Goal: Task Accomplishment & Management: Manage account settings

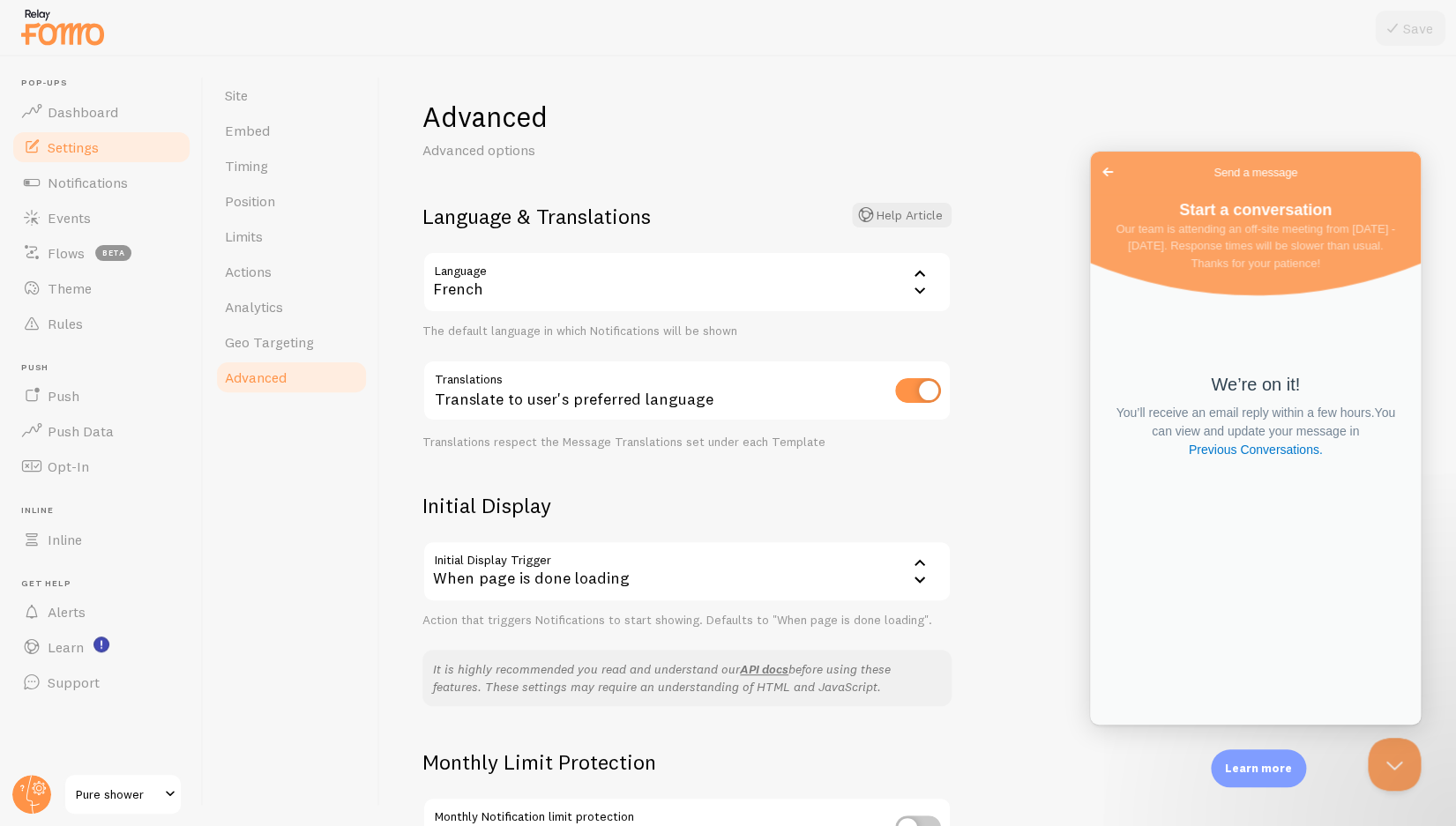
scroll to position [197, 0]
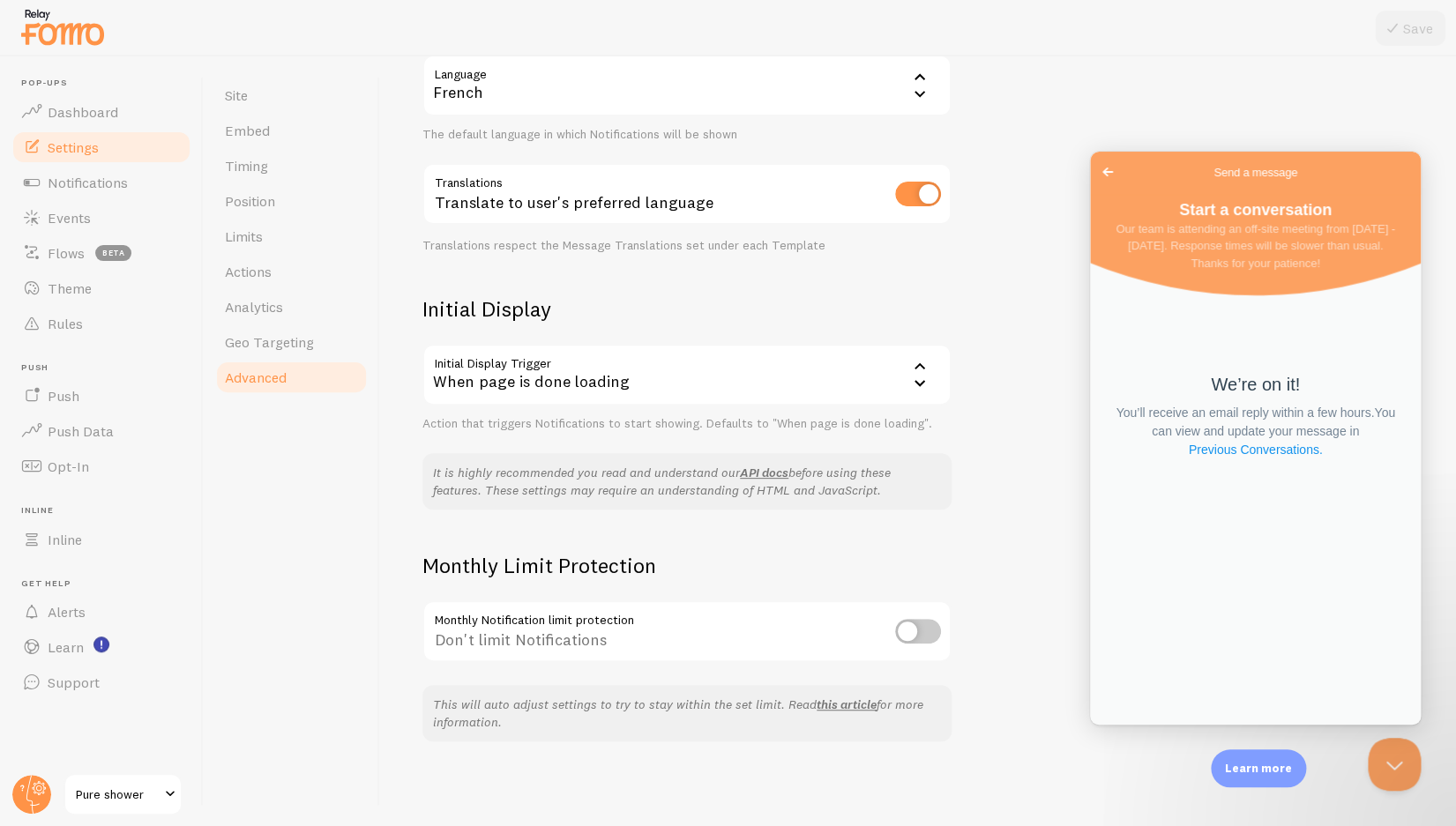
click at [1270, 448] on link "Previous Conversations ." at bounding box center [1256, 449] width 138 height 18
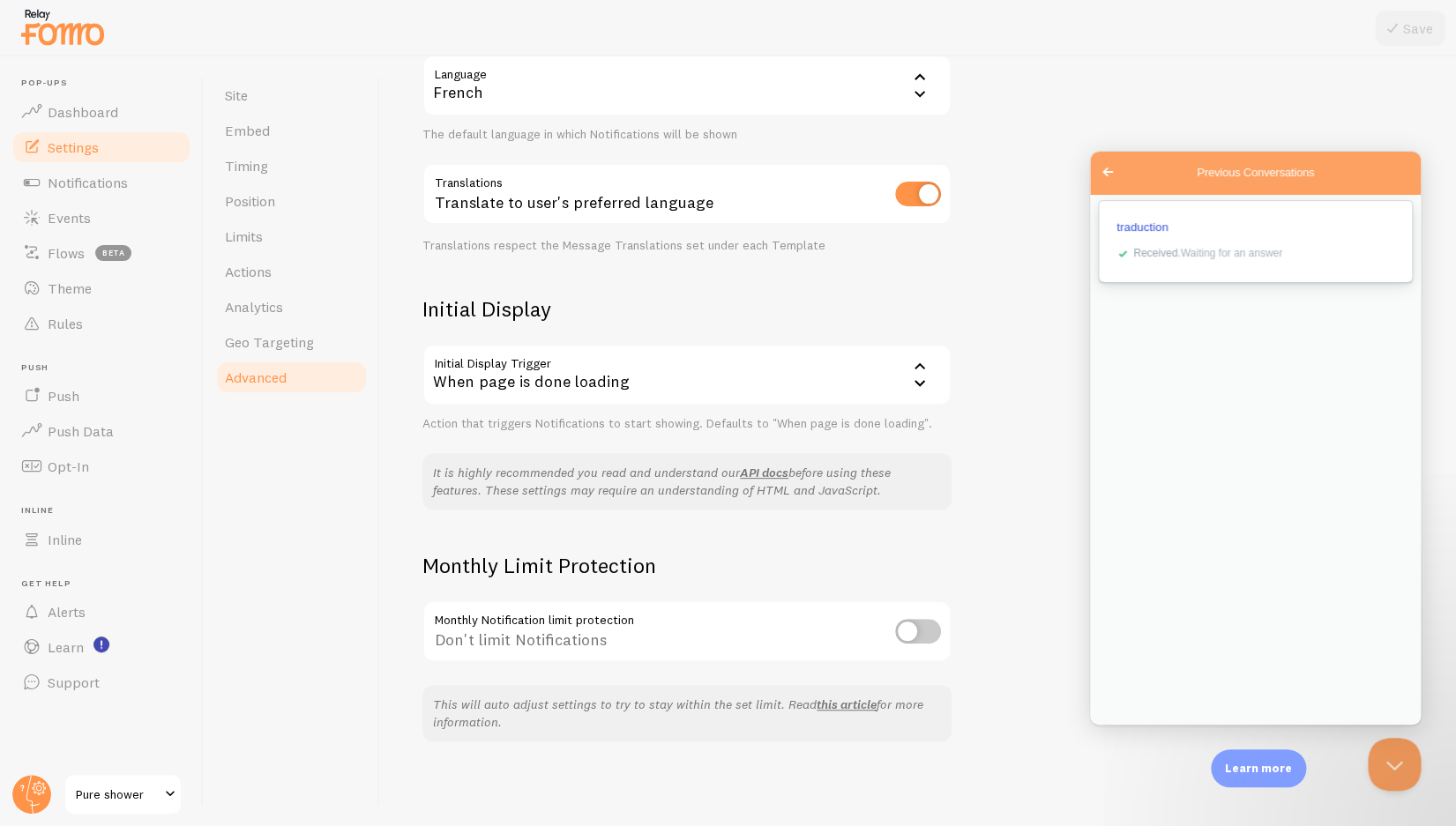
click at [1231, 264] on div "checkmark Received . Waiting for an answer" at bounding box center [1253, 254] width 282 height 20
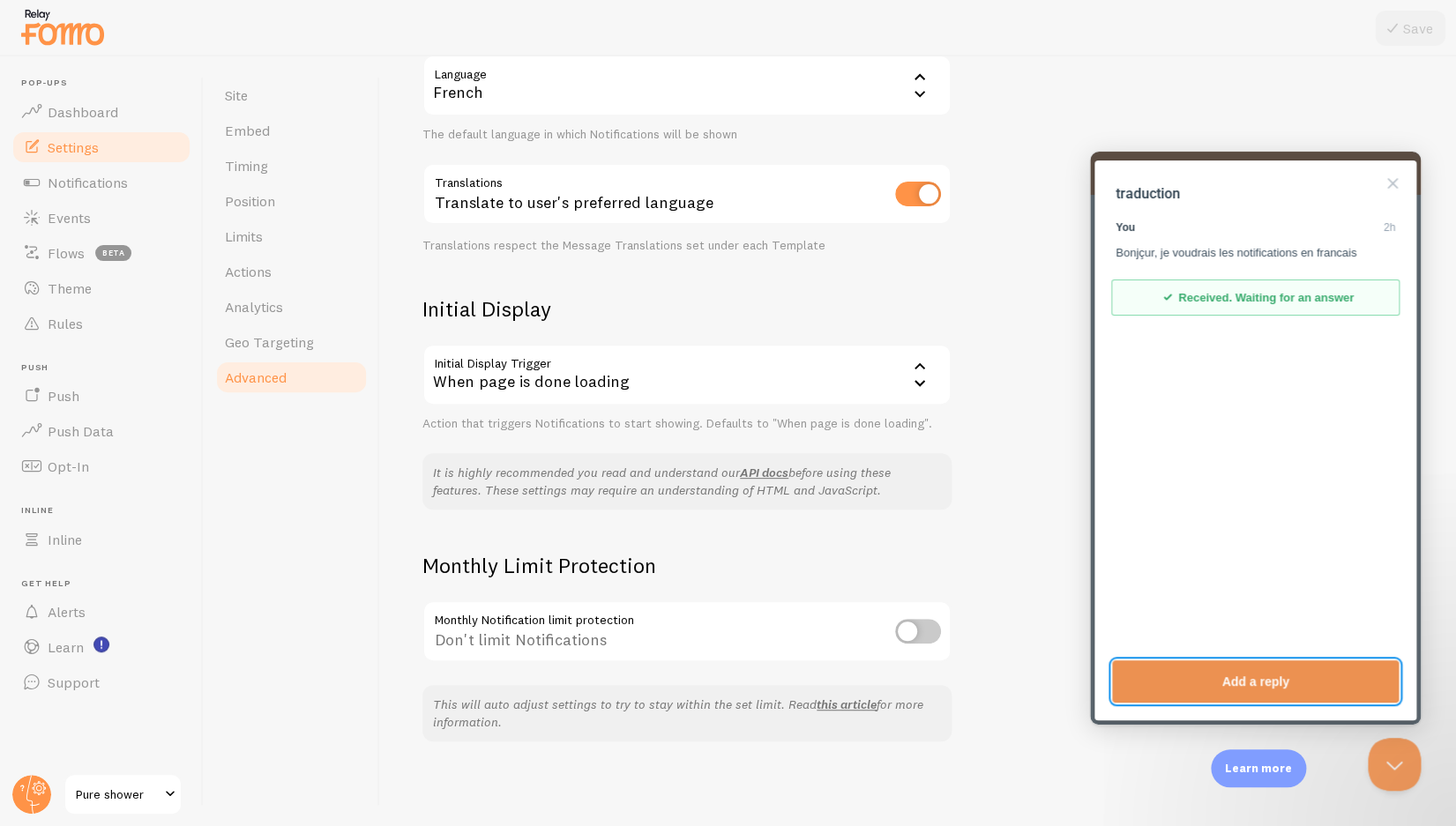
click at [1229, 696] on button "Add a reply" at bounding box center [1255, 682] width 287 height 43
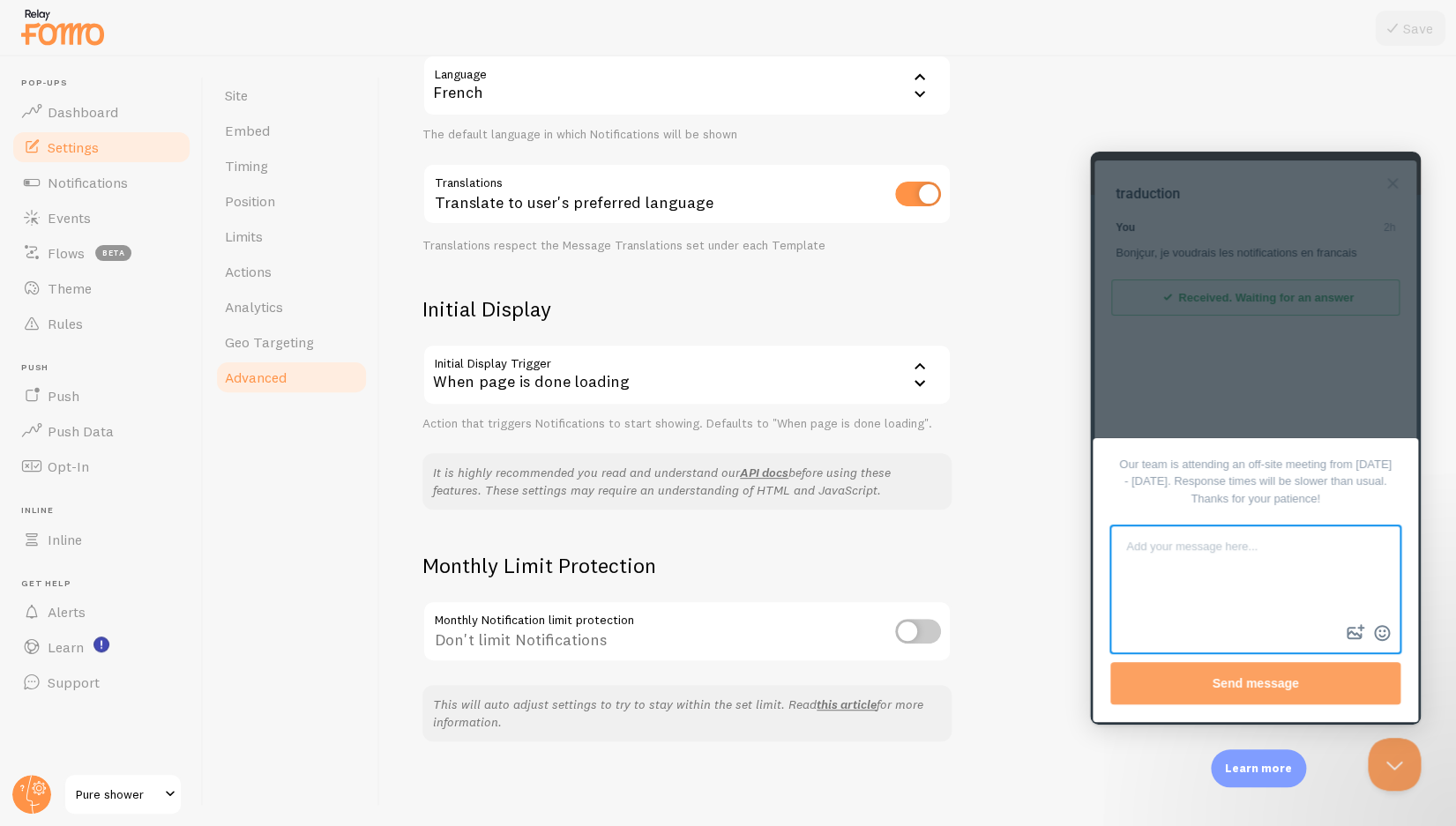
click at [1225, 609] on textarea at bounding box center [1255, 574] width 287 height 94
type textarea "??"
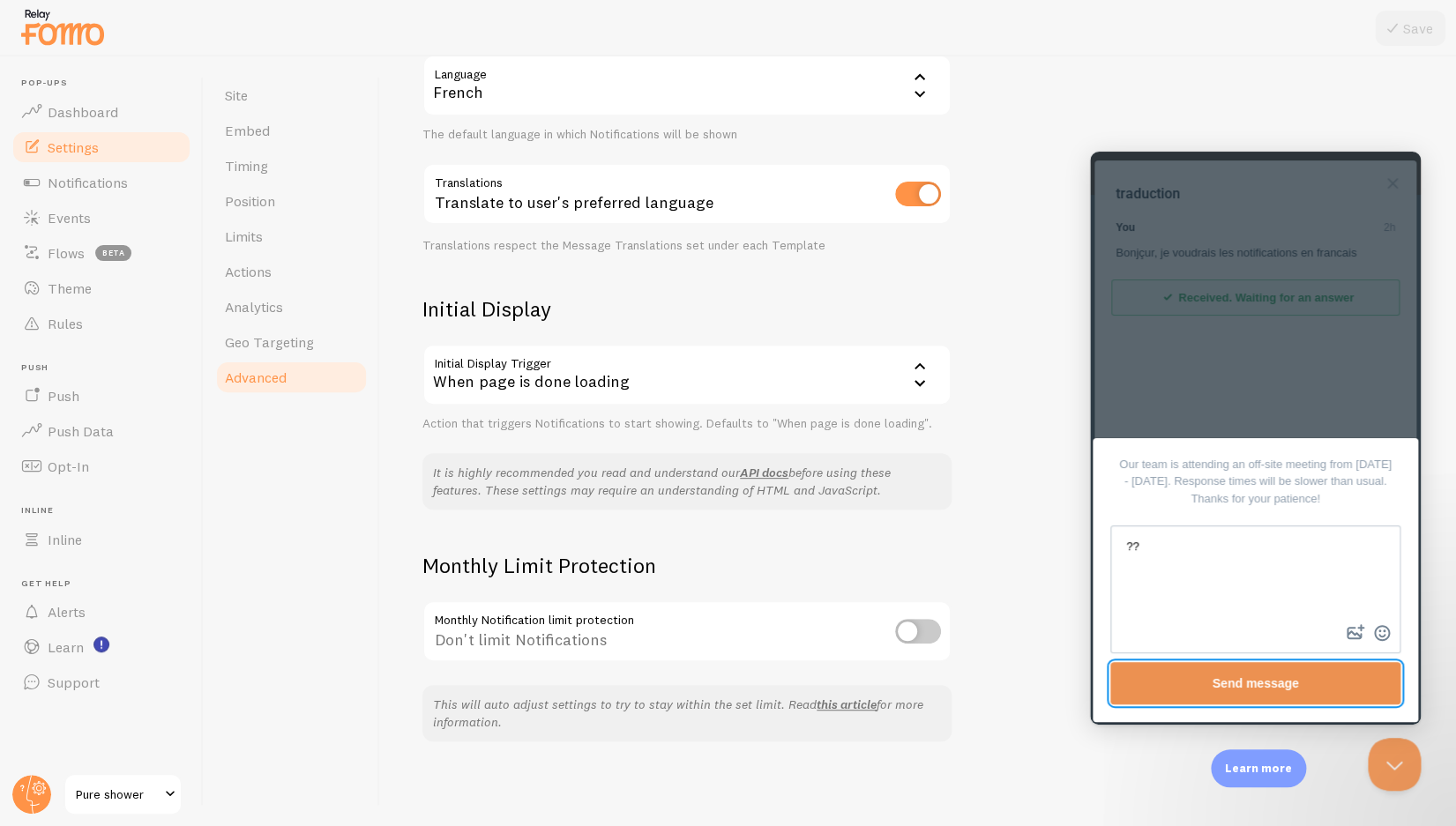
drag, startPoint x: 1239, startPoint y: 685, endPoint x: 1228, endPoint y: 685, distance: 11.0
click at [1237, 687] on button "Send message" at bounding box center [1255, 684] width 291 height 43
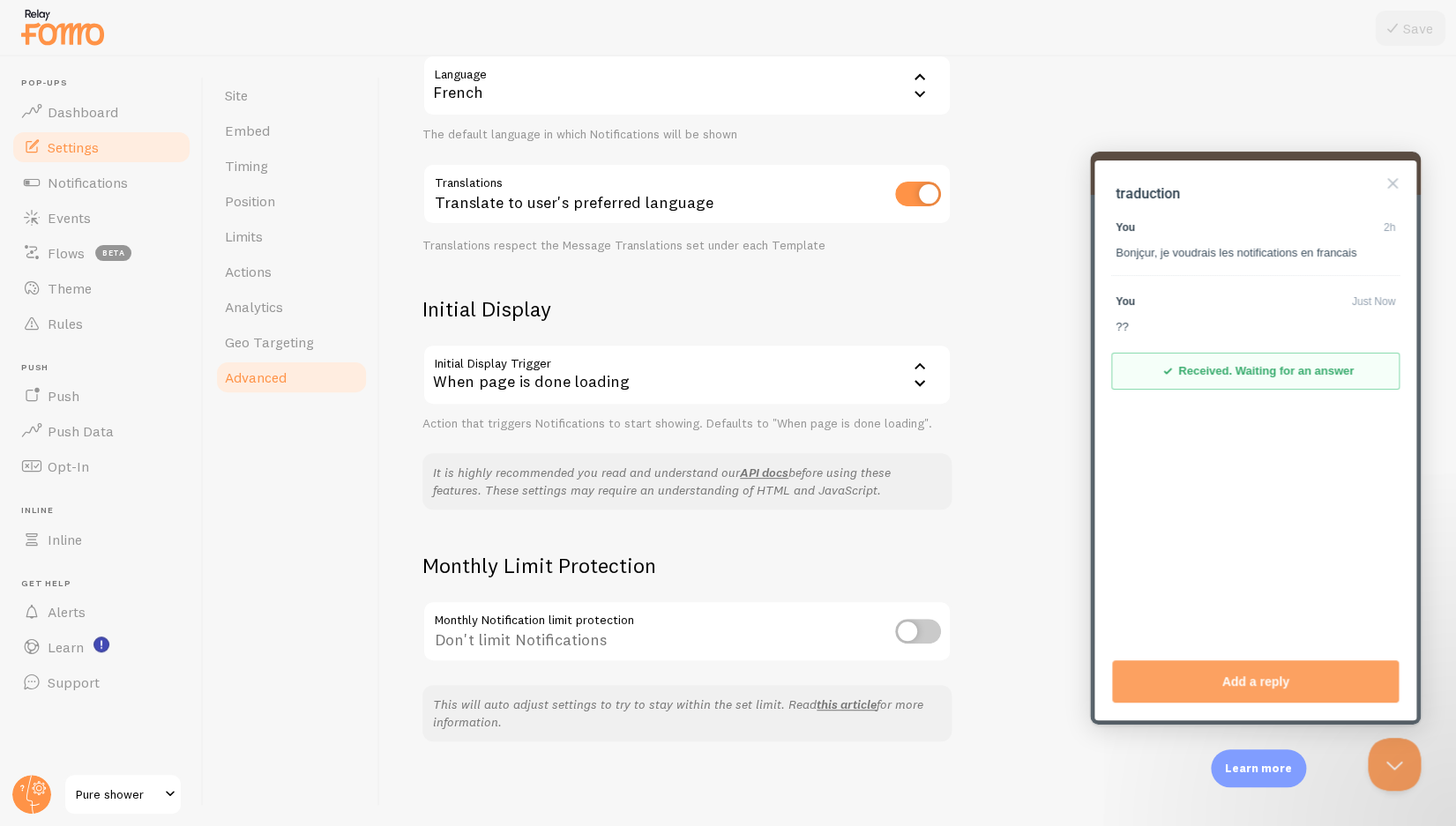
drag, startPoint x: 142, startPoint y: 52, endPoint x: 29, endPoint y: 14, distance: 119.2
click at [29, 14] on div at bounding box center [728, 28] width 1456 height 56
click at [124, 52] on div at bounding box center [728, 28] width 1456 height 56
drag, startPoint x: 123, startPoint y: 46, endPoint x: 35, endPoint y: 19, distance: 92.0
click at [35, 19] on div at bounding box center [728, 28] width 1456 height 56
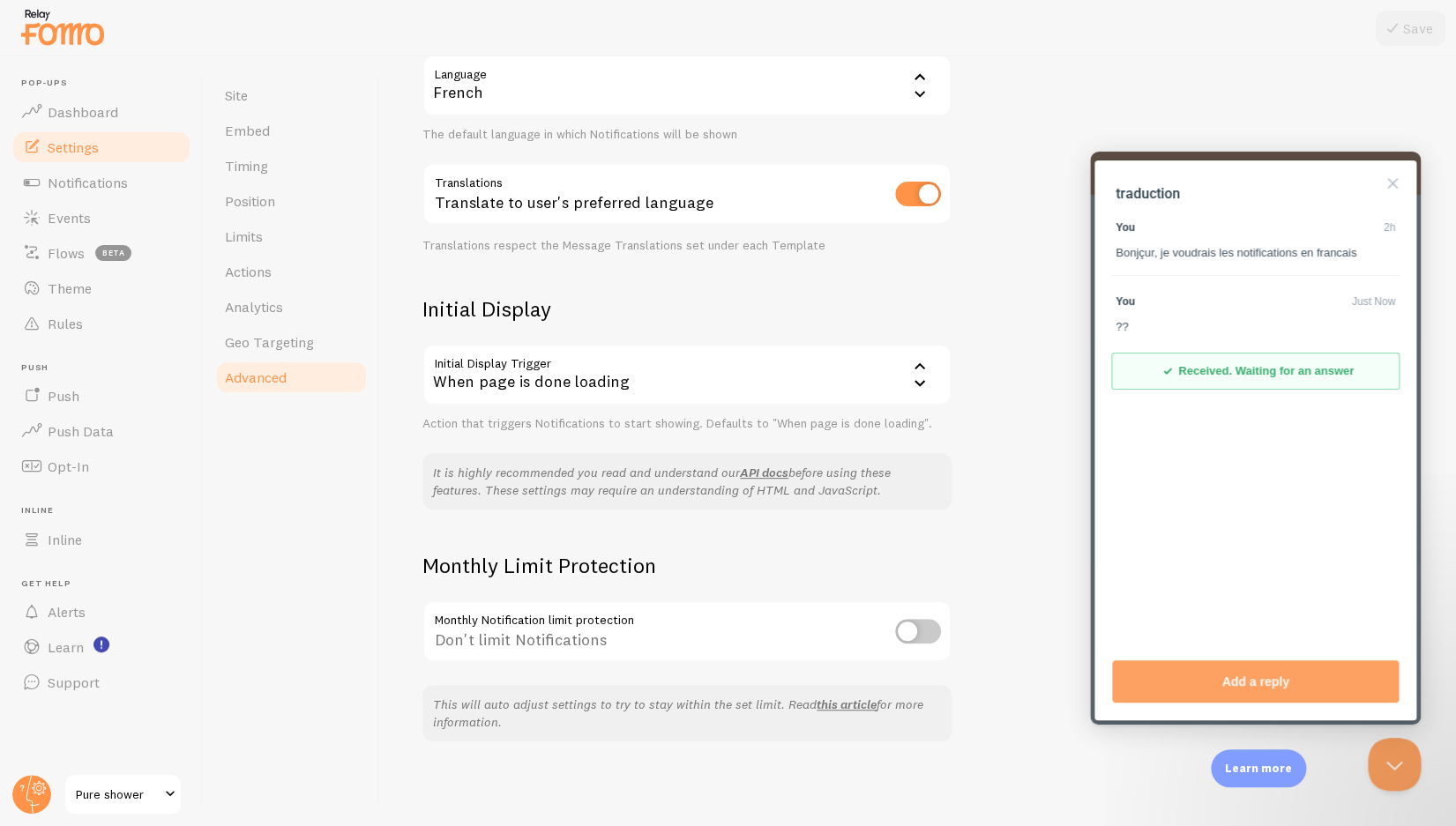
click at [101, 33] on img at bounding box center [62, 27] width 88 height 45
click at [130, 38] on div at bounding box center [728, 28] width 1456 height 56
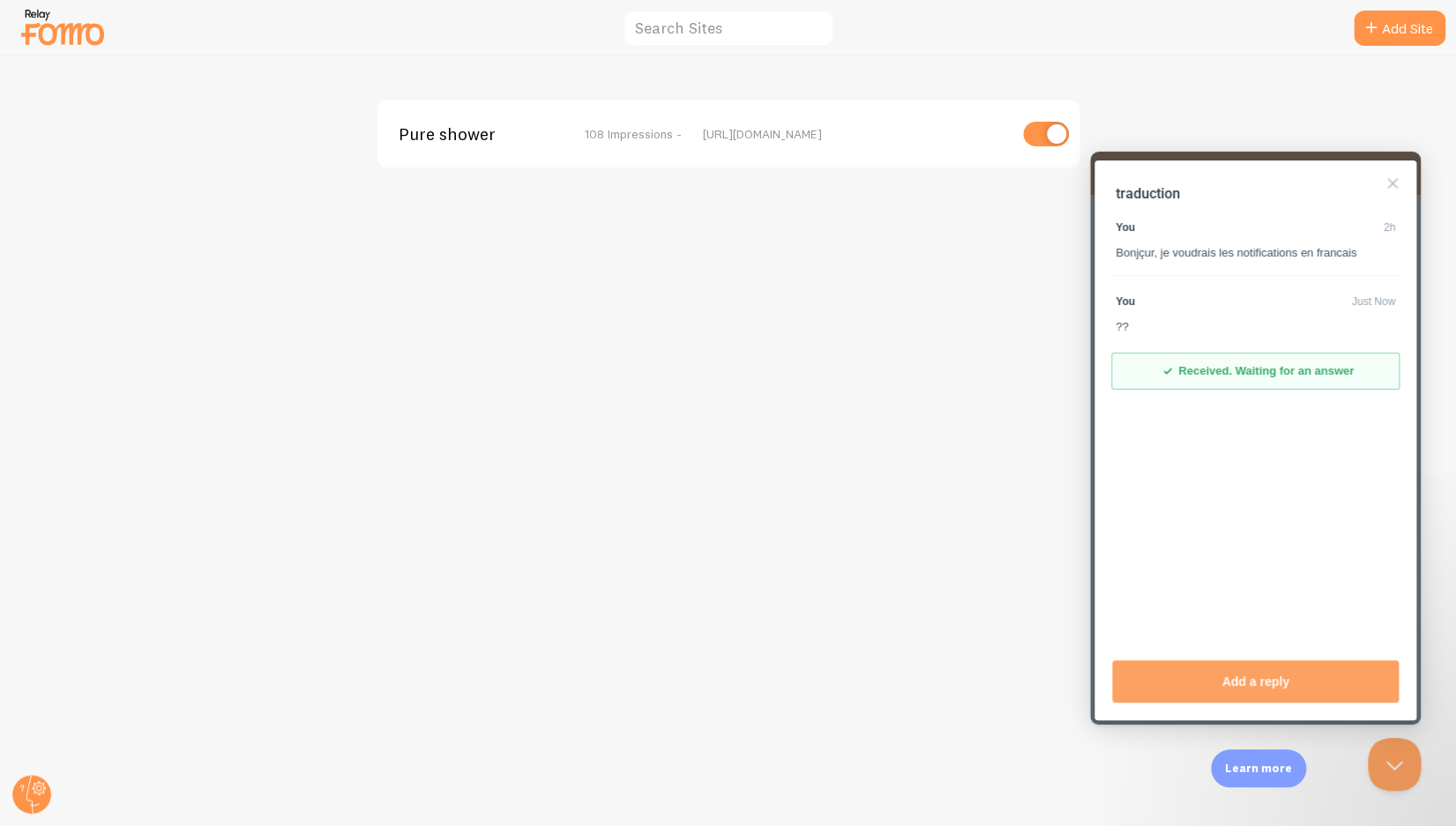
click at [452, 140] on span "Pure shower" at bounding box center [470, 134] width 142 height 15
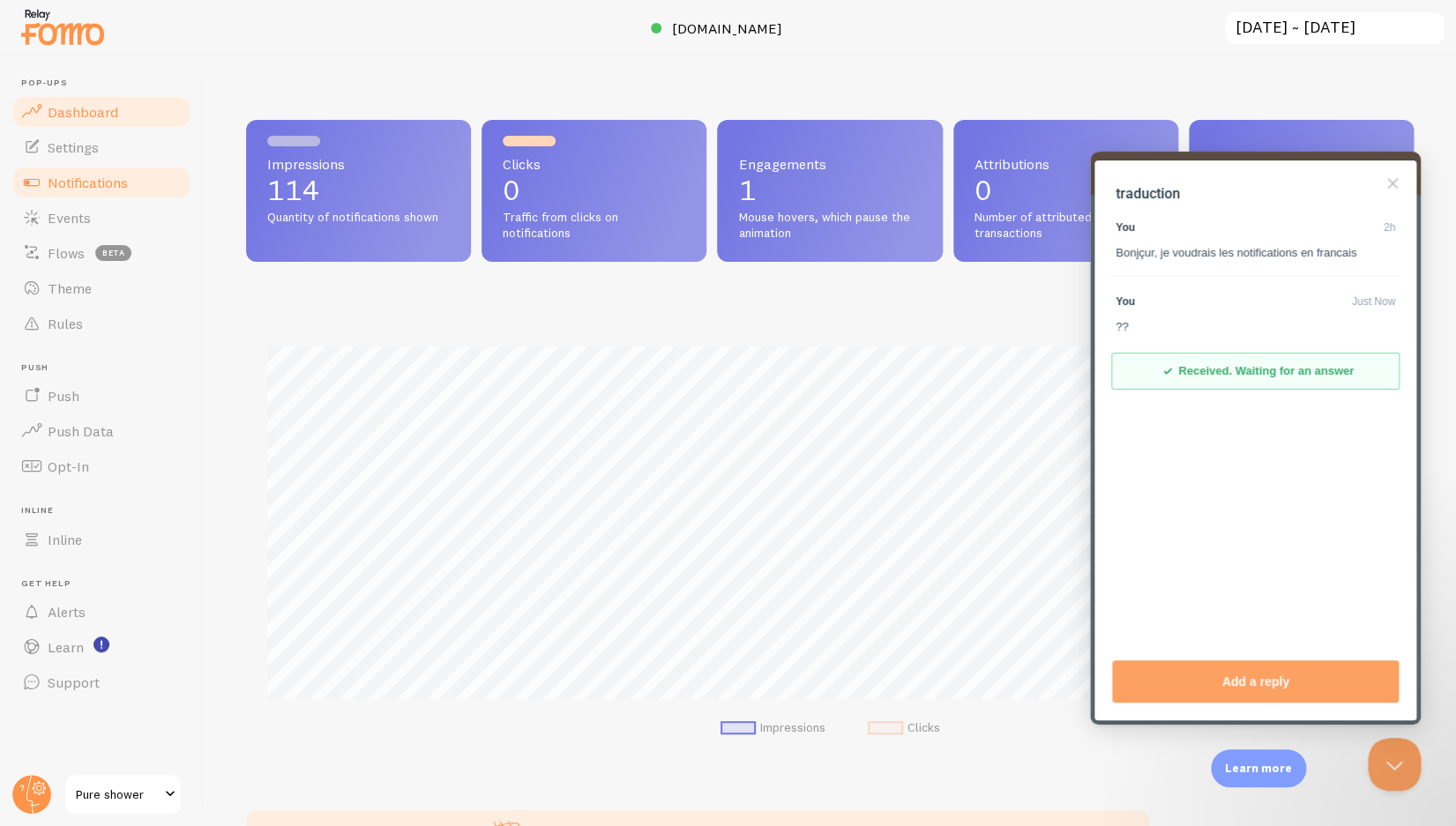
scroll to position [463, 1154]
click at [98, 142] on span "Settings" at bounding box center [73, 147] width 51 height 17
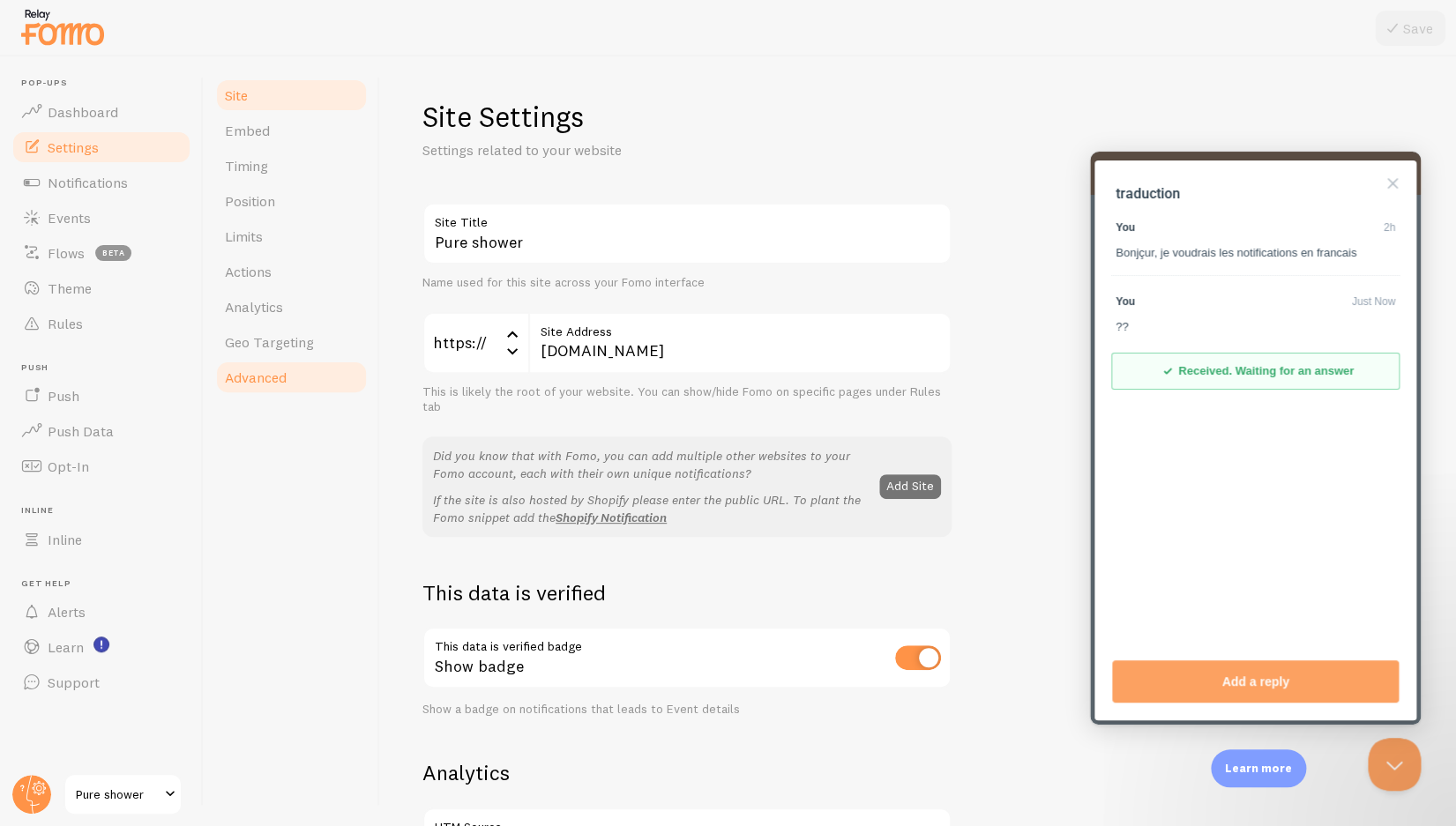
click at [271, 379] on span "Advanced" at bounding box center [256, 378] width 62 height 17
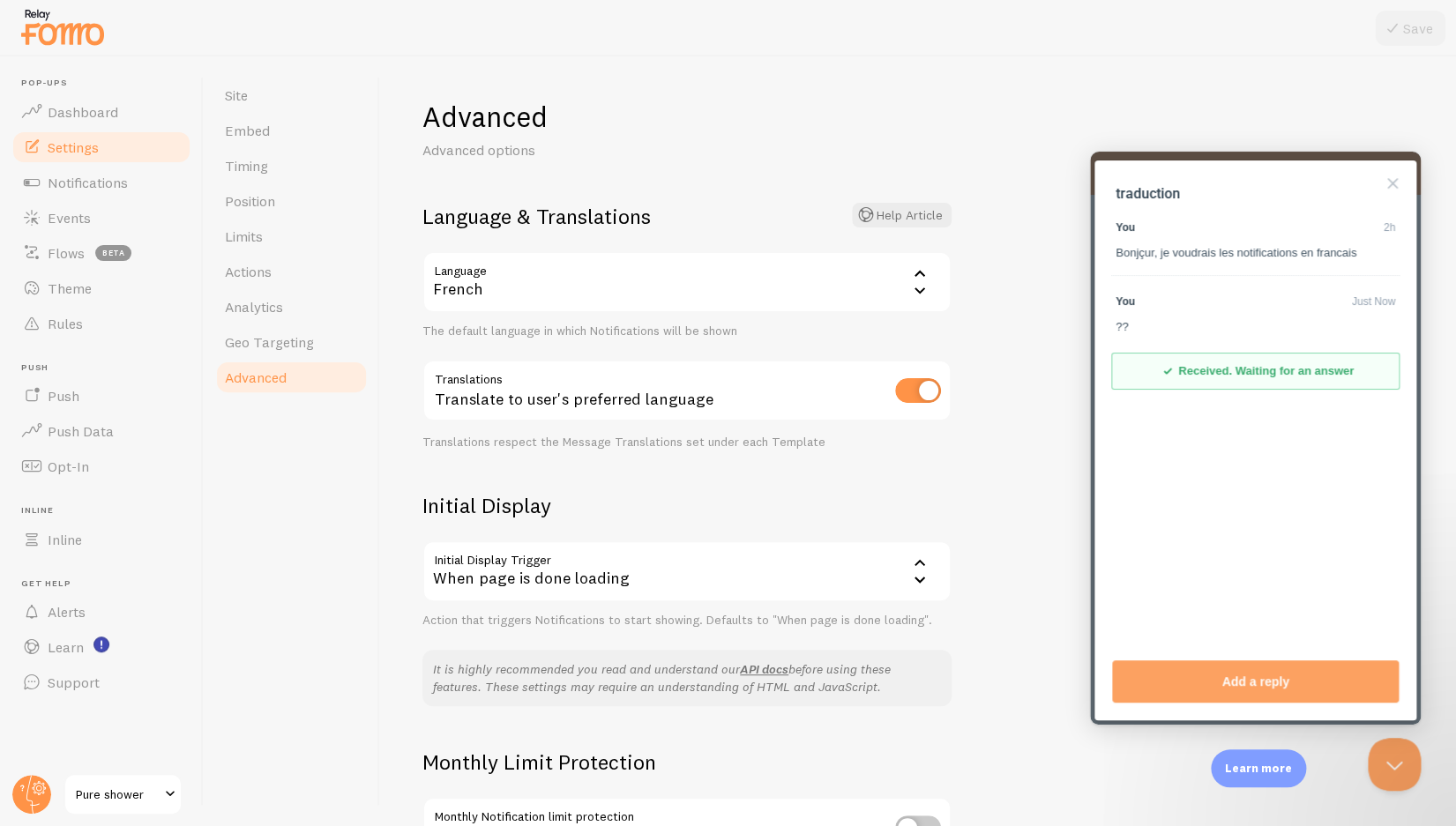
click at [515, 272] on div "French" at bounding box center [687, 283] width 529 height 62
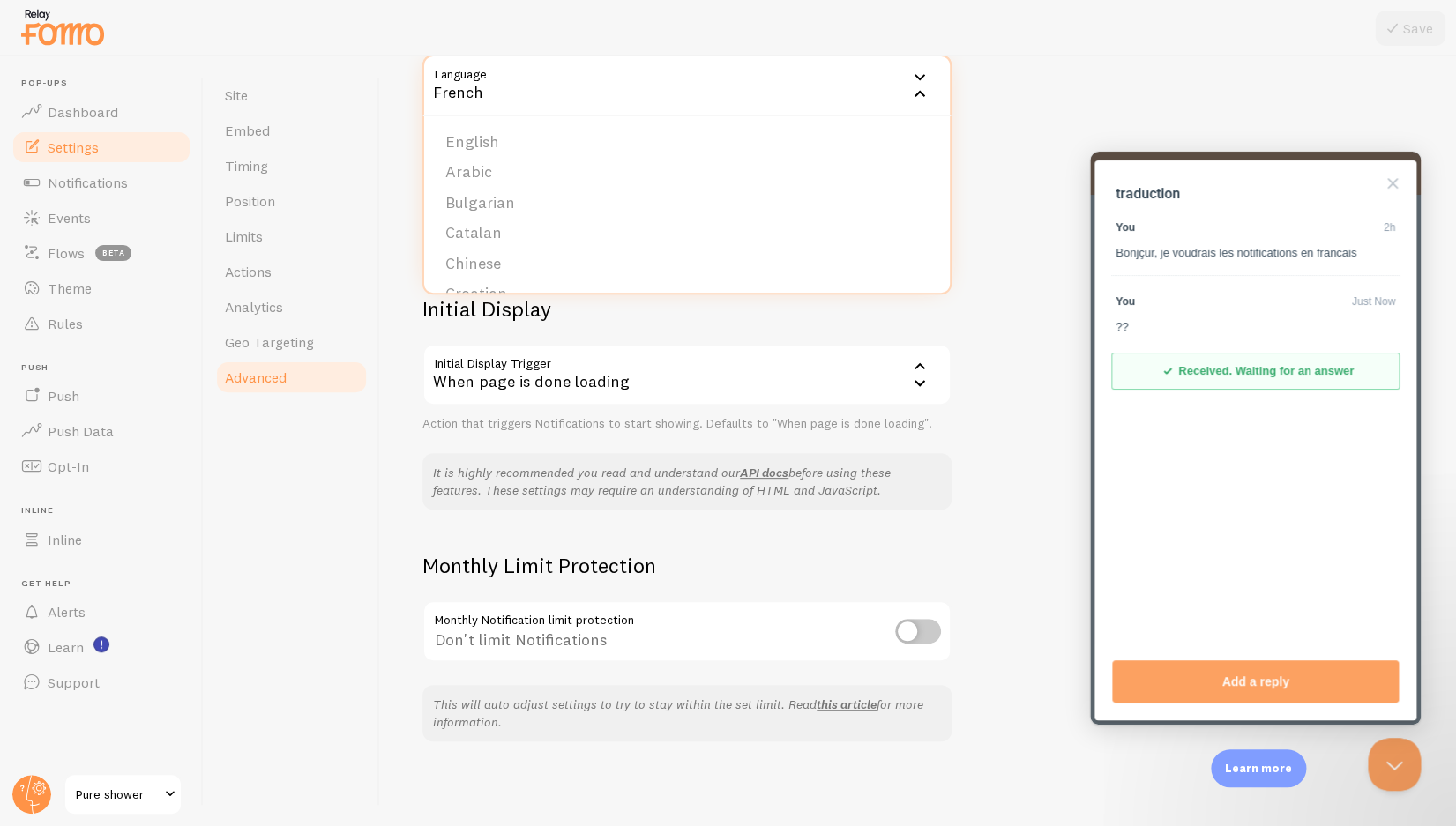
scroll to position [197, 0]
click at [482, 74] on div "French" at bounding box center [687, 85] width 529 height 62
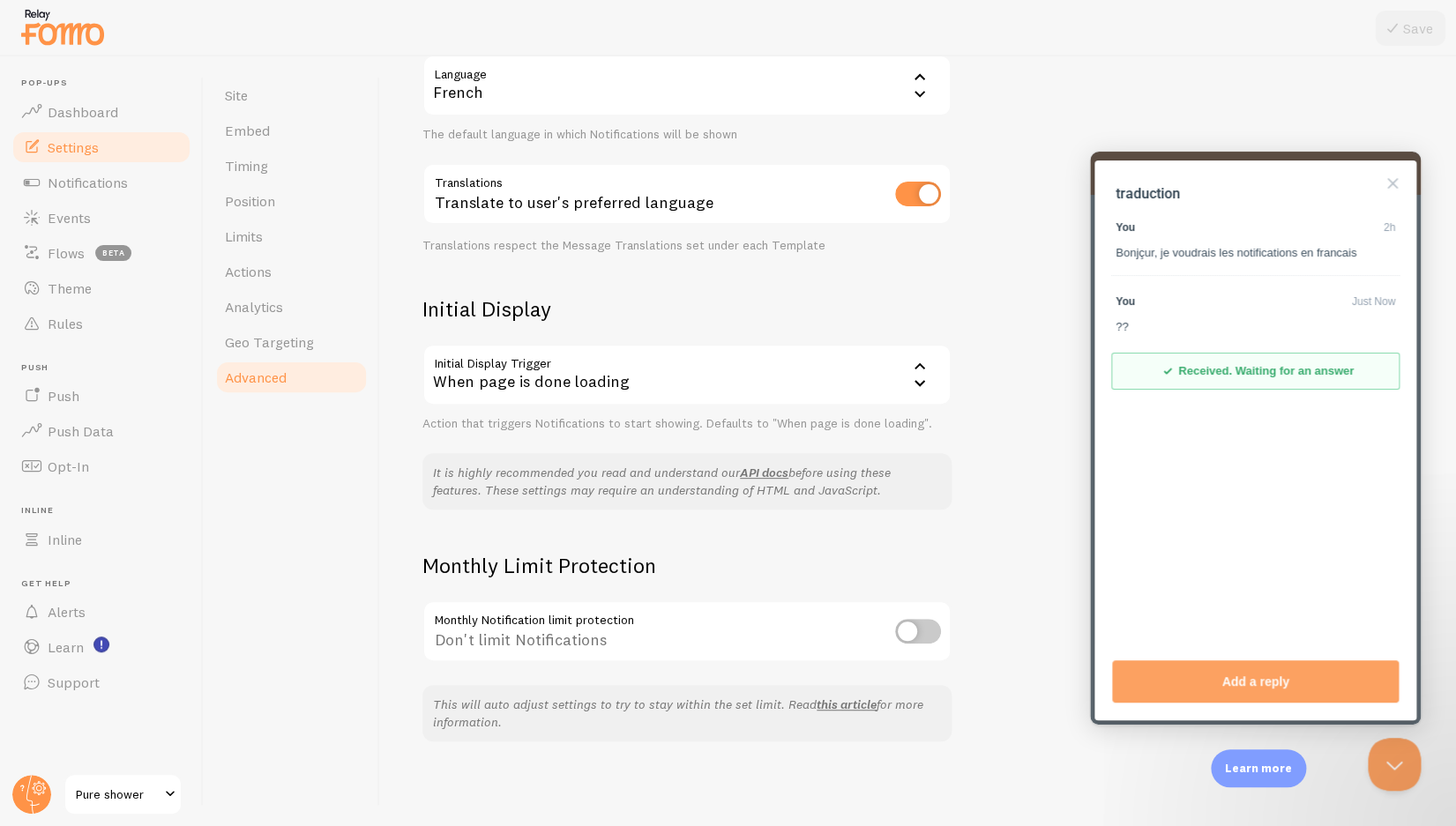
click at [560, 387] on div "When page is done loading" at bounding box center [687, 375] width 529 height 62
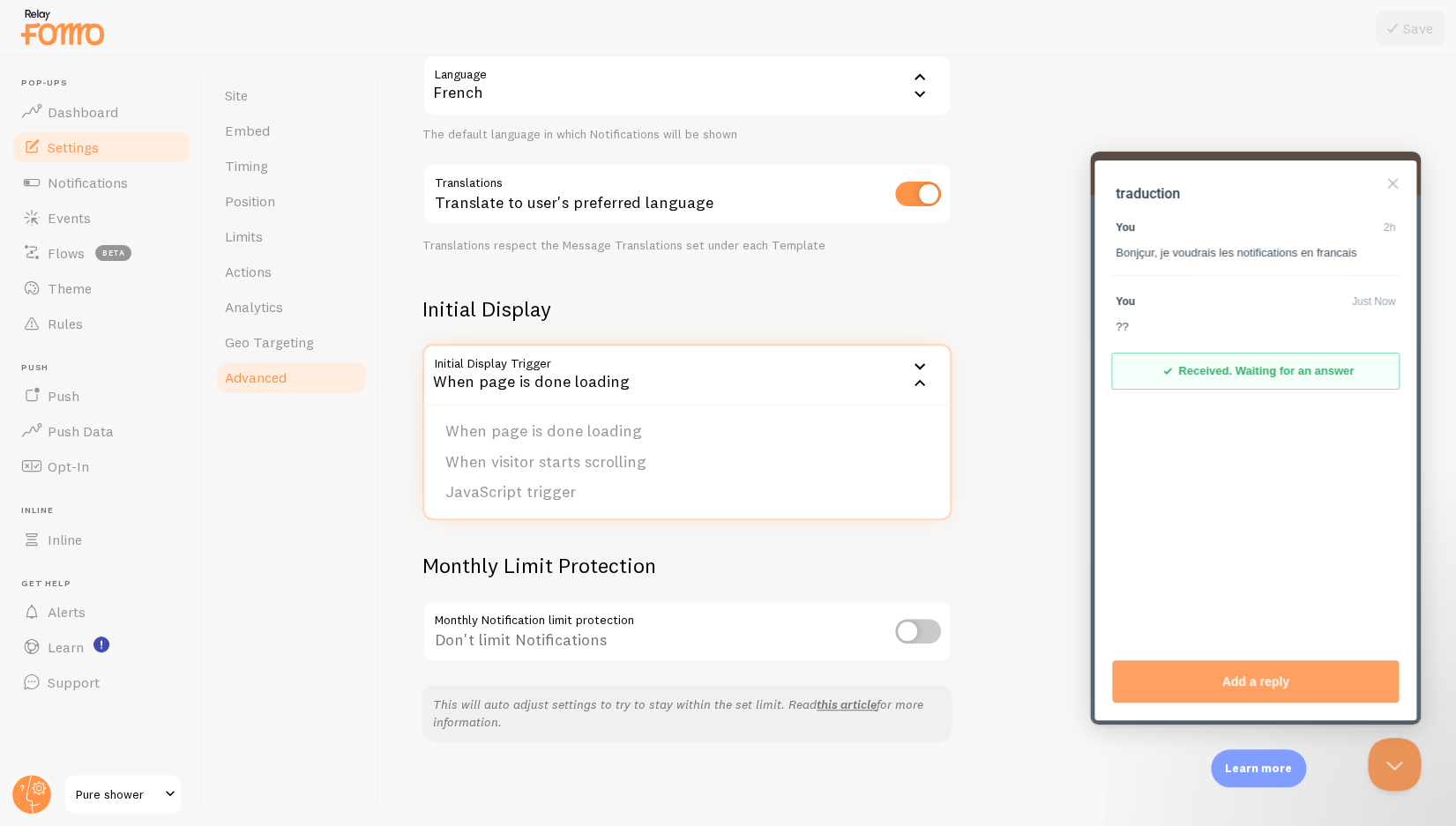
click at [555, 380] on div "When page is done loading" at bounding box center [687, 375] width 529 height 62
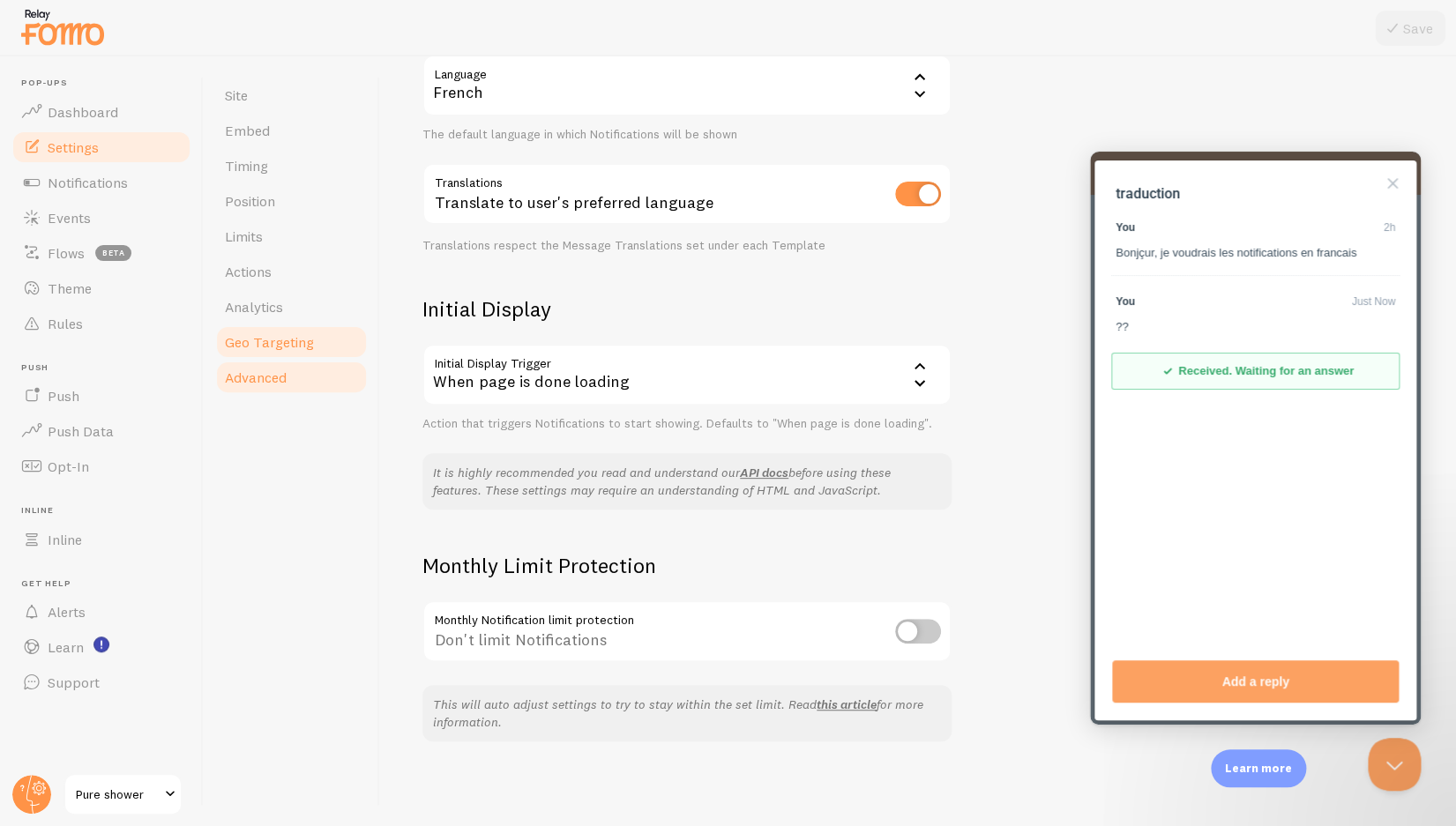
click at [283, 332] on link "Geo Targeting" at bounding box center [291, 342] width 154 height 35
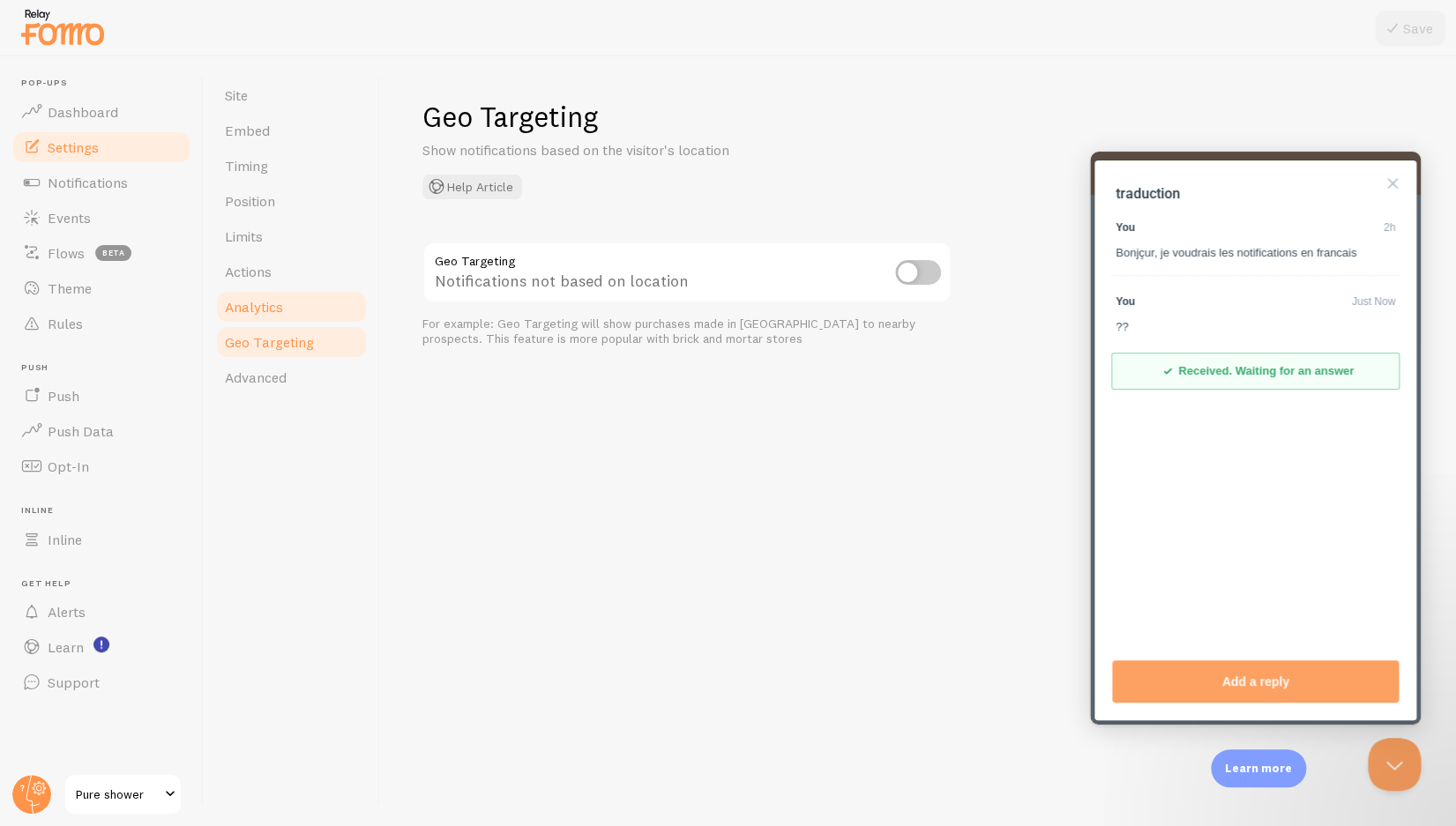
click at [272, 316] on span "Analytics" at bounding box center [254, 307] width 58 height 17
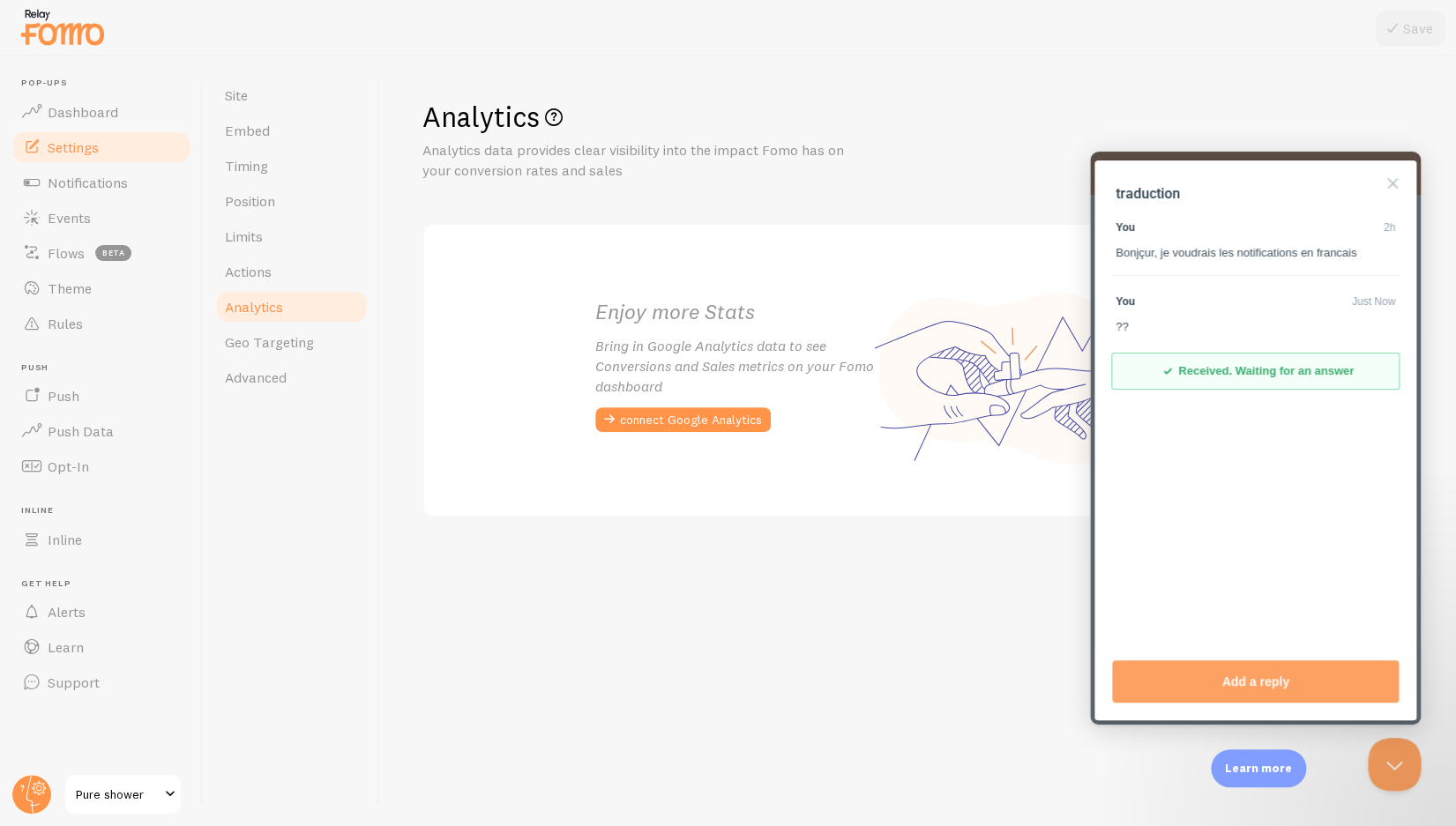
click at [266, 291] on link "Analytics" at bounding box center [291, 307] width 154 height 35
click at [263, 278] on span "Actions" at bounding box center [248, 271] width 46 height 17
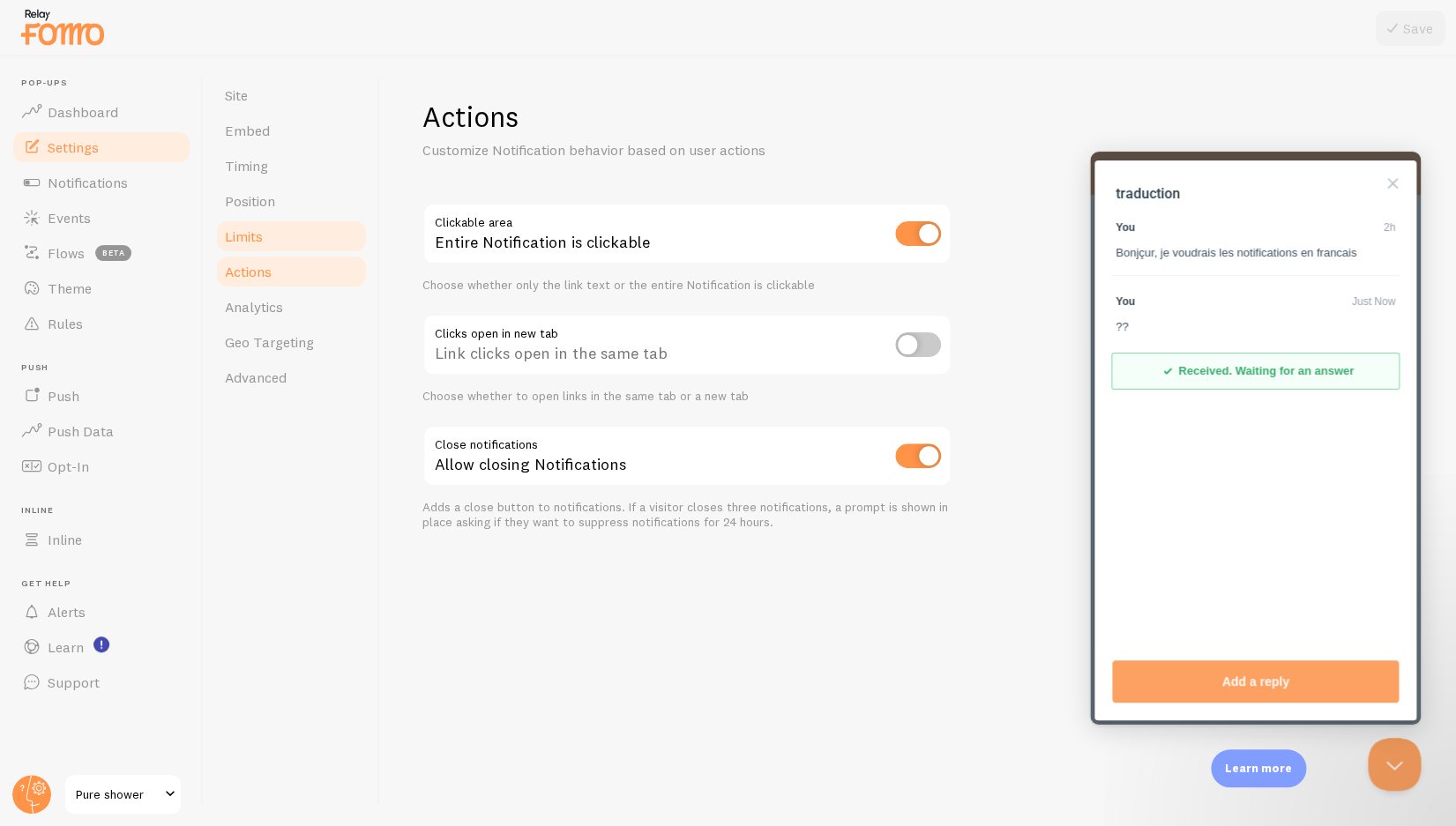
click at [263, 242] on span "Limits" at bounding box center [243, 236] width 38 height 17
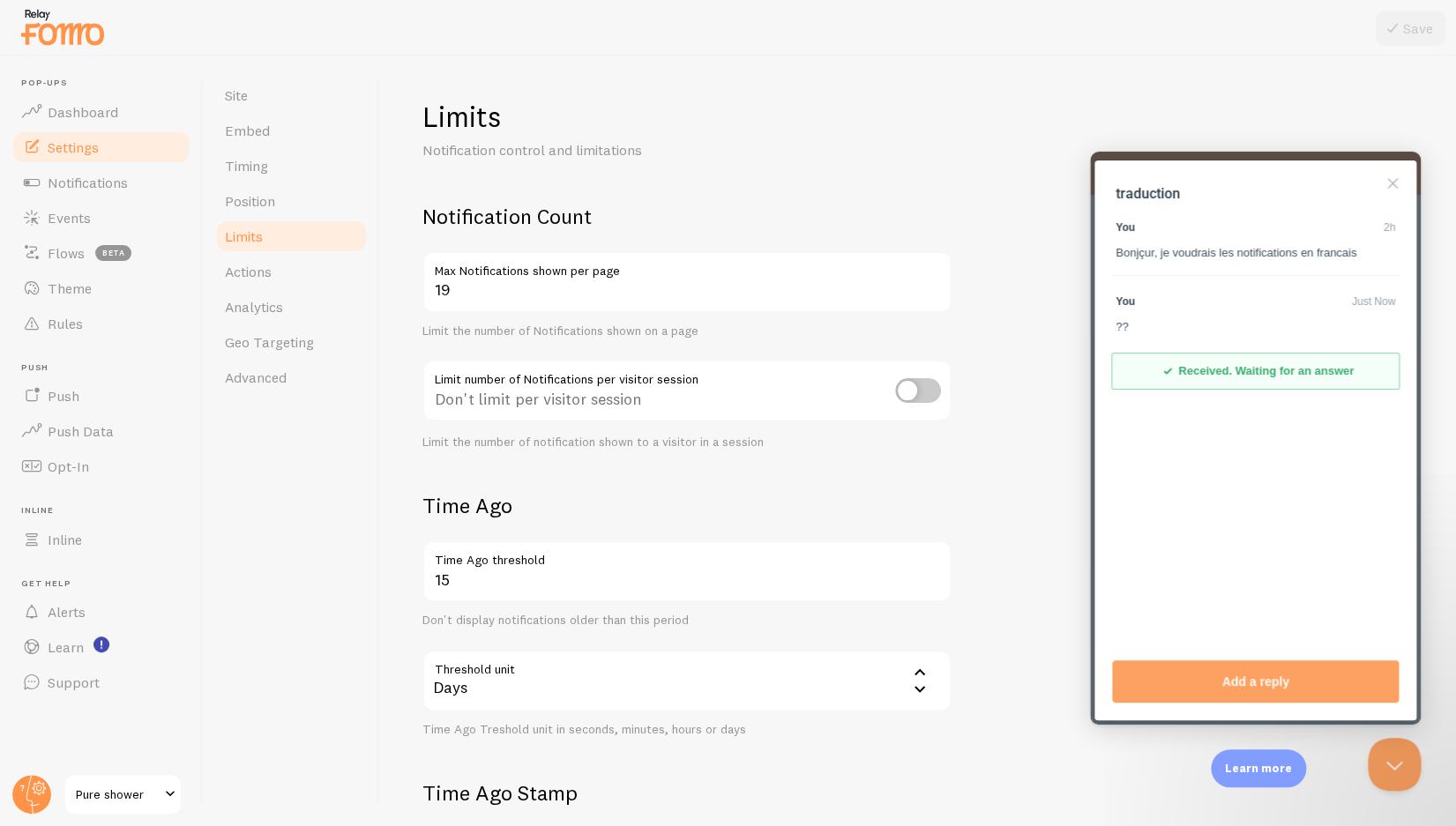
click at [929, 292] on input "19" at bounding box center [687, 283] width 529 height 62
click at [929, 292] on input "18" at bounding box center [687, 283] width 529 height 62
click at [929, 292] on input "17" at bounding box center [687, 283] width 529 height 62
click at [929, 292] on input "16" at bounding box center [687, 283] width 529 height 62
click at [929, 292] on input "15" at bounding box center [687, 283] width 529 height 62
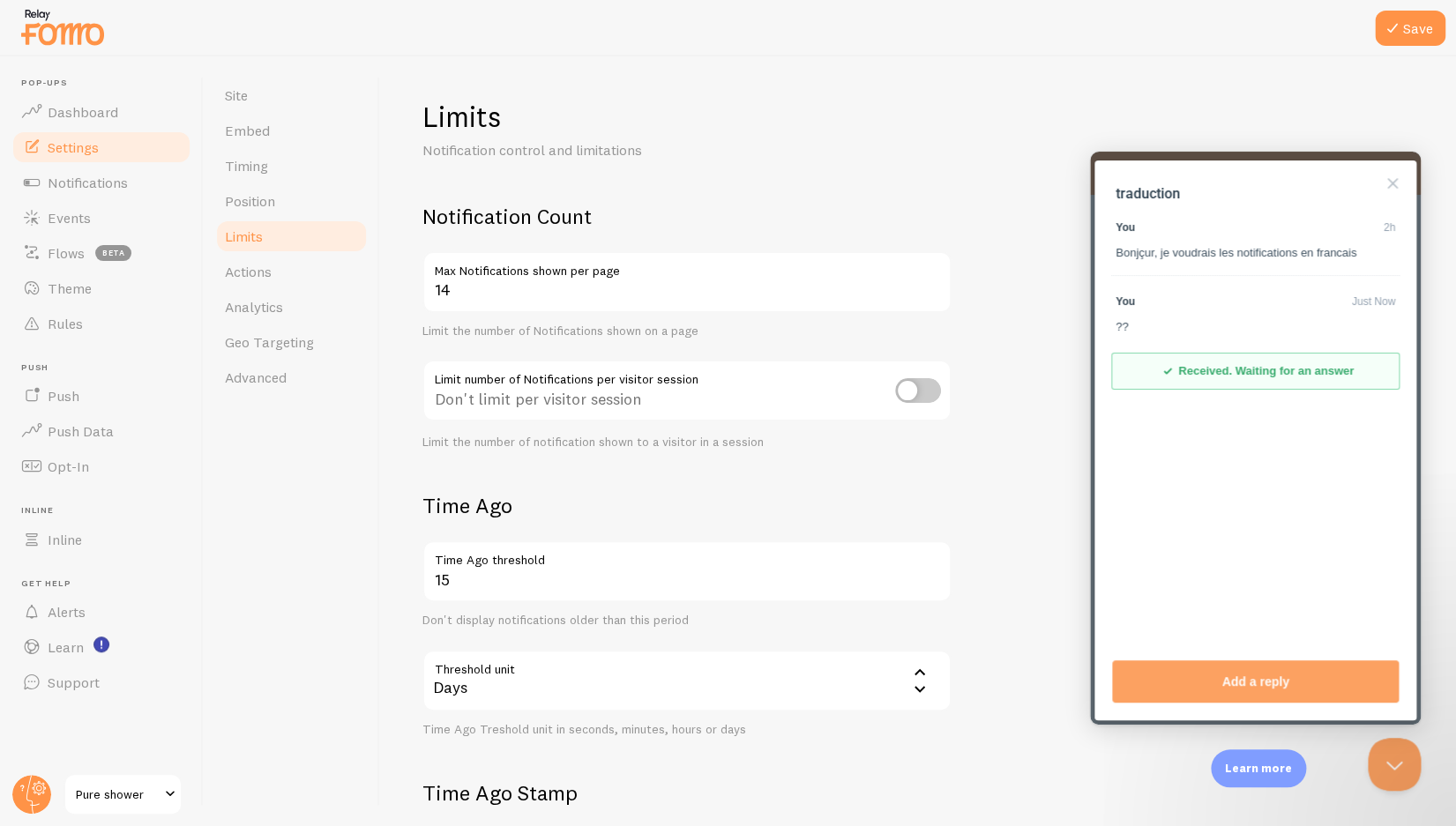
click at [929, 292] on input "14" at bounding box center [687, 283] width 529 height 62
click at [929, 292] on input "13" at bounding box center [687, 283] width 529 height 62
click at [929, 292] on input "12" at bounding box center [687, 283] width 529 height 62
click at [929, 292] on input "11" at bounding box center [687, 283] width 529 height 62
click at [929, 292] on input "10" at bounding box center [687, 283] width 529 height 62
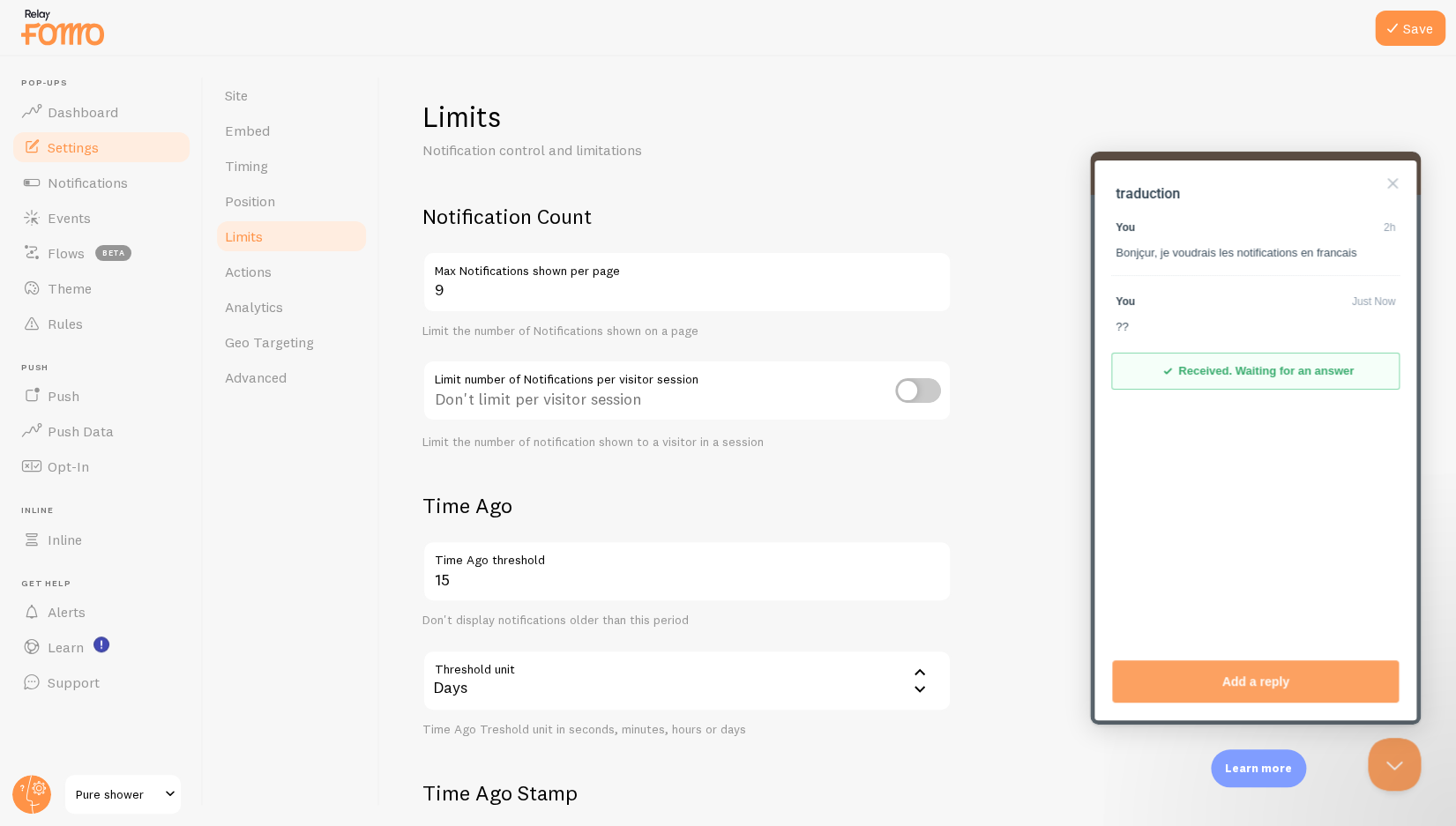
click at [929, 292] on input "9" at bounding box center [687, 283] width 529 height 62
click at [929, 292] on input "8" at bounding box center [687, 283] width 529 height 62
type input "7"
click at [929, 292] on input "7" at bounding box center [687, 283] width 529 height 62
click at [288, 191] on link "Position" at bounding box center [291, 200] width 154 height 35
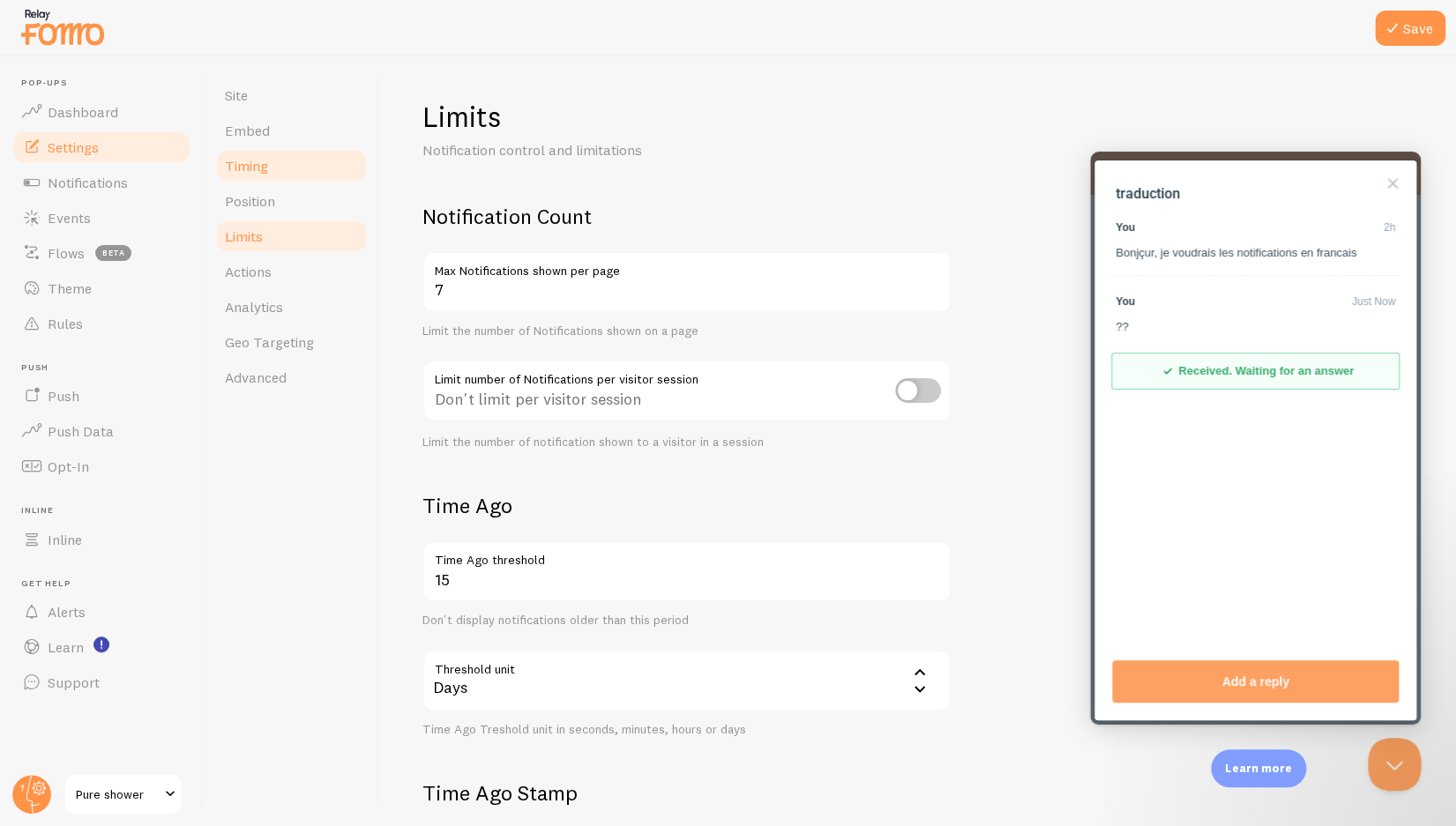
click at [233, 174] on span "Timing" at bounding box center [246, 166] width 44 height 17
click at [318, 150] on link "Timing" at bounding box center [291, 166] width 154 height 35
click at [262, 115] on link "Embed" at bounding box center [291, 131] width 154 height 35
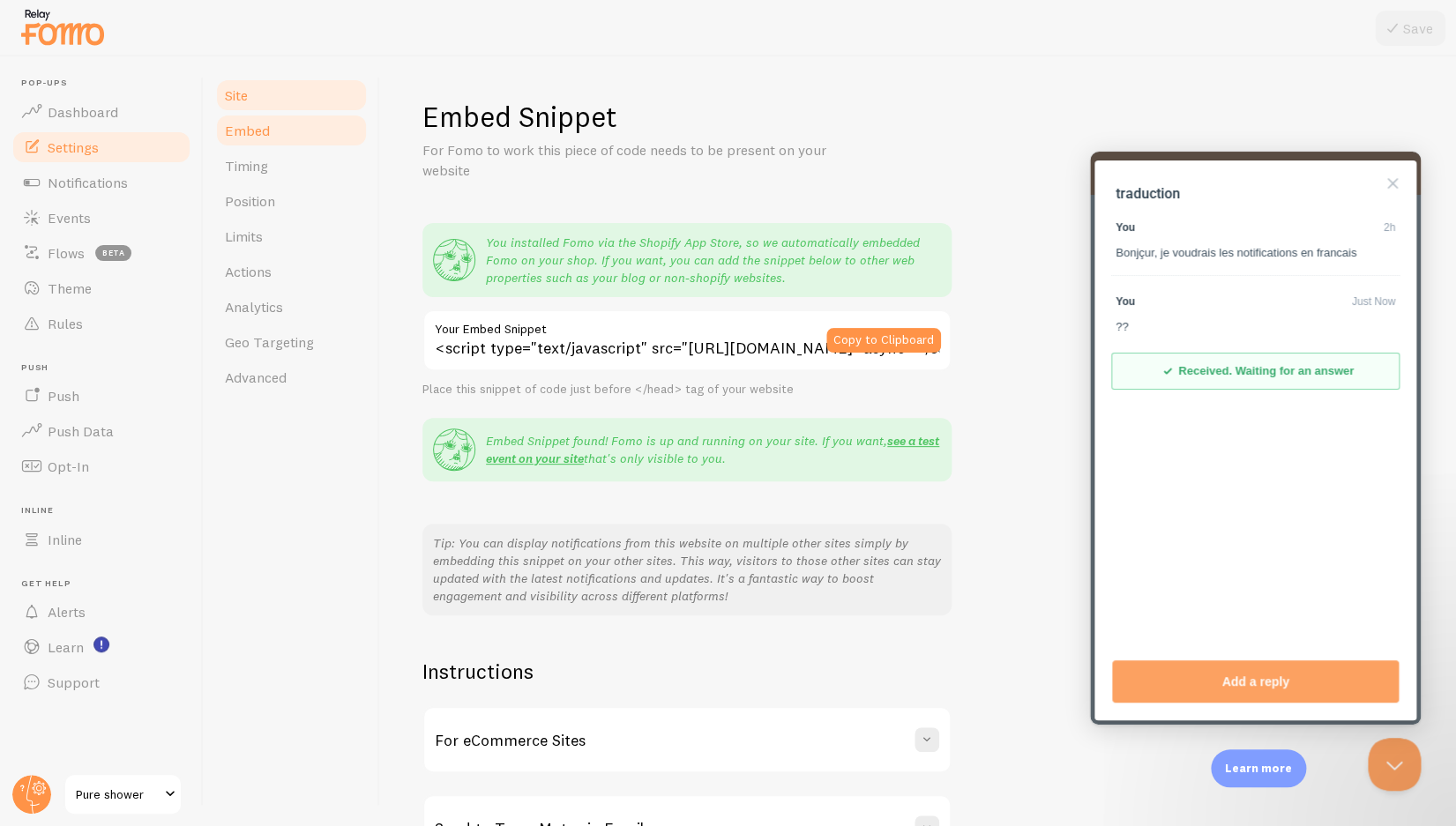
click at [291, 109] on link "Site" at bounding box center [291, 95] width 154 height 35
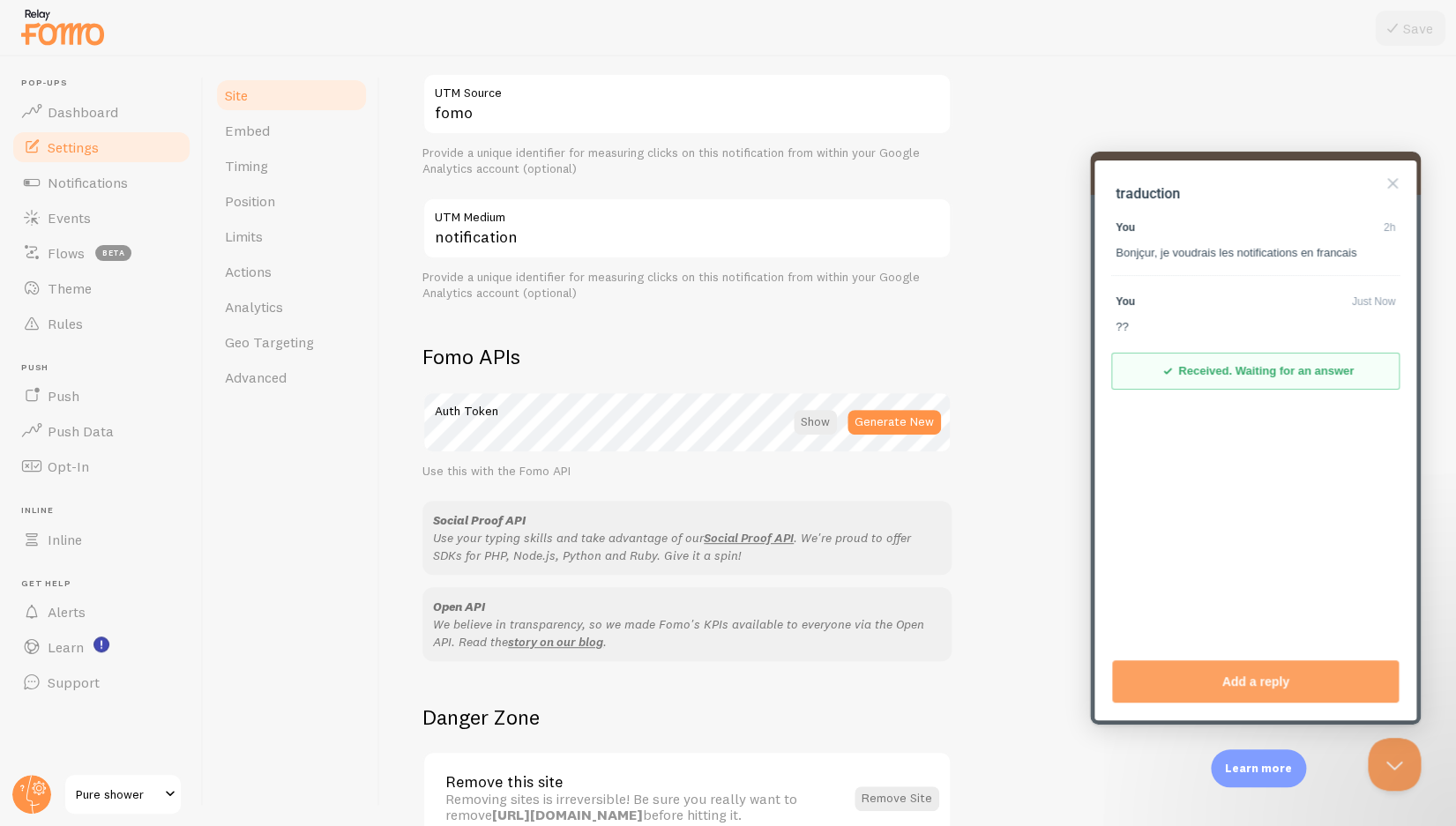
scroll to position [813, 0]
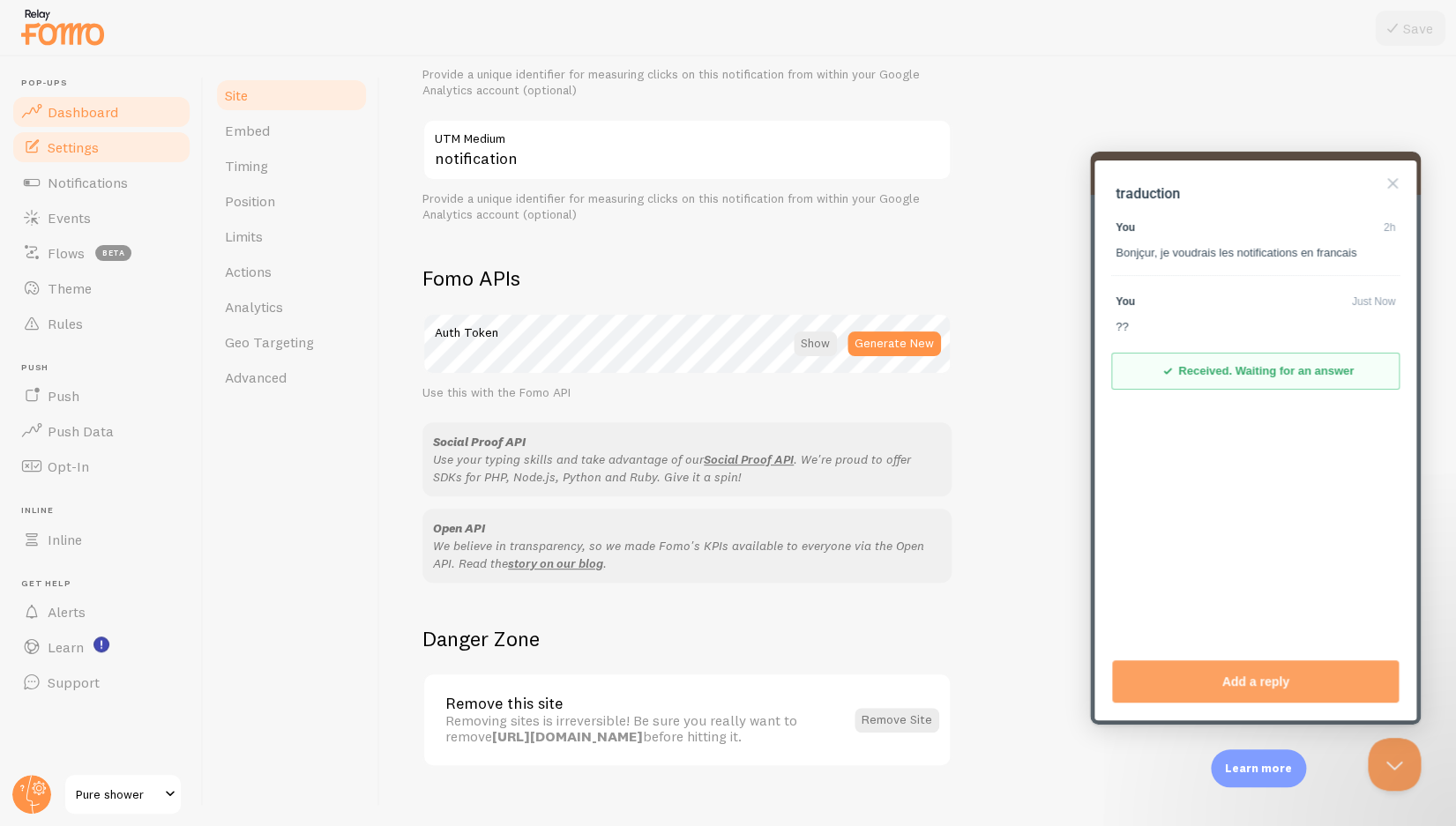
click at [126, 115] on link "Dashboard" at bounding box center [102, 111] width 182 height 35
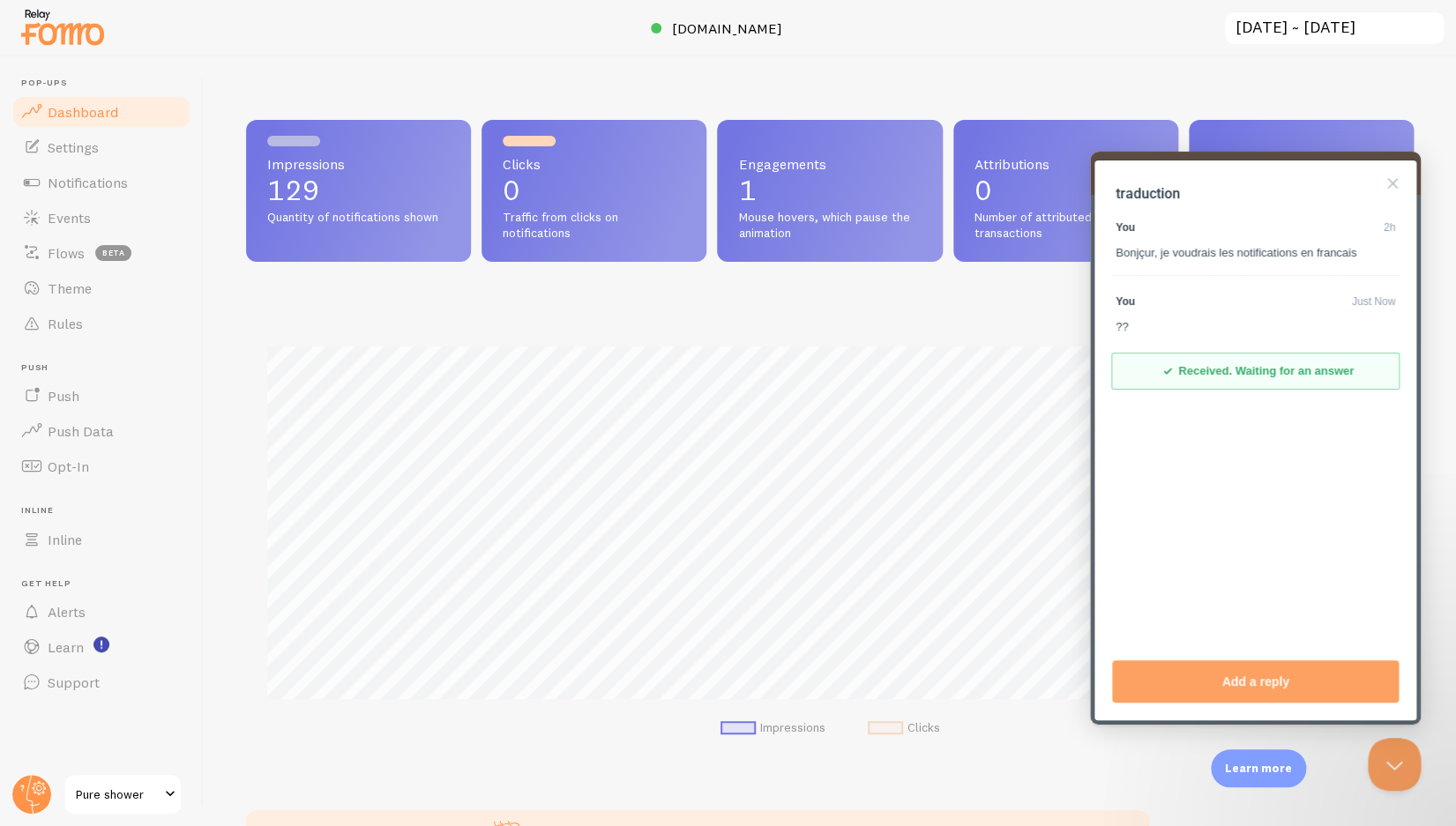
scroll to position [463, 1154]
click at [800, 224] on span "Mouse hovers, which pause the animation" at bounding box center [829, 226] width 182 height 31
click at [1400, 192] on button "Close" at bounding box center [1392, 183] width 28 height 28
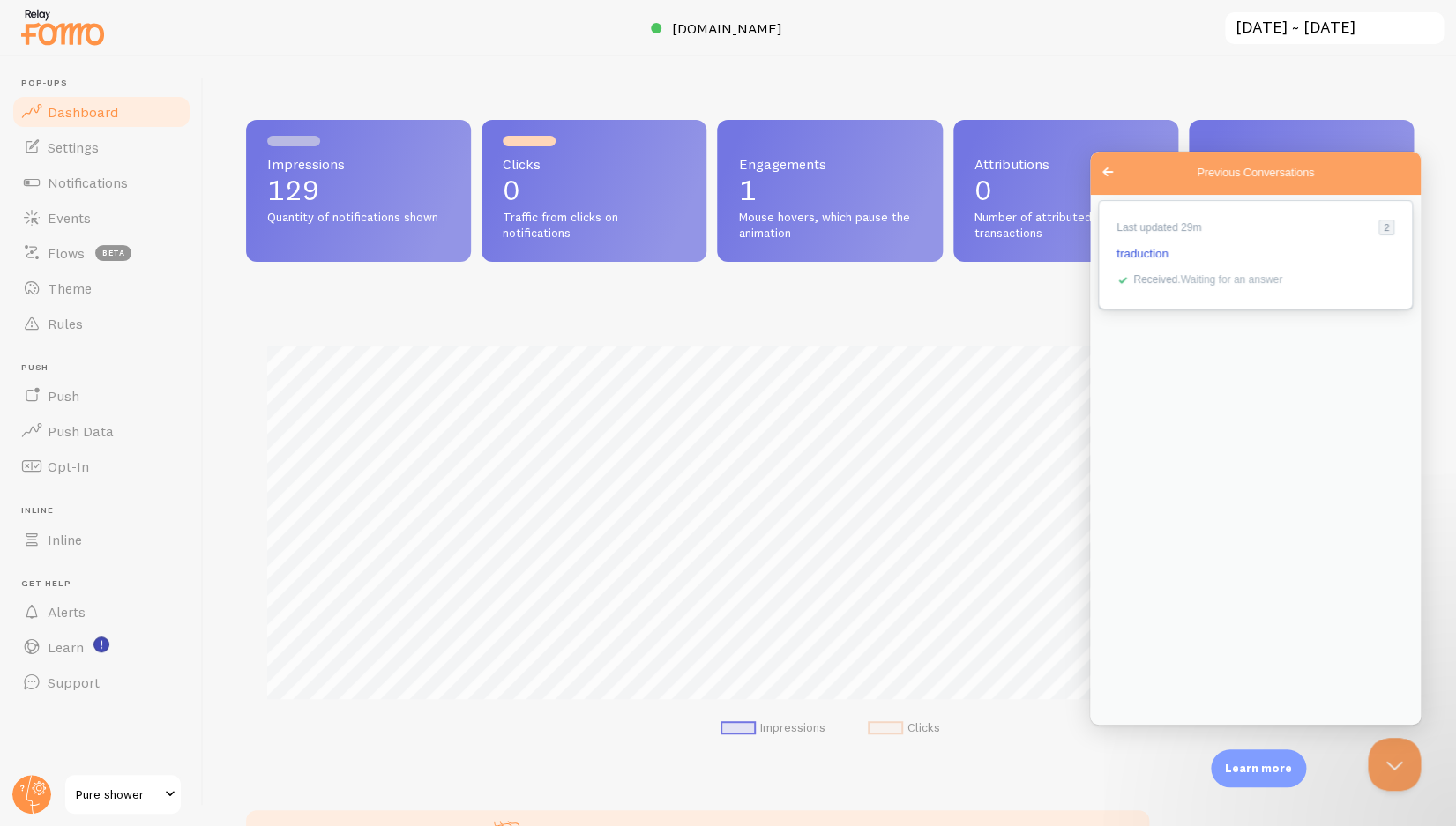
click at [1206, 279] on span "Received . Waiting for an answer" at bounding box center [1208, 279] width 149 height 13
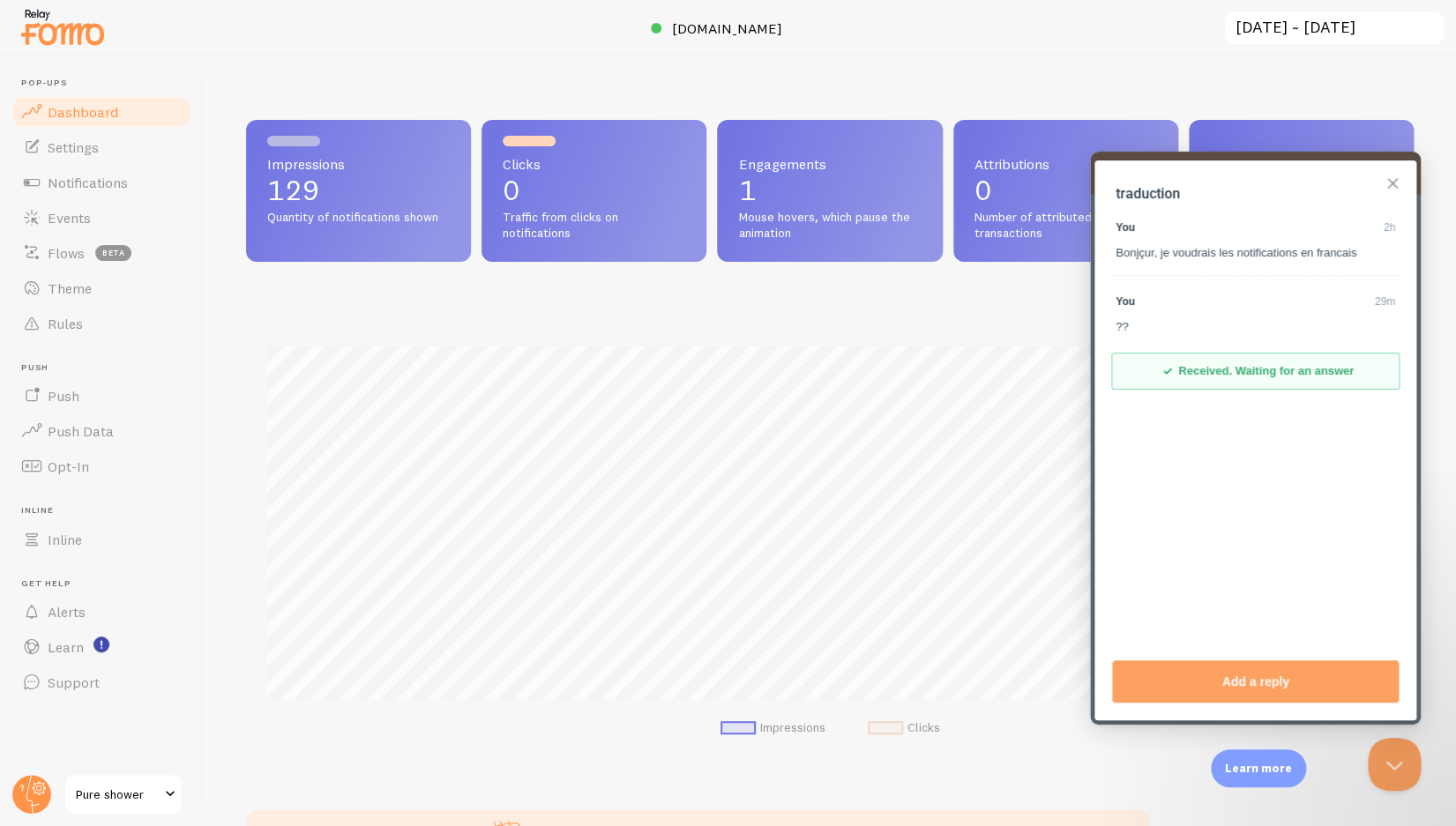
click at [1396, 183] on button "Close" at bounding box center [1392, 183] width 28 height 28
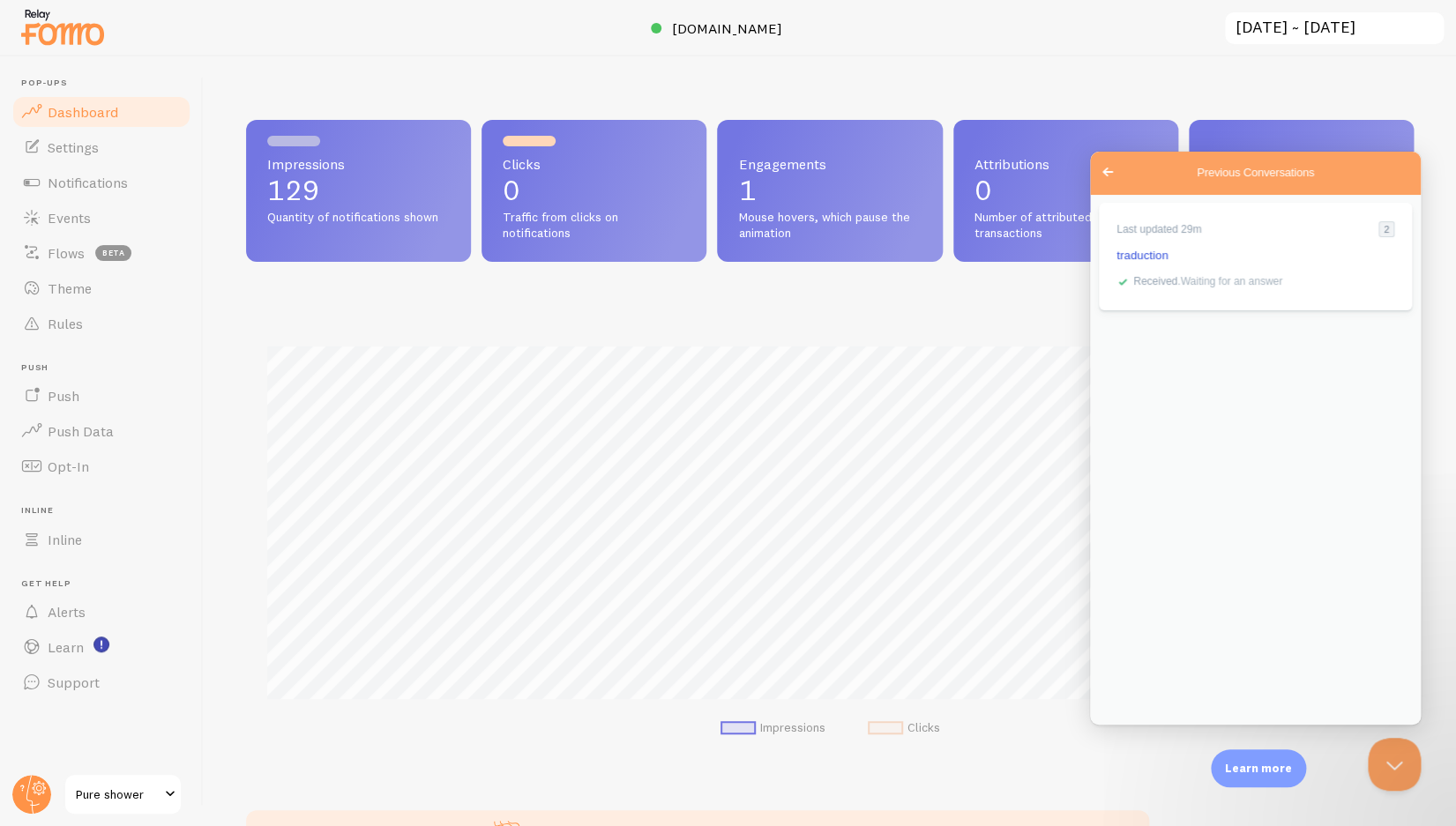
click at [1105, 178] on span "Go back" at bounding box center [1108, 172] width 21 height 21
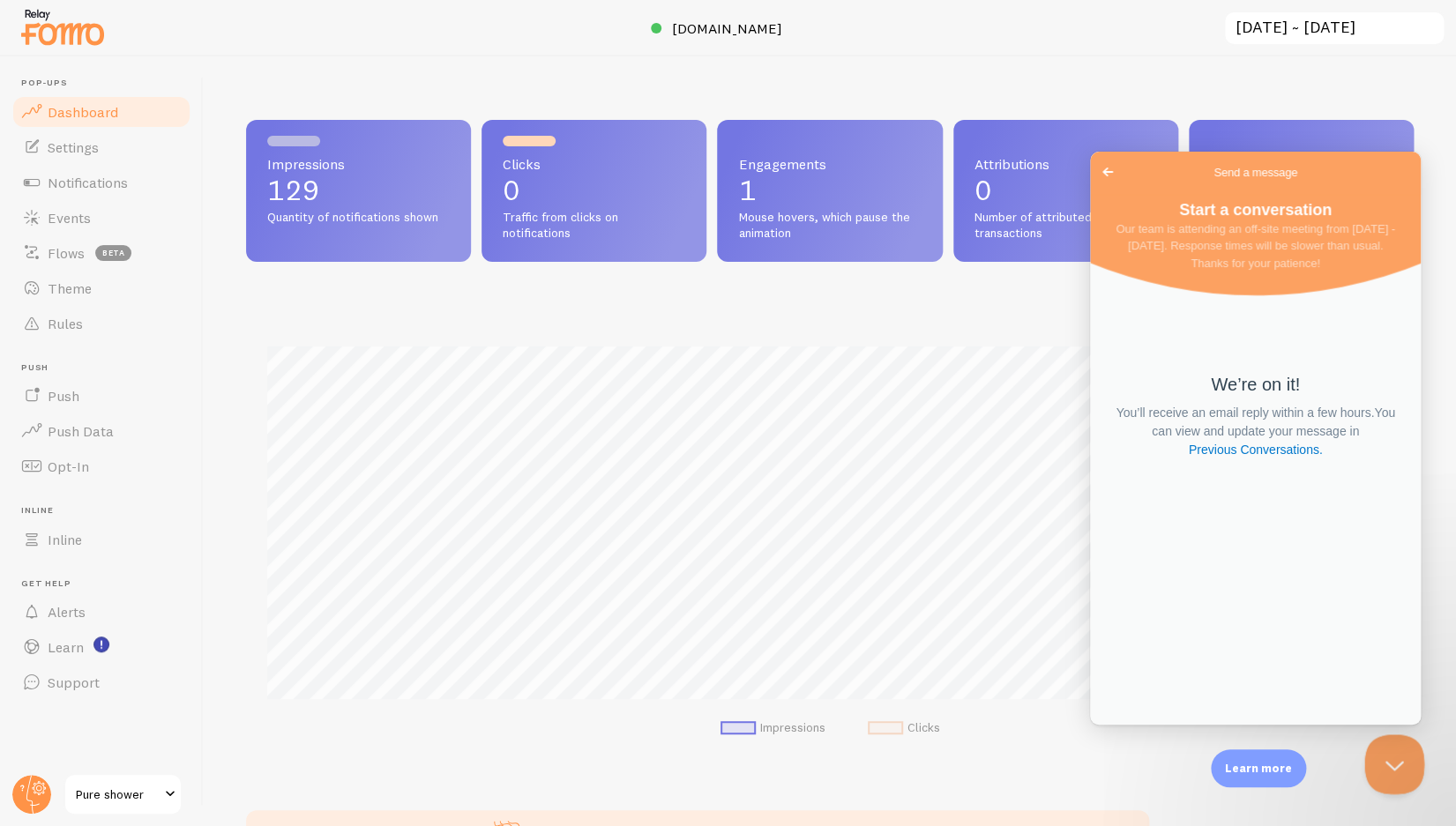
click at [1393, 750] on button "Close Beacon popover" at bounding box center [1391, 760] width 53 height 53
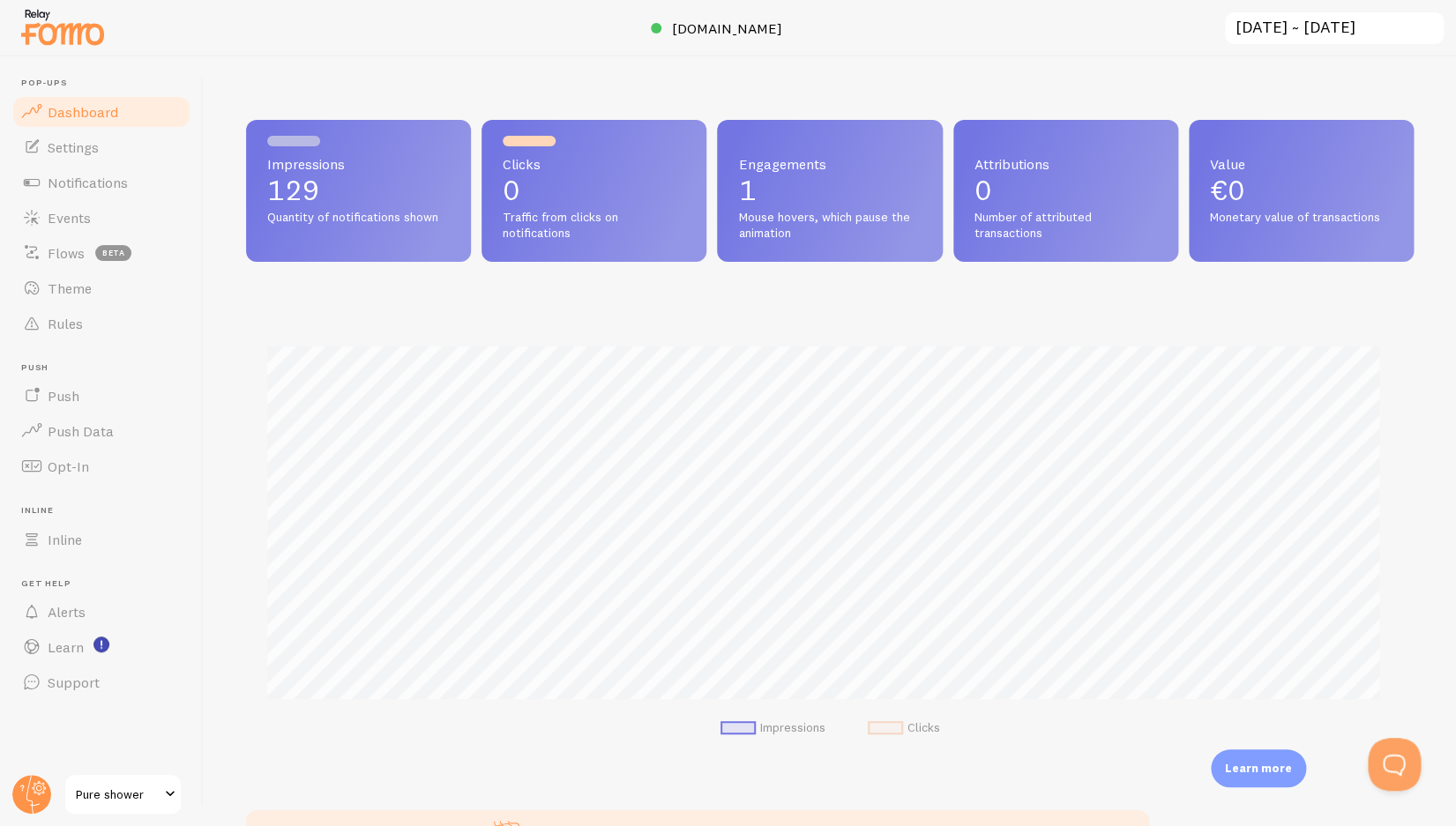
click at [1313, 205] on div "Value €0 Monetary value of transactions" at bounding box center [1301, 191] width 225 height 142
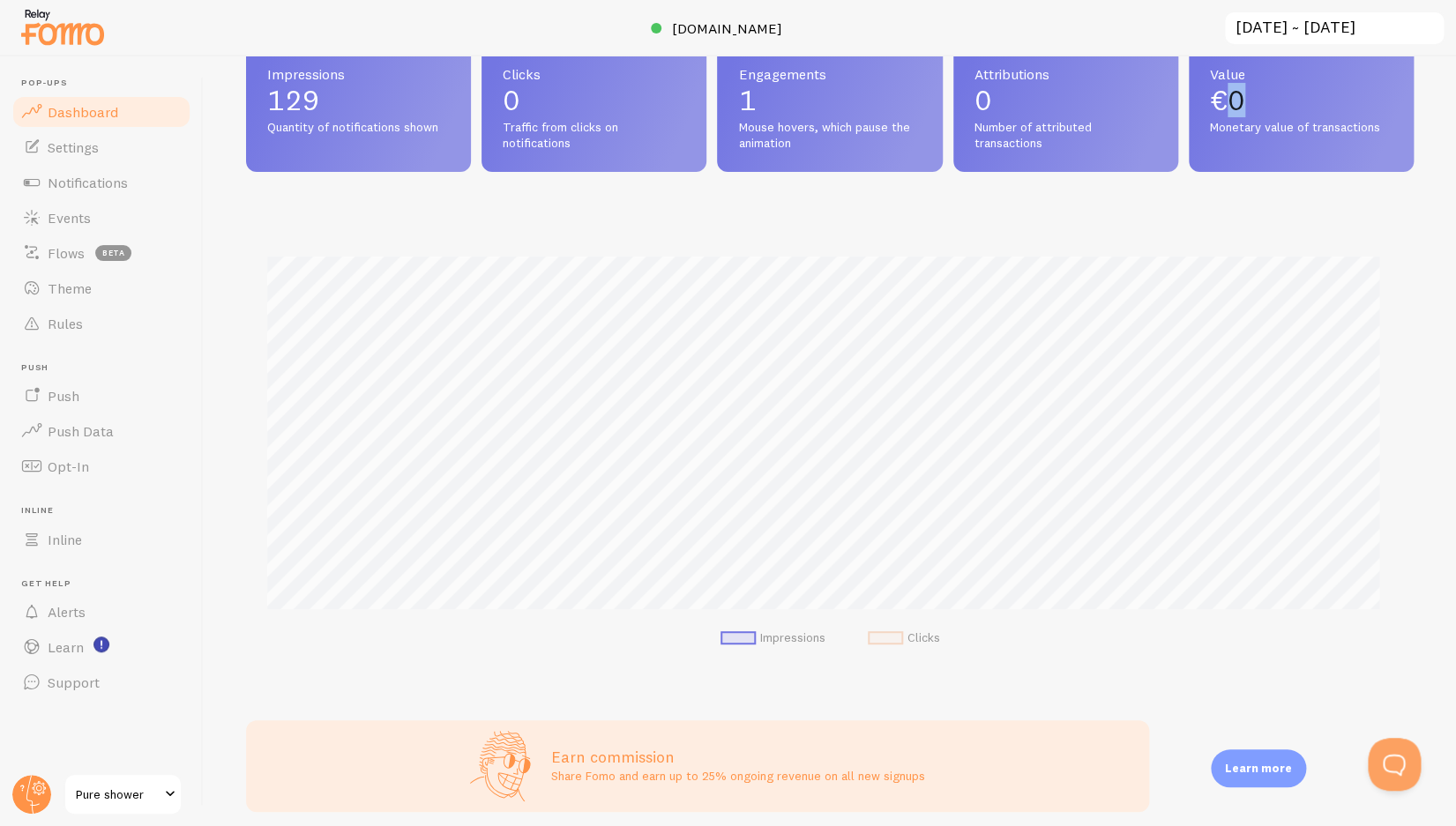
scroll to position [0, 0]
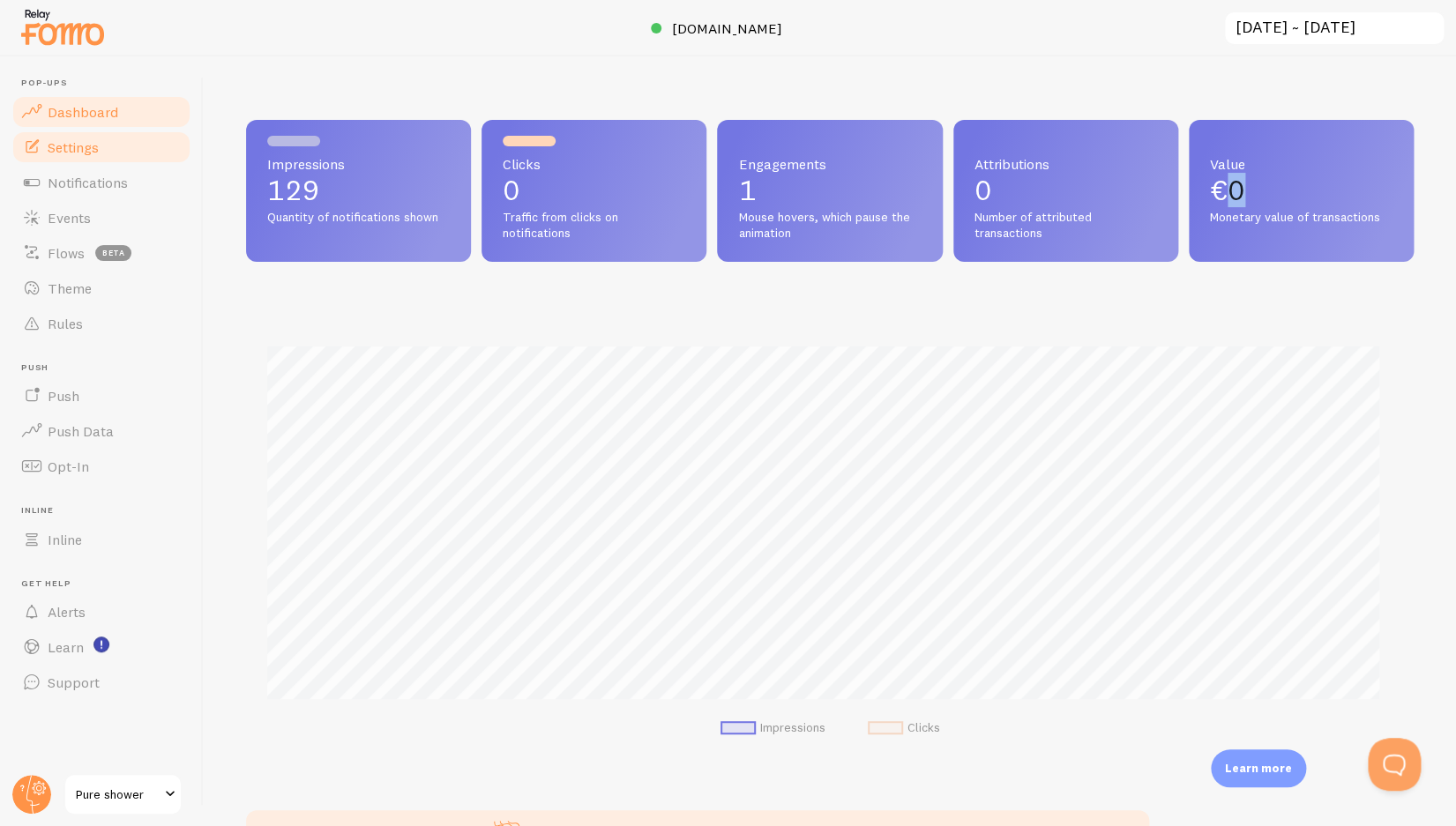
click at [116, 158] on link "Settings" at bounding box center [102, 147] width 182 height 35
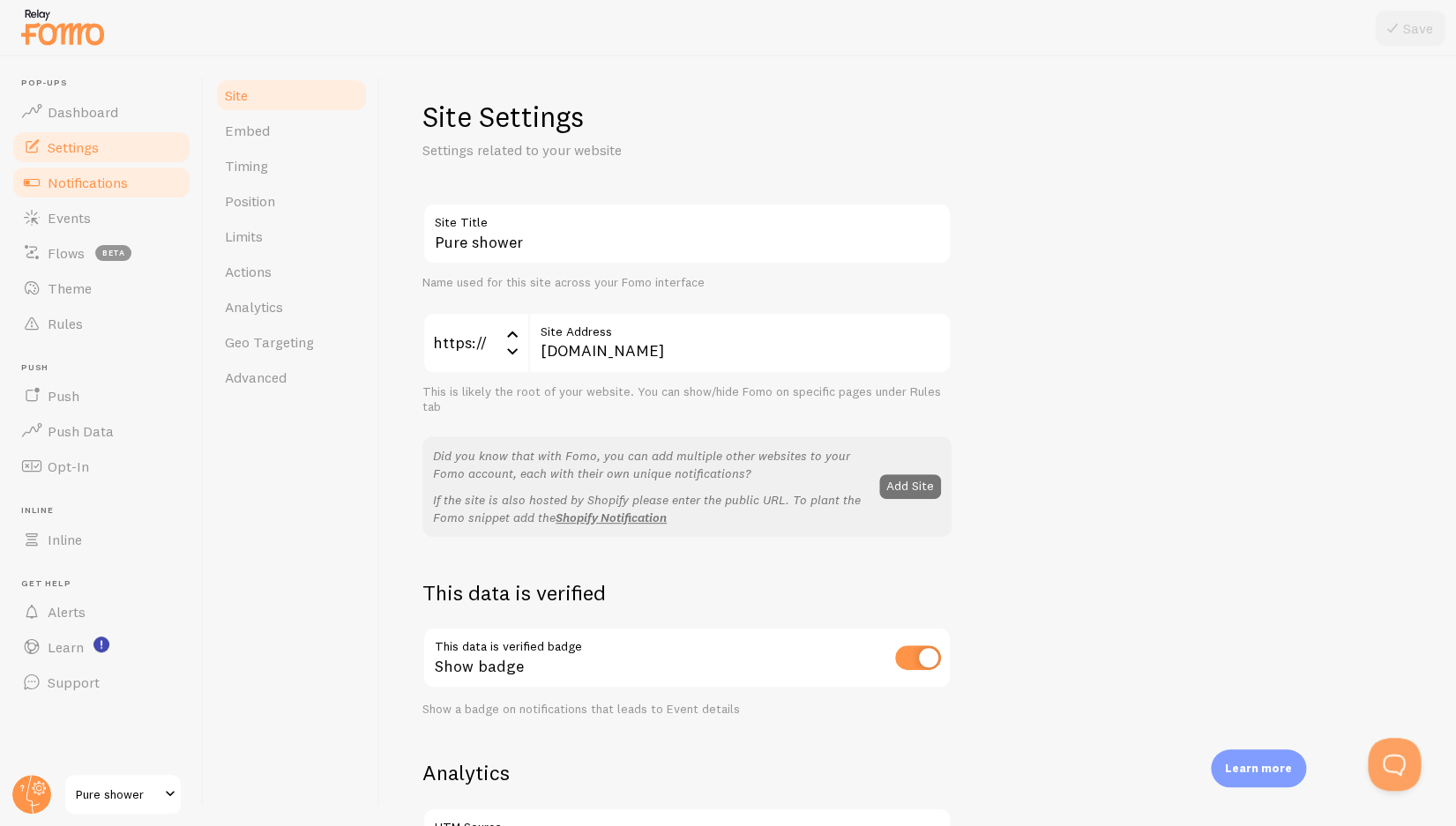
click at [133, 177] on link "Notifications" at bounding box center [102, 182] width 182 height 35
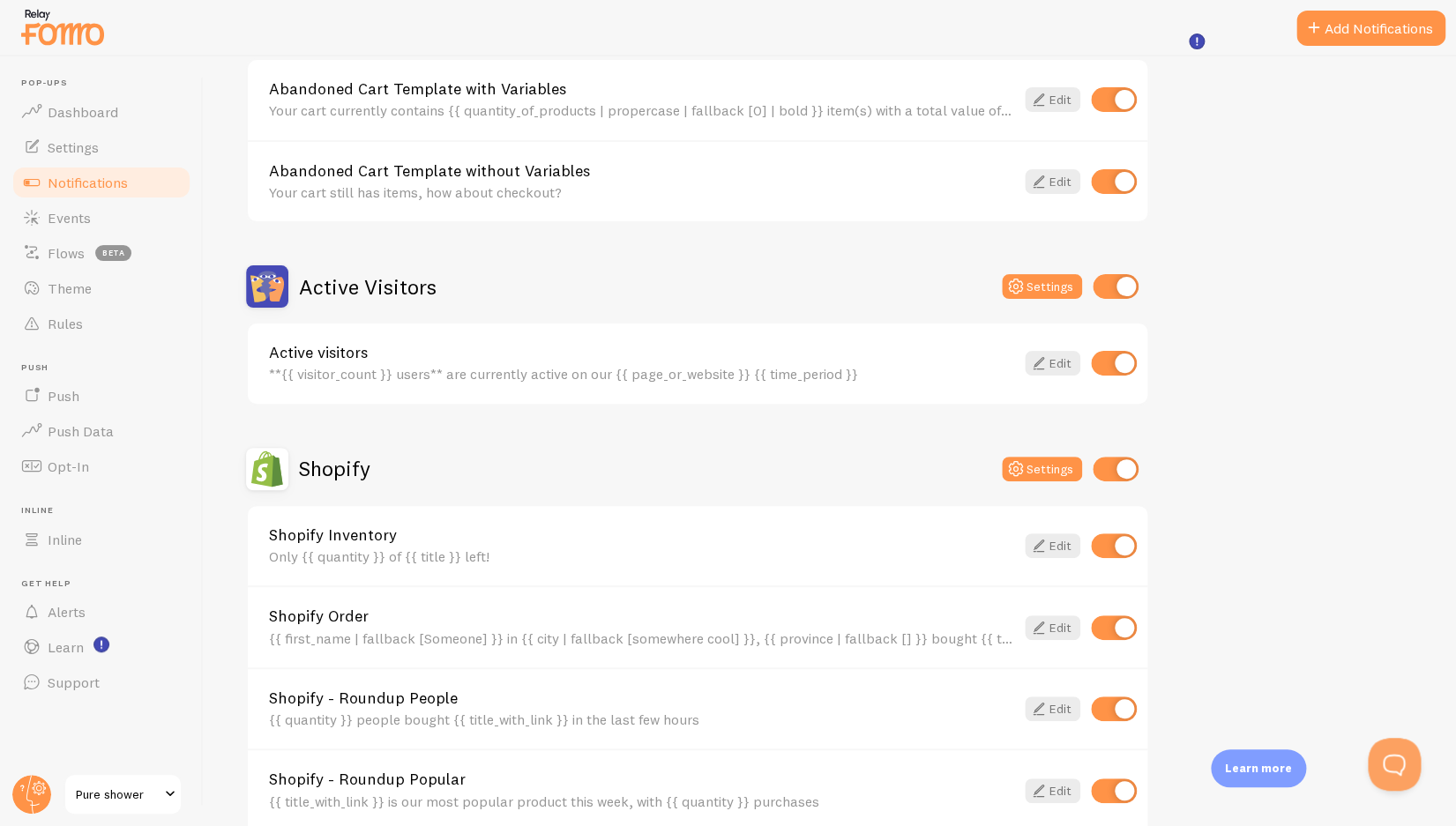
scroll to position [271, 0]
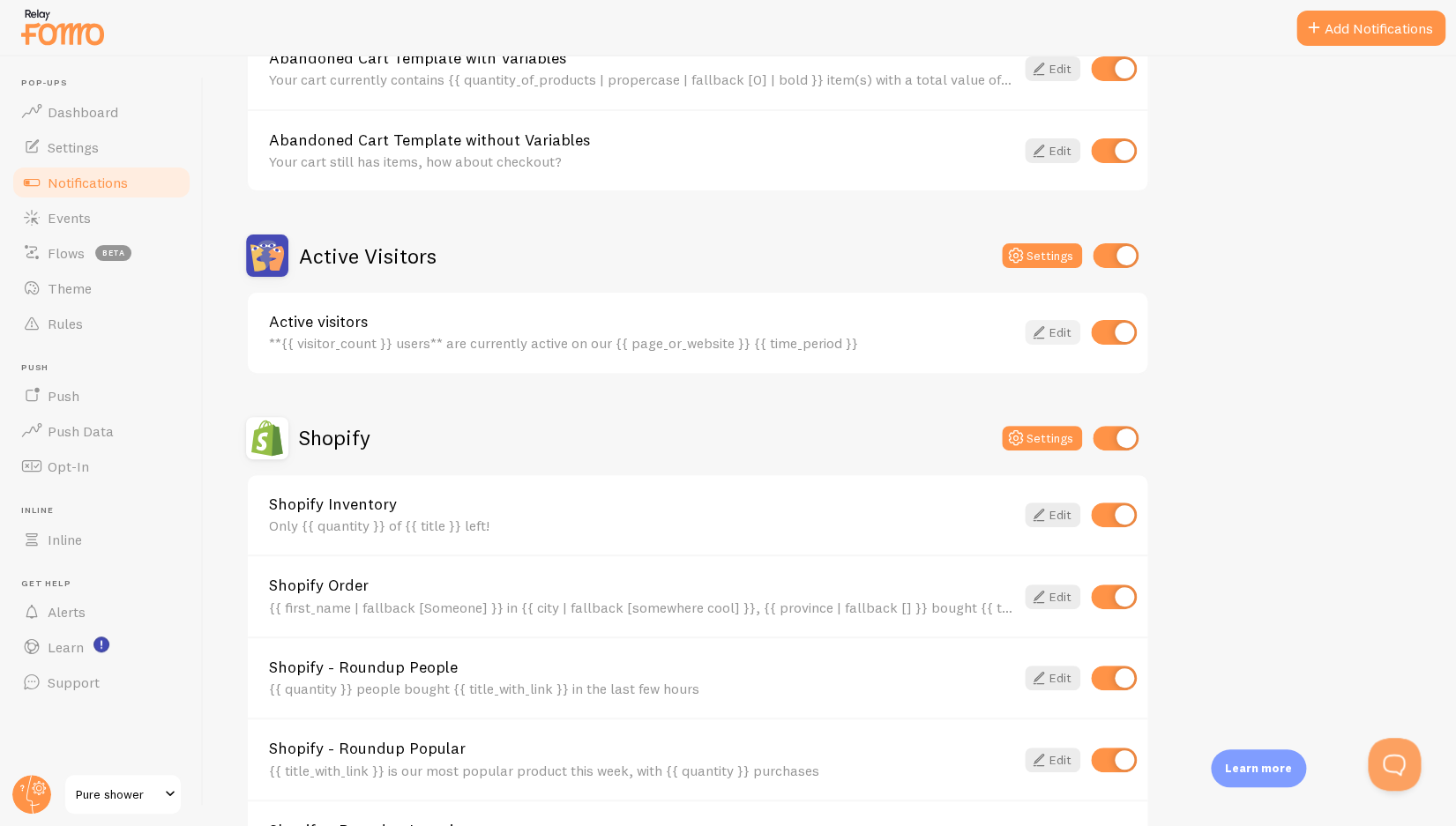
click at [1040, 338] on icon at bounding box center [1039, 332] width 21 height 21
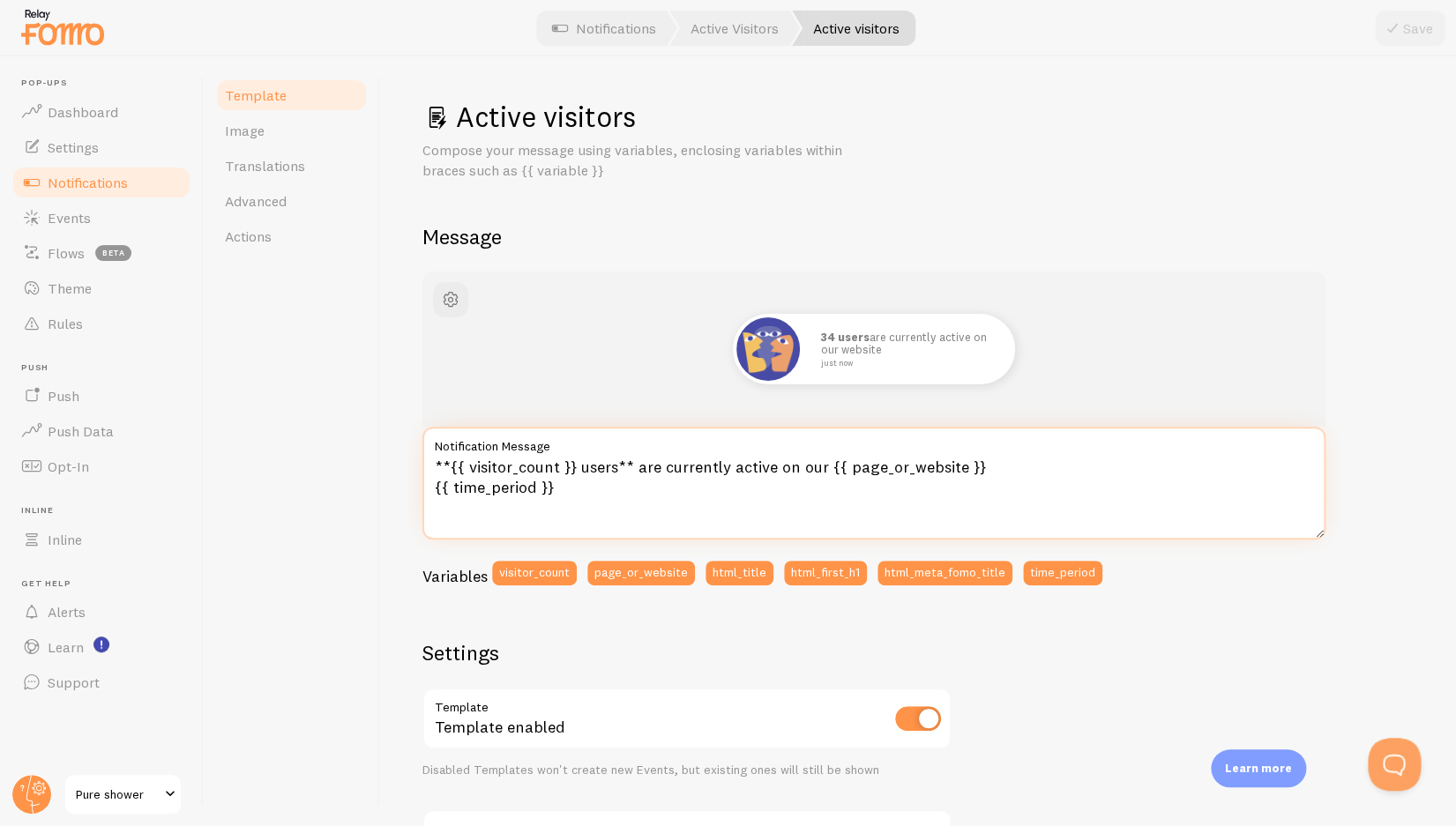
drag, startPoint x: 606, startPoint y: 491, endPoint x: 426, endPoint y: 446, distance: 185.5
click at [426, 446] on textarea "**{{ visitor_count }} users** are currently active on our {{ page_or_website }}…" at bounding box center [874, 483] width 903 height 113
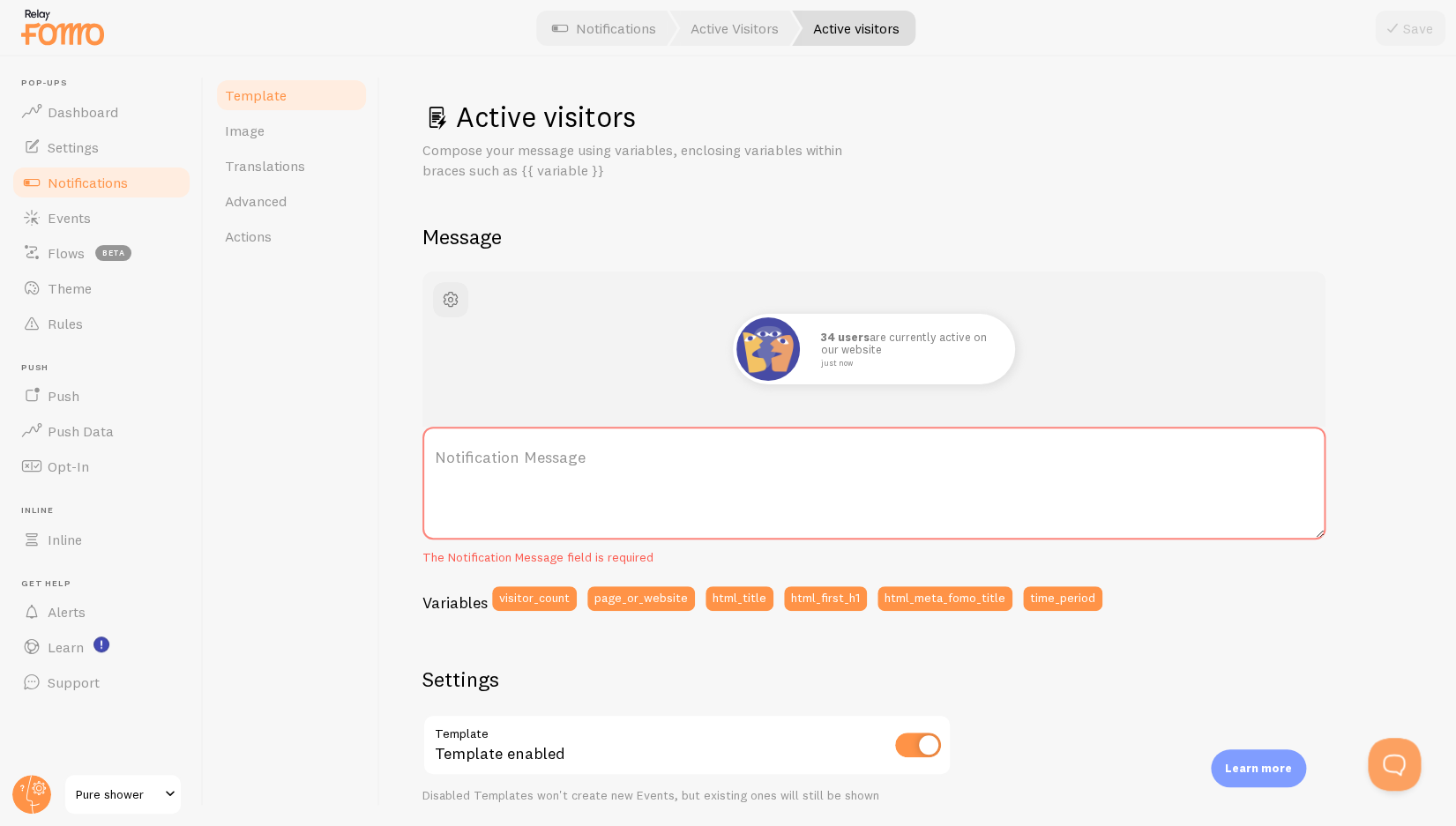
click at [646, 458] on label "Notification Message" at bounding box center [874, 458] width 903 height 62
click at [646, 458] on textarea "Notification Message" at bounding box center [874, 483] width 903 height 113
click at [755, 380] on div at bounding box center [768, 349] width 71 height 71
click at [611, 464] on label "Notification Message" at bounding box center [874, 458] width 903 height 62
click at [611, 464] on textarea "Notification Message" at bounding box center [874, 483] width 903 height 113
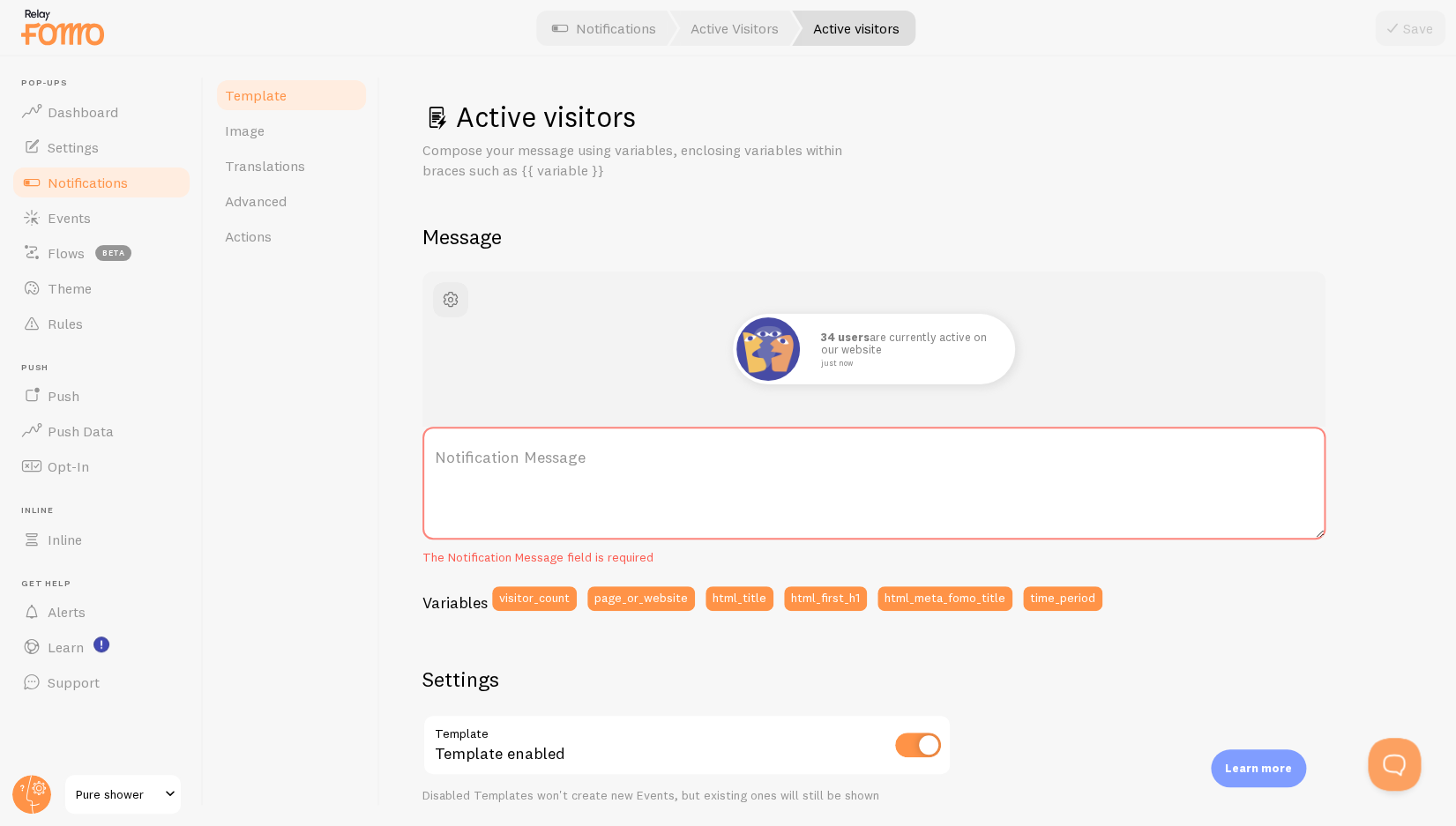
click at [582, 478] on label "Notification Message" at bounding box center [874, 458] width 903 height 62
click at [582, 478] on textarea "Notification Message" at bounding box center [874, 483] width 903 height 113
click at [582, 456] on label "Notification Message" at bounding box center [874, 458] width 903 height 62
click at [582, 456] on textarea "Notification Message" at bounding box center [874, 483] width 903 height 113
drag, startPoint x: 582, startPoint y: 456, endPoint x: 528, endPoint y: 482, distance: 59.9
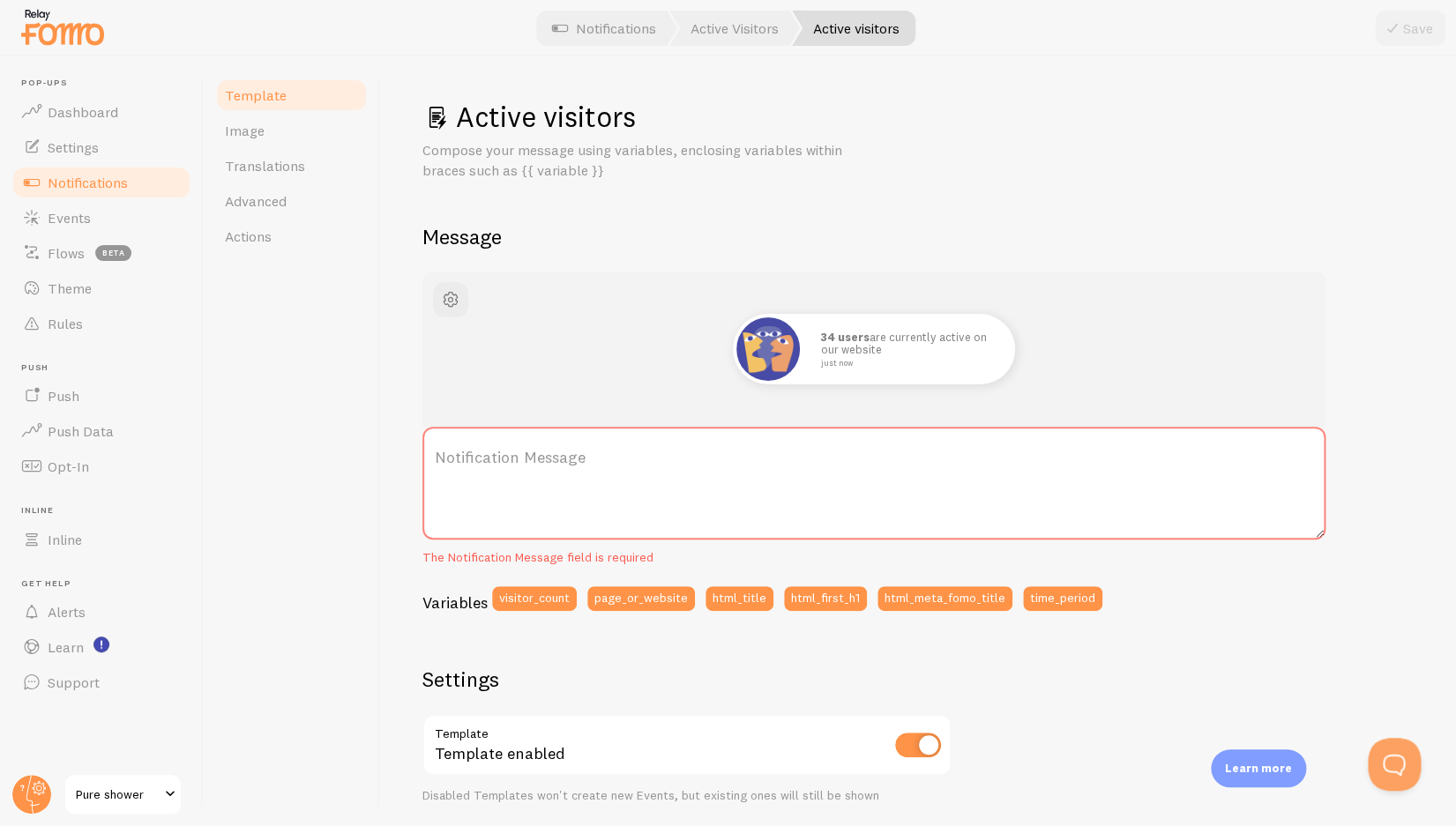
click at [605, 461] on label "Notification Message" at bounding box center [874, 458] width 903 height 62
click at [605, 461] on textarea "Notification Message" at bounding box center [874, 483] width 903 height 113
paste textarea "des clients sont sur le site ✅"
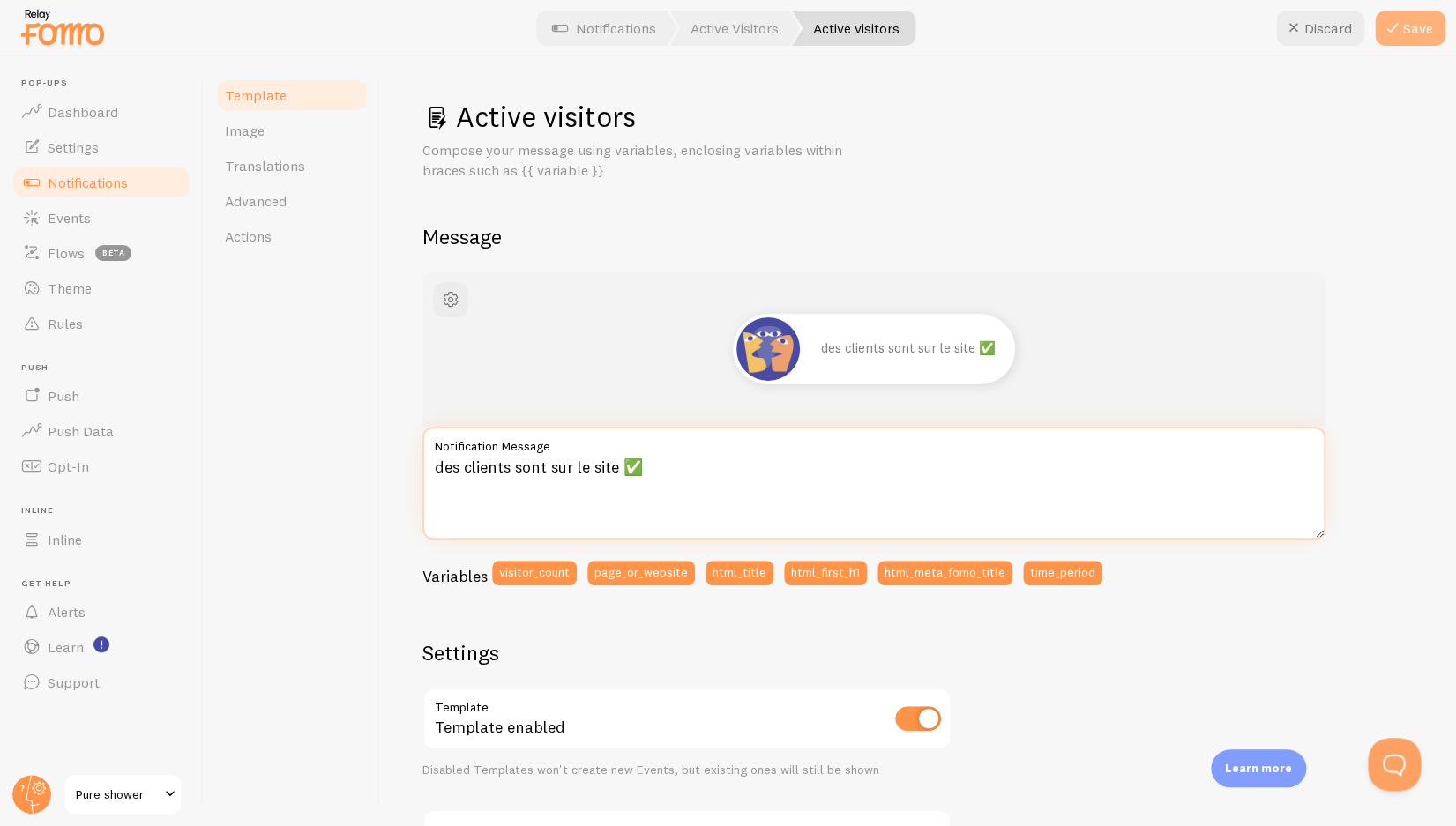
type textarea "des clients sont sur le site ✅"
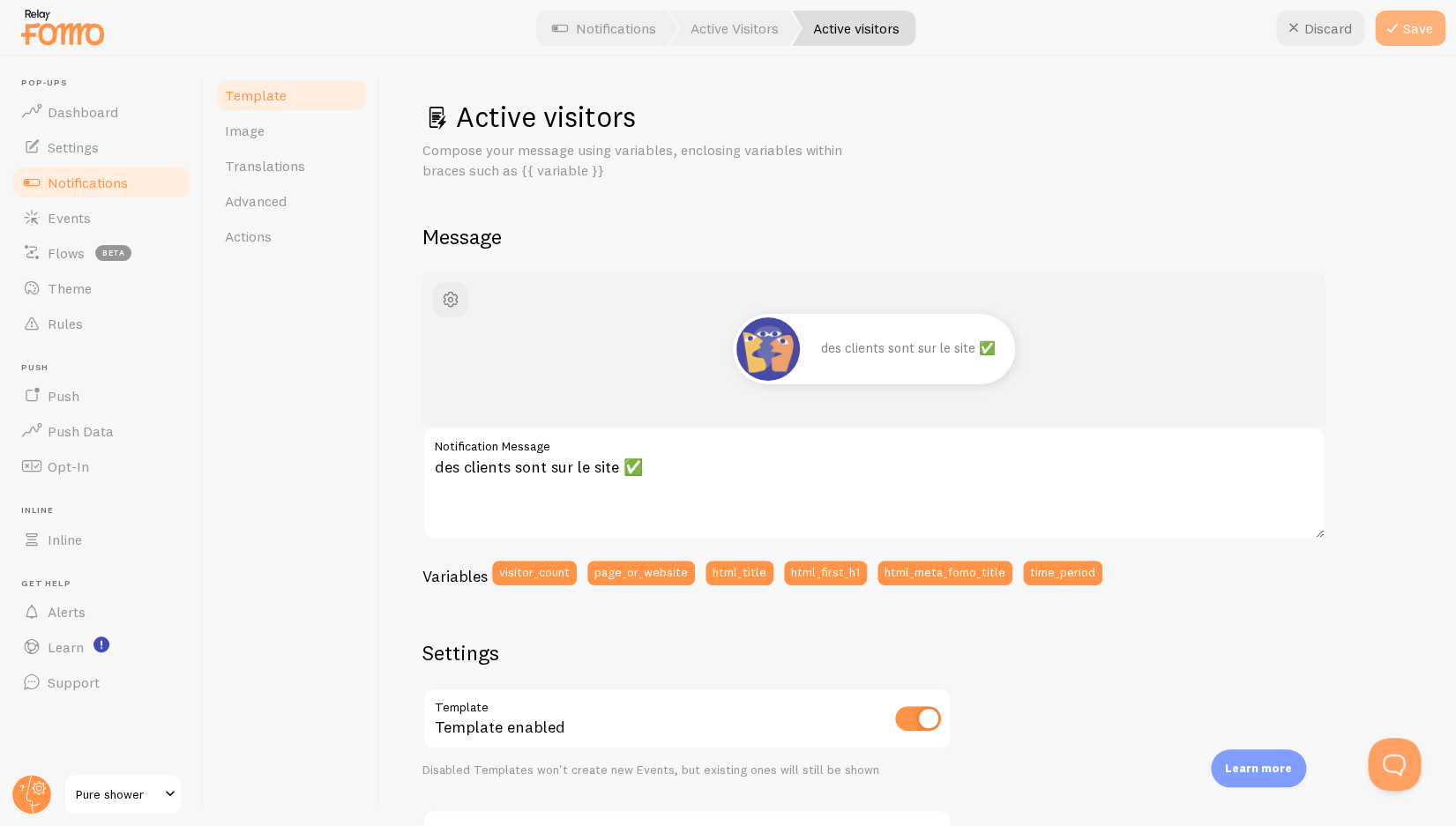
click at [1387, 45] on button "Save" at bounding box center [1410, 28] width 71 height 35
click at [111, 182] on span "Notifications" at bounding box center [87, 182] width 80 height 17
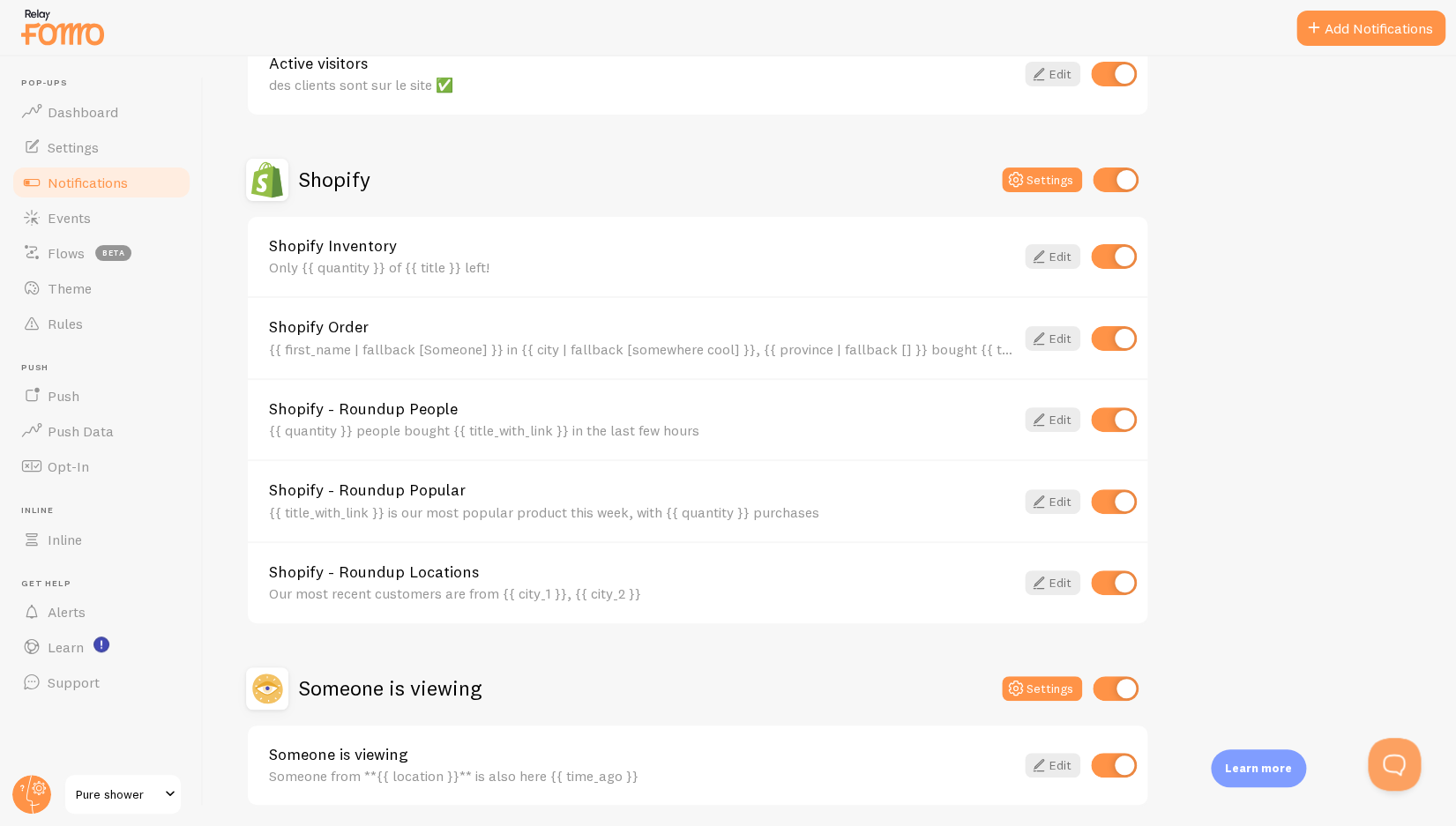
scroll to position [595, 0]
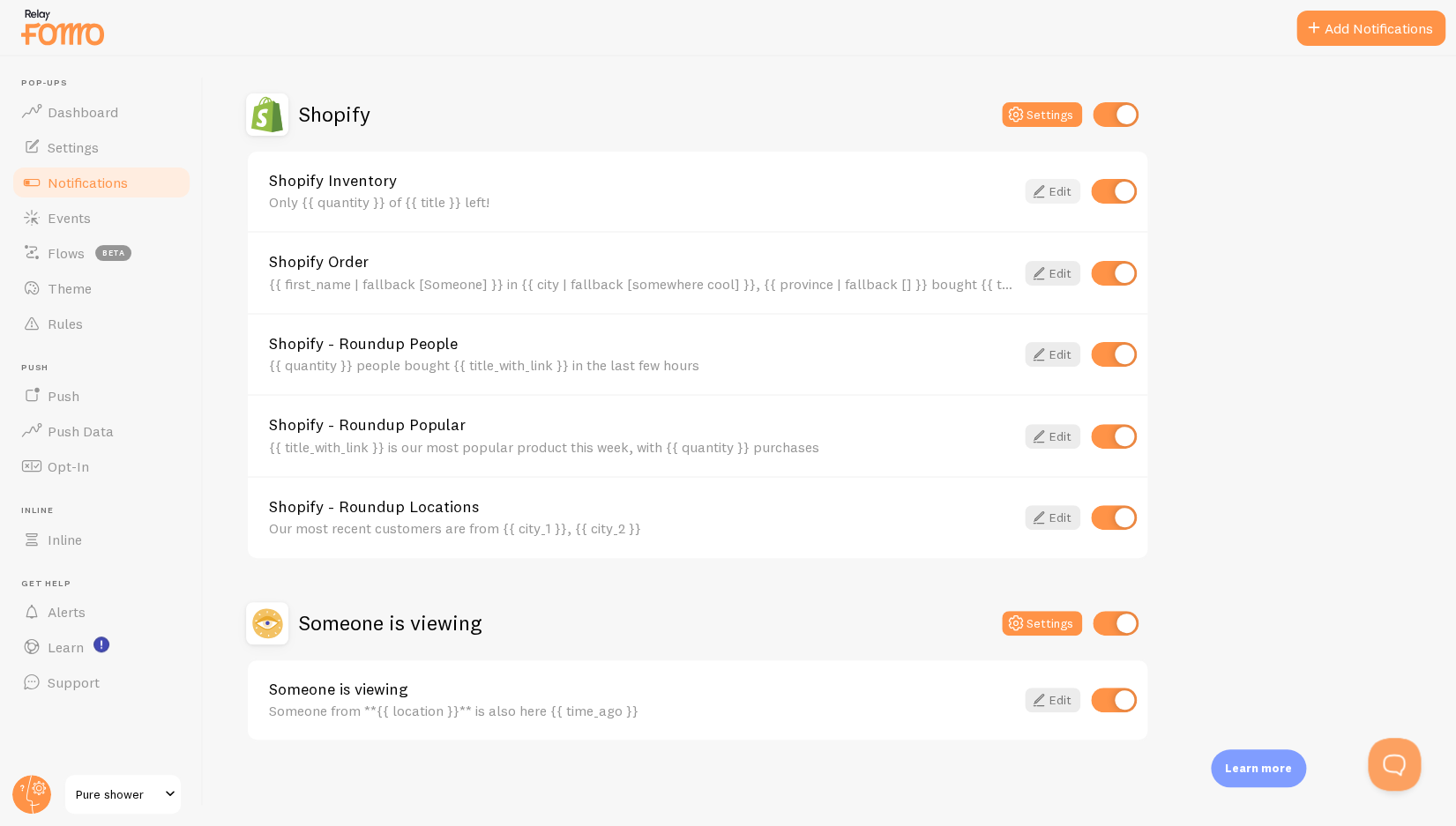
click at [1054, 192] on link "Edit" at bounding box center [1052, 191] width 55 height 24
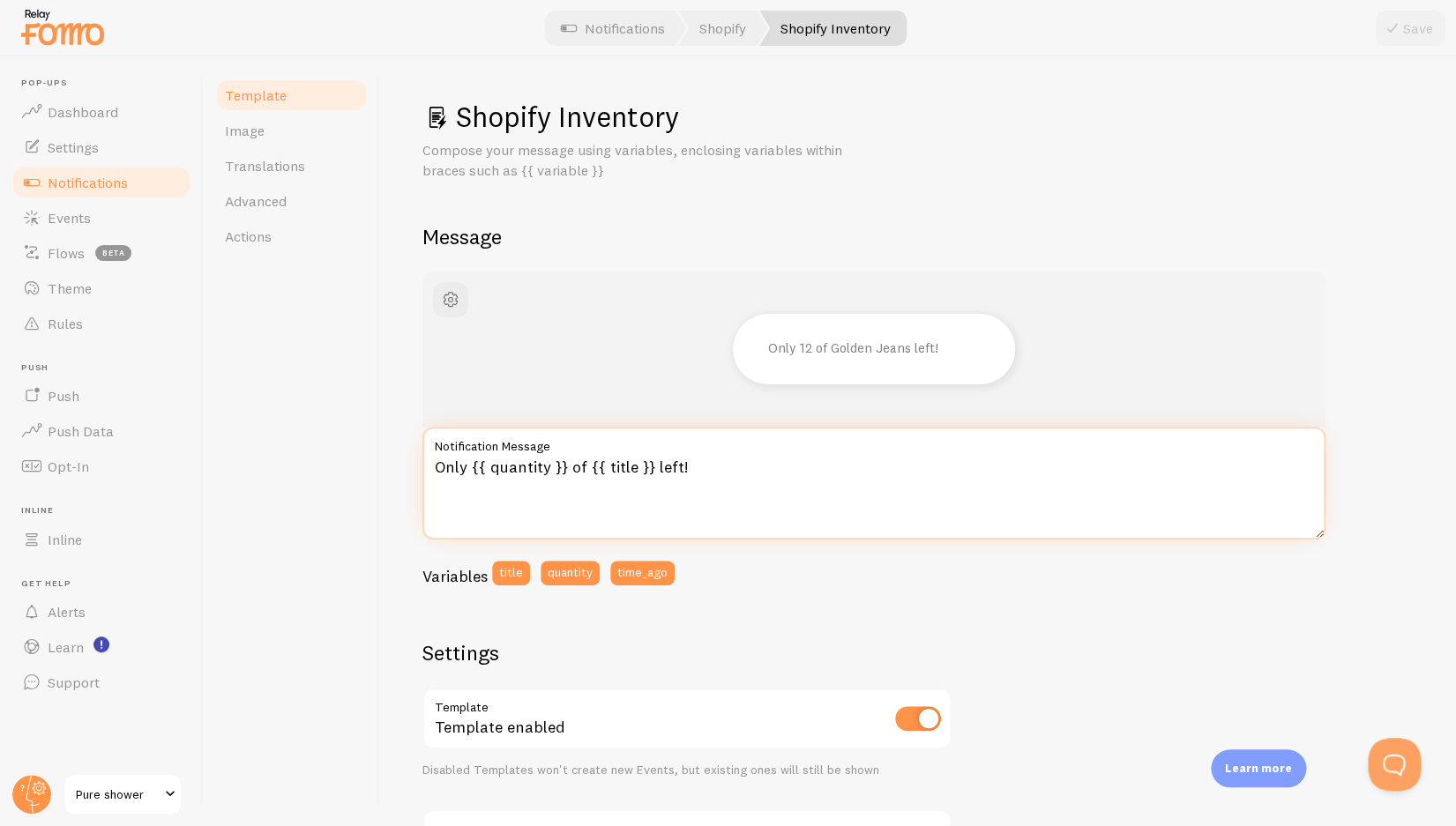
drag, startPoint x: 707, startPoint y: 472, endPoint x: 415, endPoint y: 467, distance: 292.0
click at [422, 467] on textarea "Only {{ quantity }} of {{ title }} left!" at bounding box center [874, 483] width 903 height 113
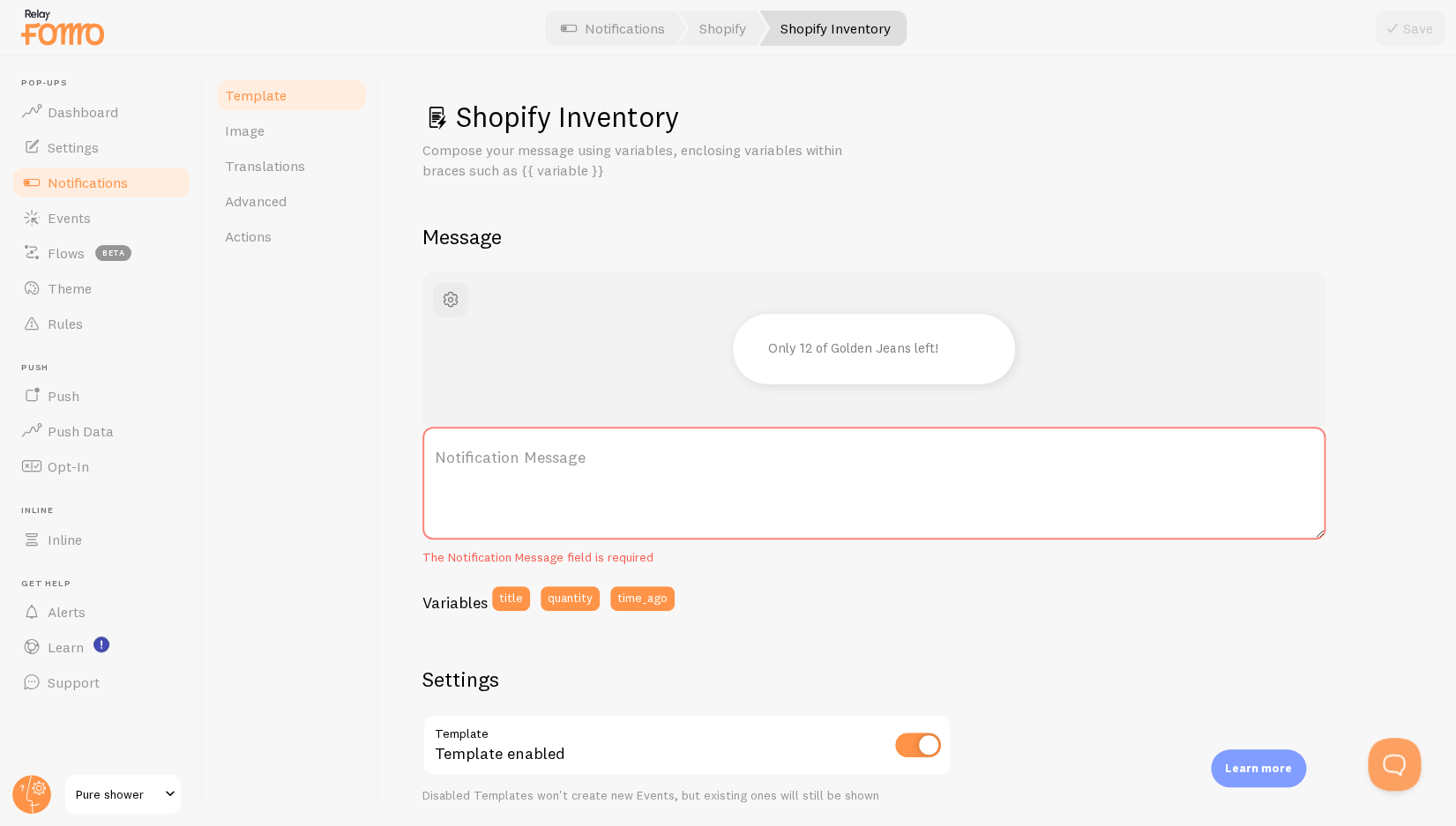
click at [565, 460] on label "Notification Message" at bounding box center [874, 458] width 903 height 62
click at [565, 460] on textarea "Notification Message" at bounding box center [874, 483] width 903 height 113
click at [532, 452] on label "Notification Message" at bounding box center [874, 458] width 903 height 62
click at [532, 452] on textarea "Notification Message" at bounding box center [874, 483] width 903 height 113
paste textarea "Plus que {{ quantity }} de {{ title }} en stock ! ✅"
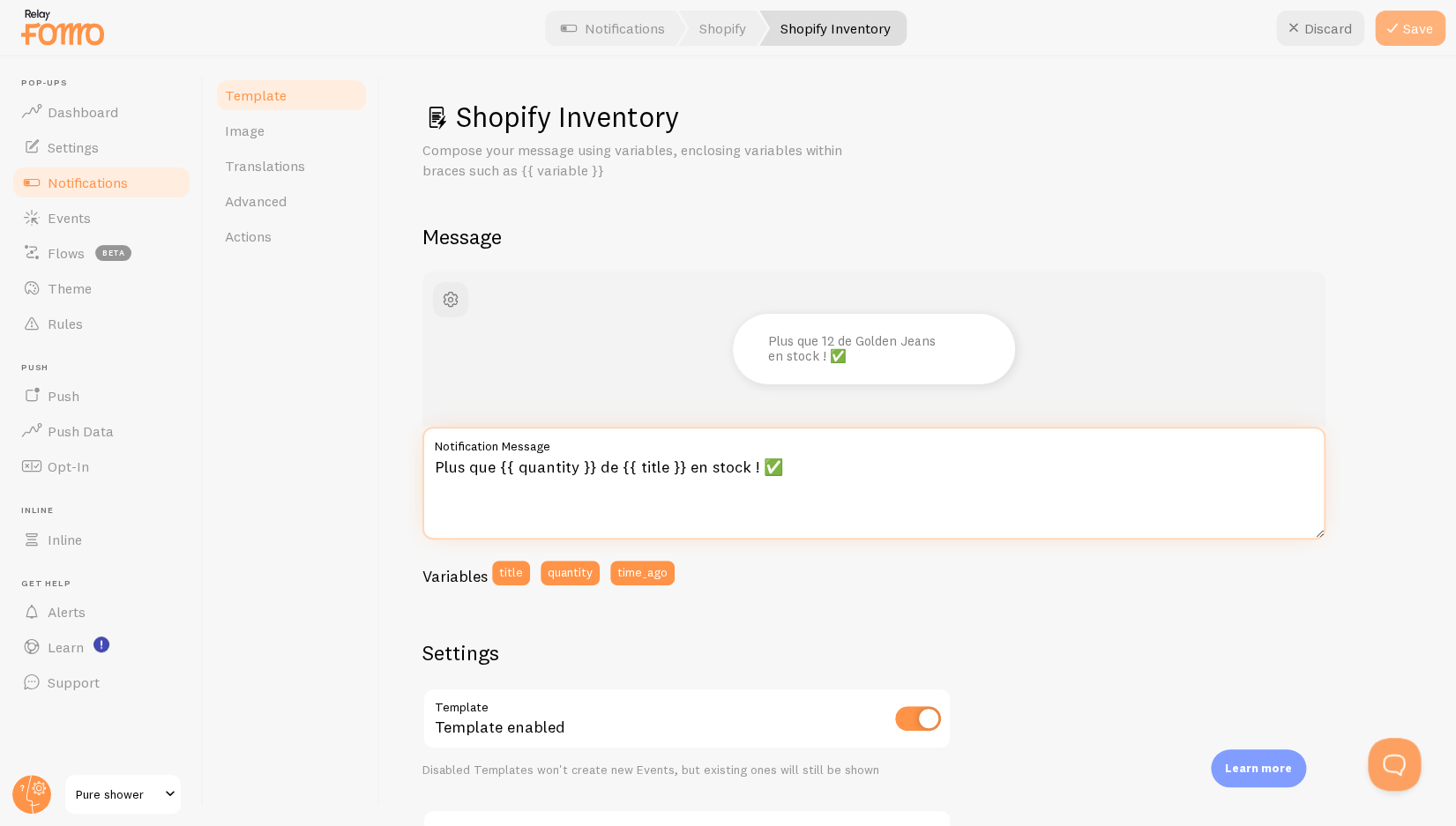
type textarea "Plus que {{ quantity }} de {{ title }} en stock ! ✅"
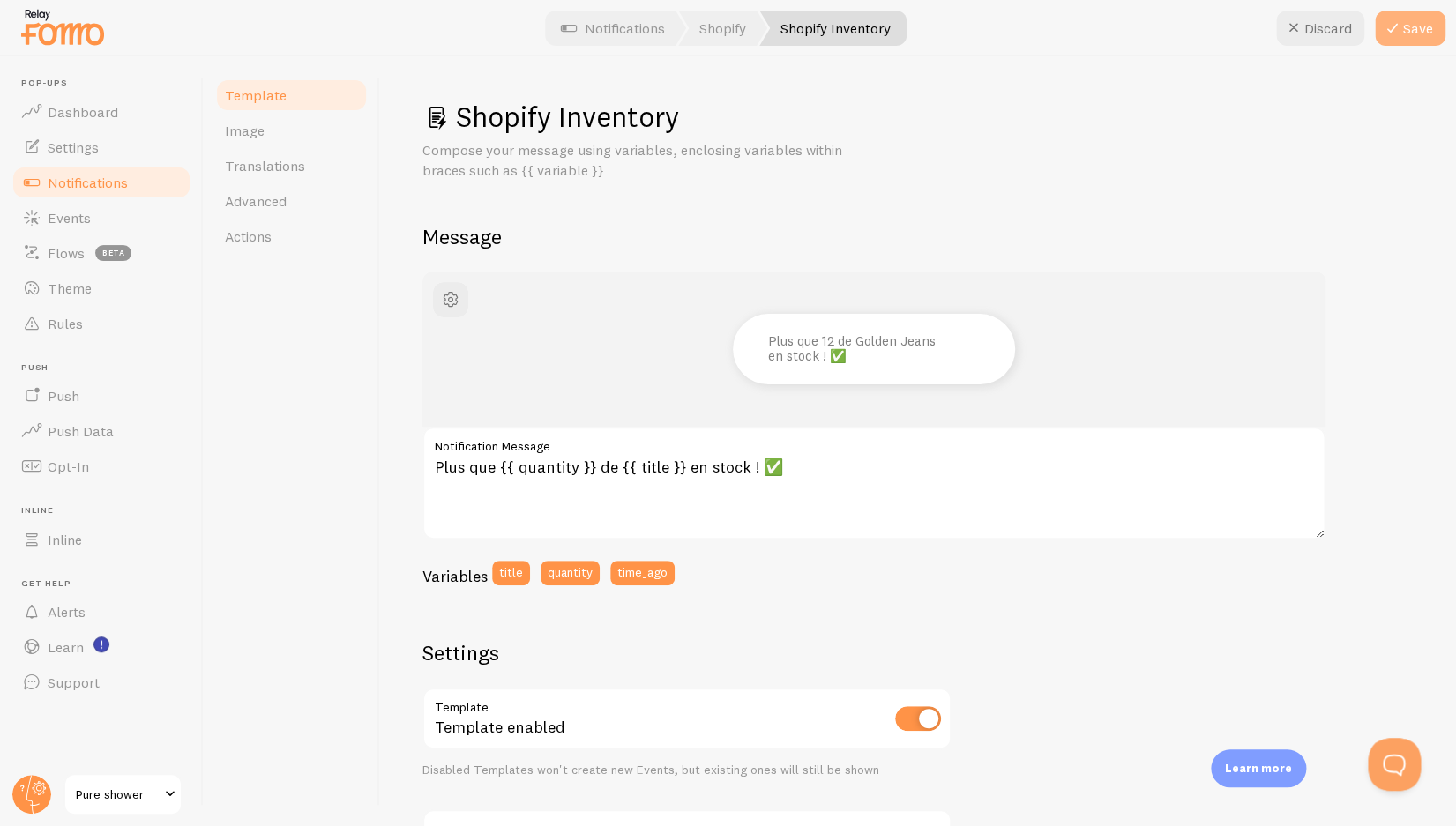
click at [1429, 25] on button "Save" at bounding box center [1410, 28] width 71 height 35
click at [294, 94] on link "Template" at bounding box center [291, 95] width 154 height 35
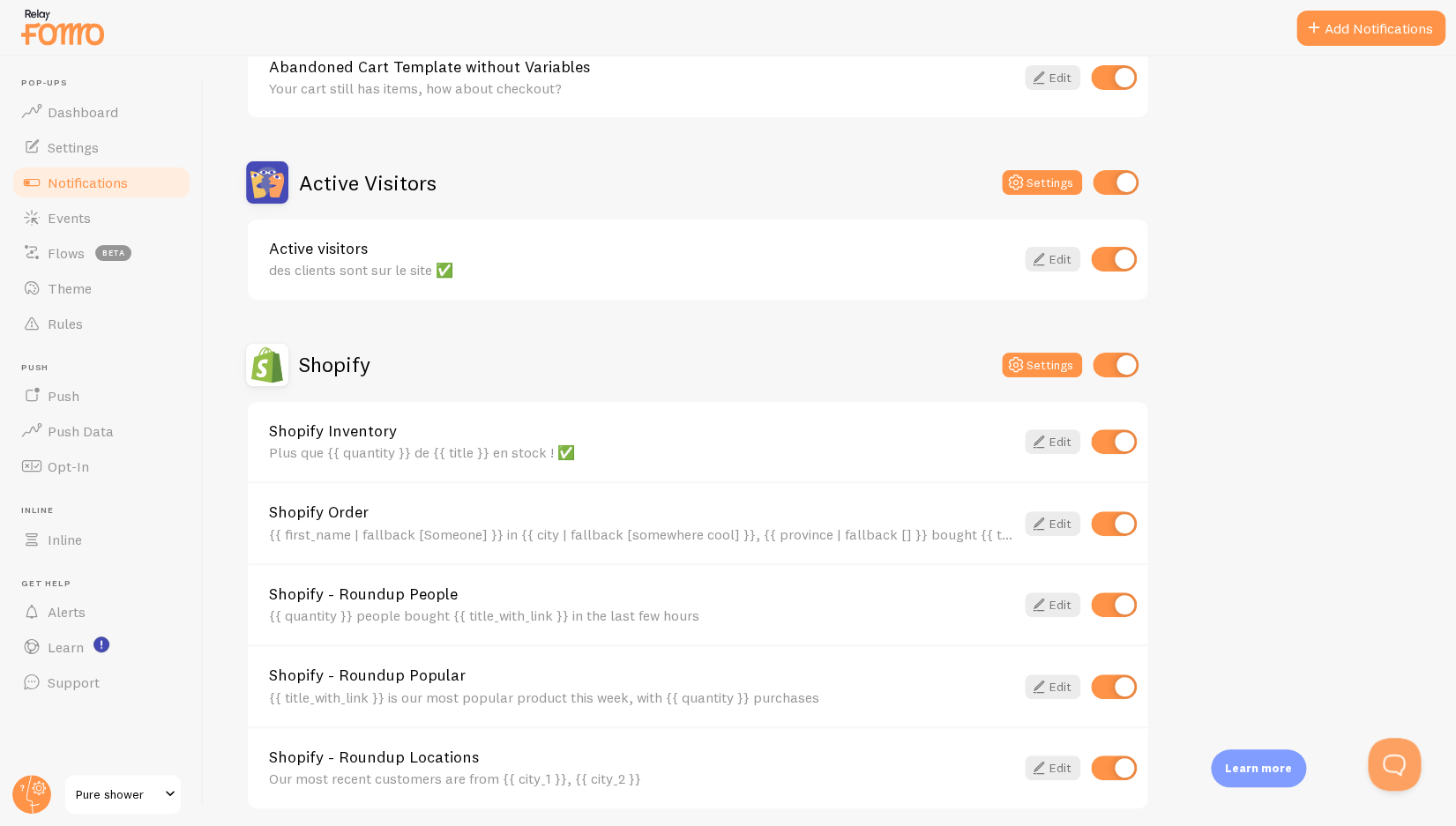
scroll to position [506, 0]
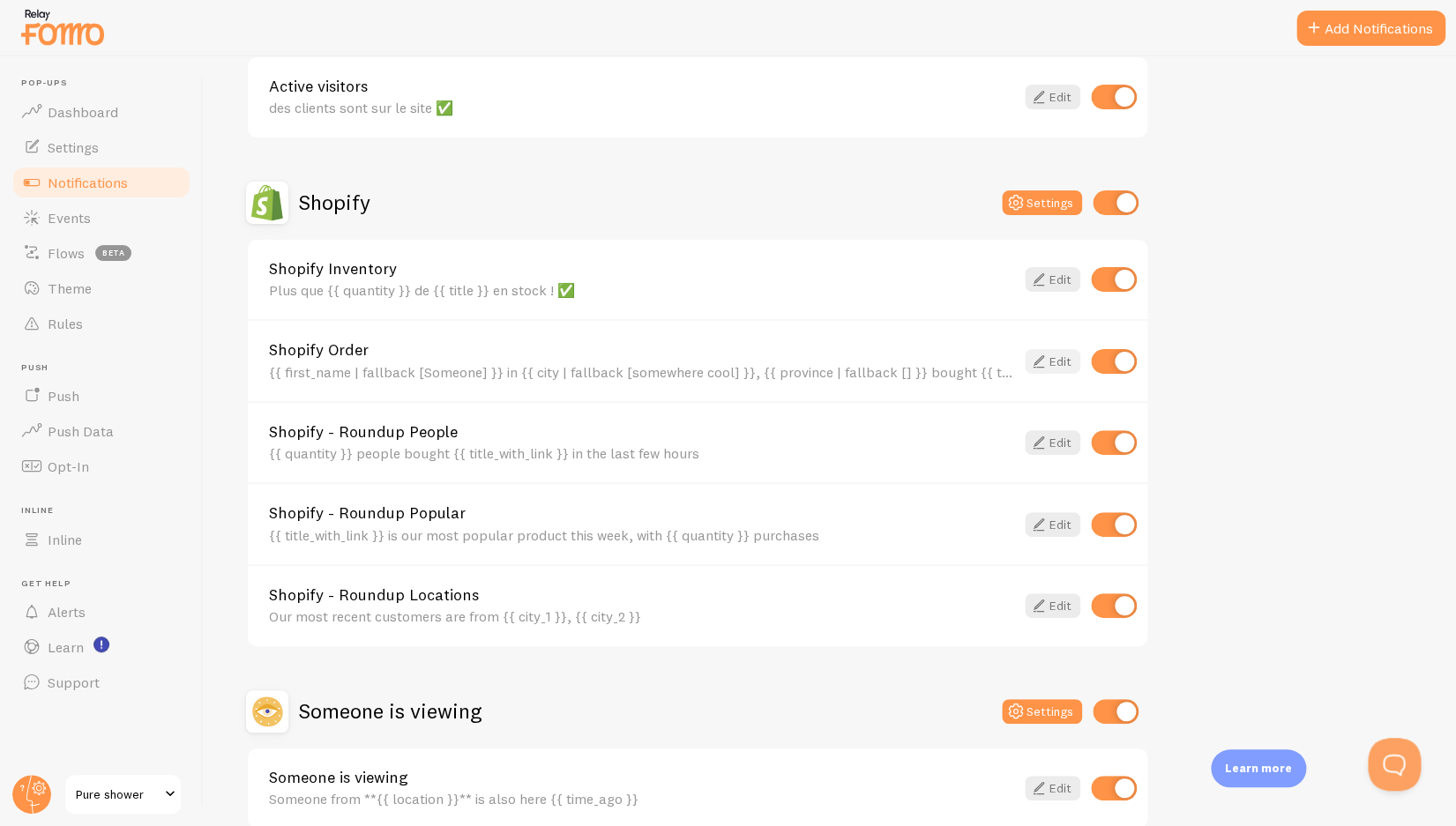
click at [1070, 368] on link "Edit" at bounding box center [1052, 361] width 55 height 24
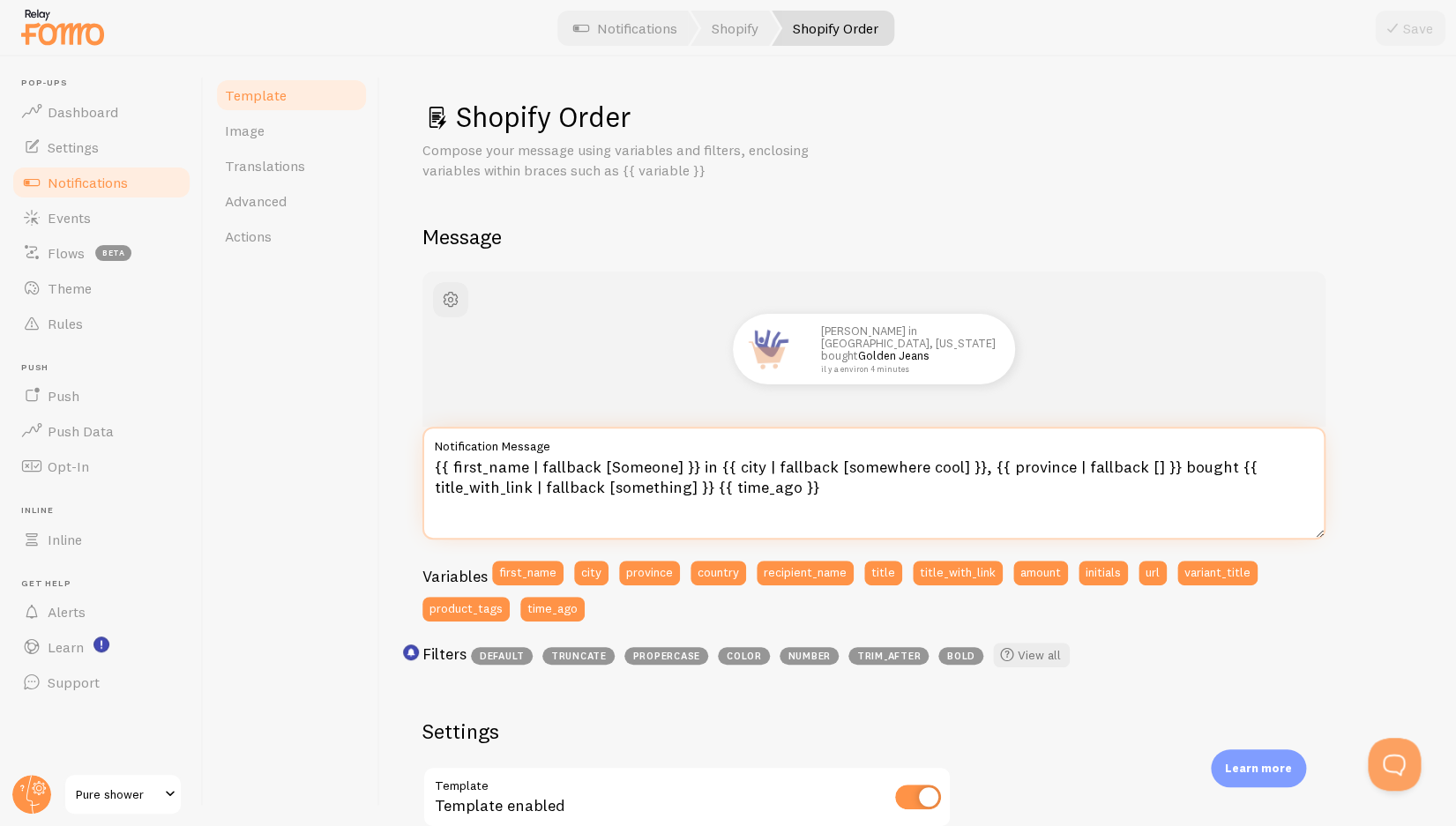
drag, startPoint x: 827, startPoint y: 507, endPoint x: 423, endPoint y: 454, distance: 407.5
click at [423, 454] on textarea "{{ first_name | fallback [Someone] }} in {{ city | fallback [somewhere cool] }}…" at bounding box center [874, 483] width 903 height 113
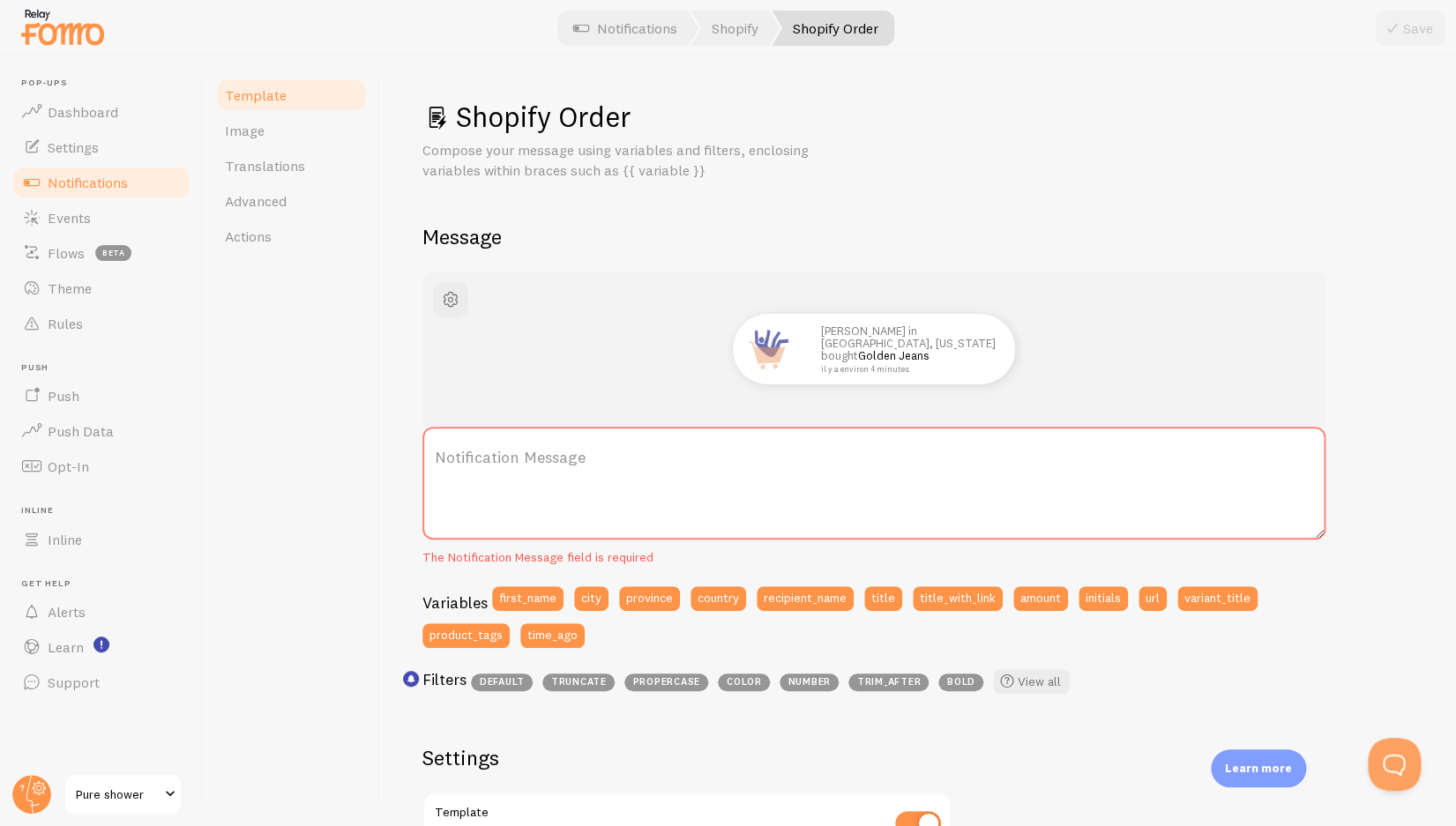
click at [527, 458] on label "Notification Message" at bounding box center [874, 458] width 903 height 62
click at [527, 458] on textarea "Notification Message" at bounding box center [874, 483] width 903 height 113
click at [564, 464] on label "Notification Message" at bounding box center [874, 458] width 903 height 62
click at [564, 464] on textarea "Notification Message" at bounding box center [874, 483] width 903 height 113
paste textarea "{{ first_name | fallback: [Quelqu'un] }} à {{ city | fallback: [quelque part] }…"
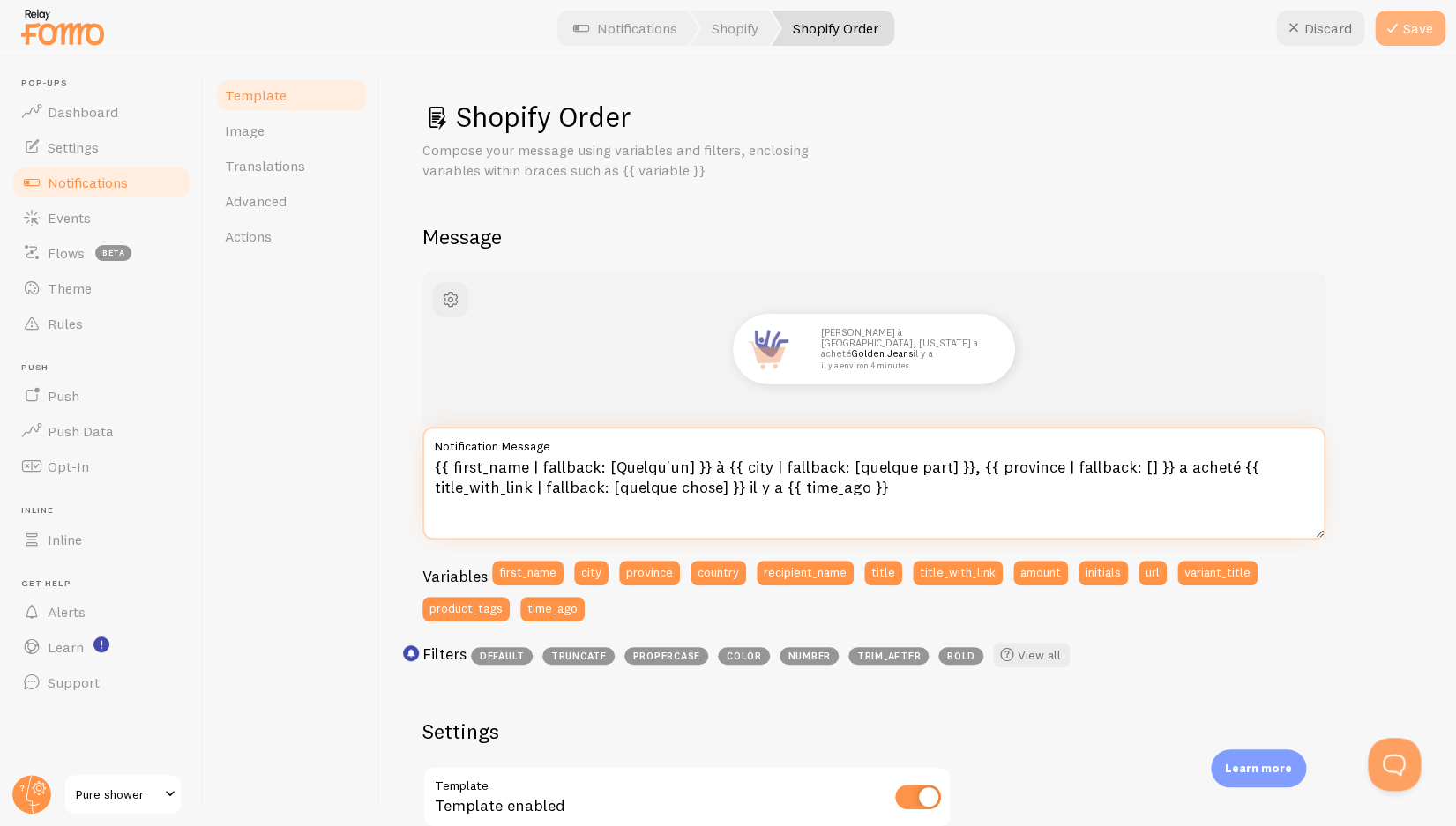
type textarea "{{ first_name | fallback: [Quelqu'un] }} à {{ city | fallback: [quelque part] }…"
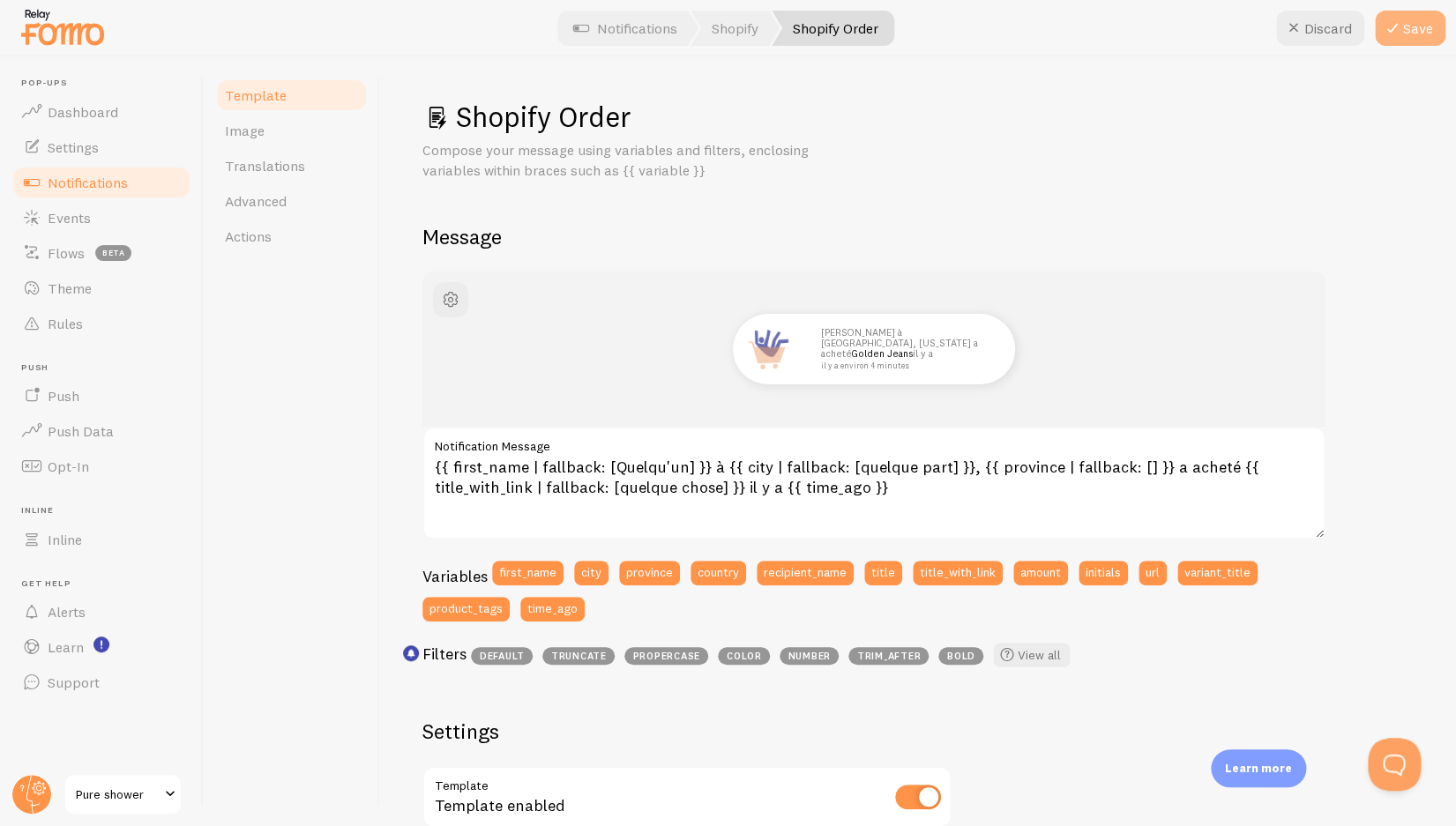
click at [1392, 28] on icon at bounding box center [1393, 28] width 21 height 21
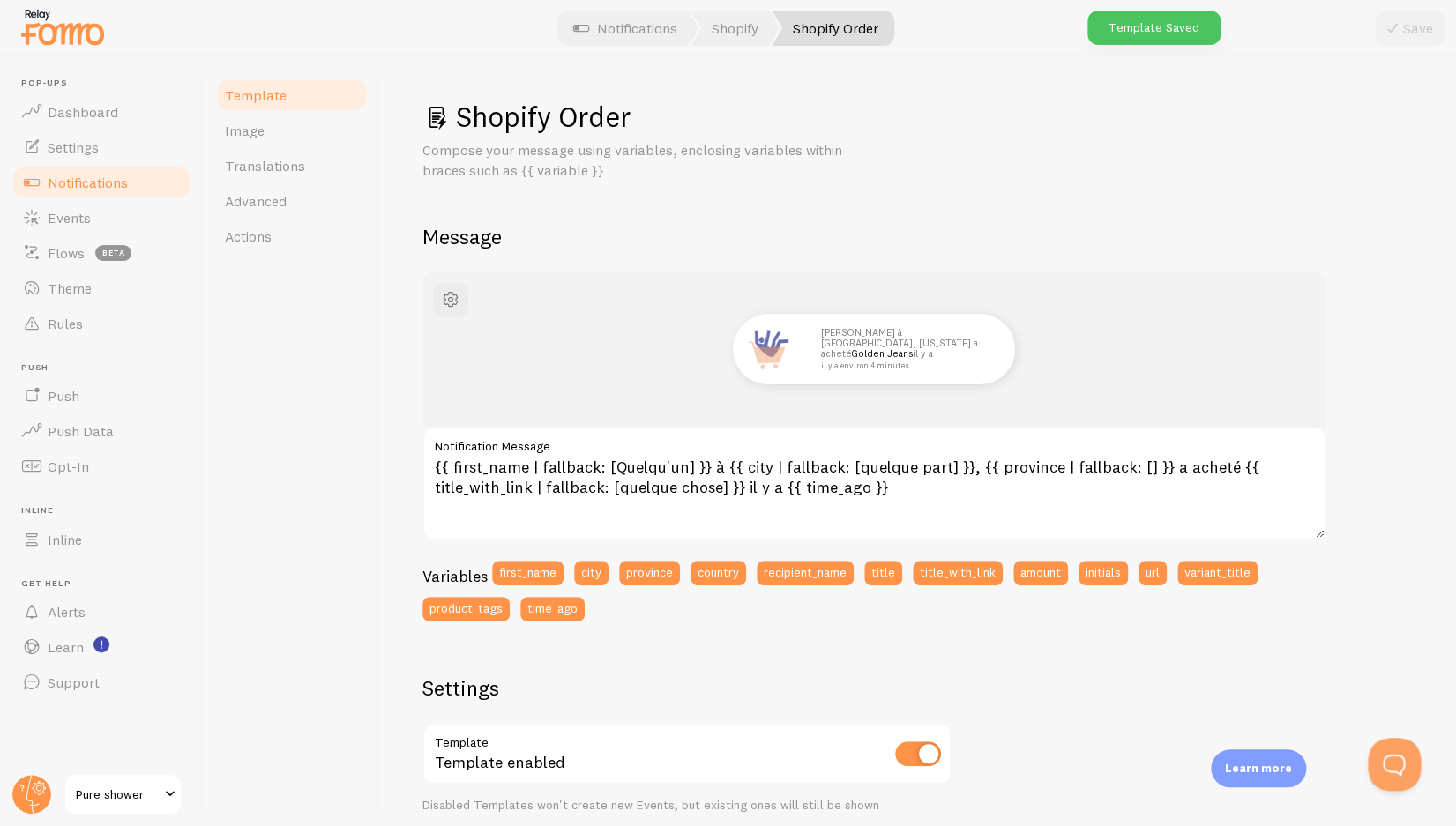
click at [273, 107] on link "Template" at bounding box center [291, 95] width 154 height 35
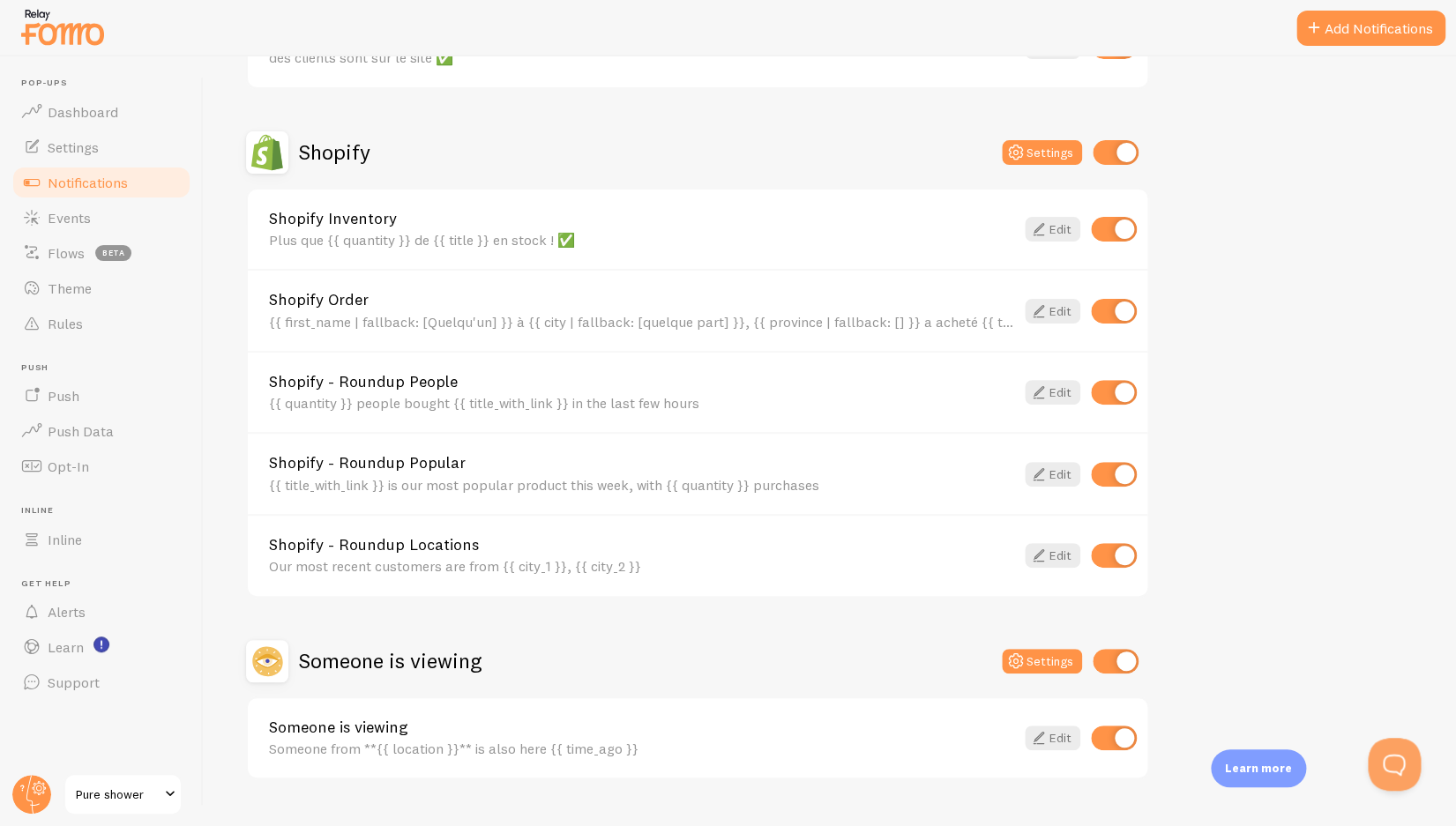
scroll to position [595, 0]
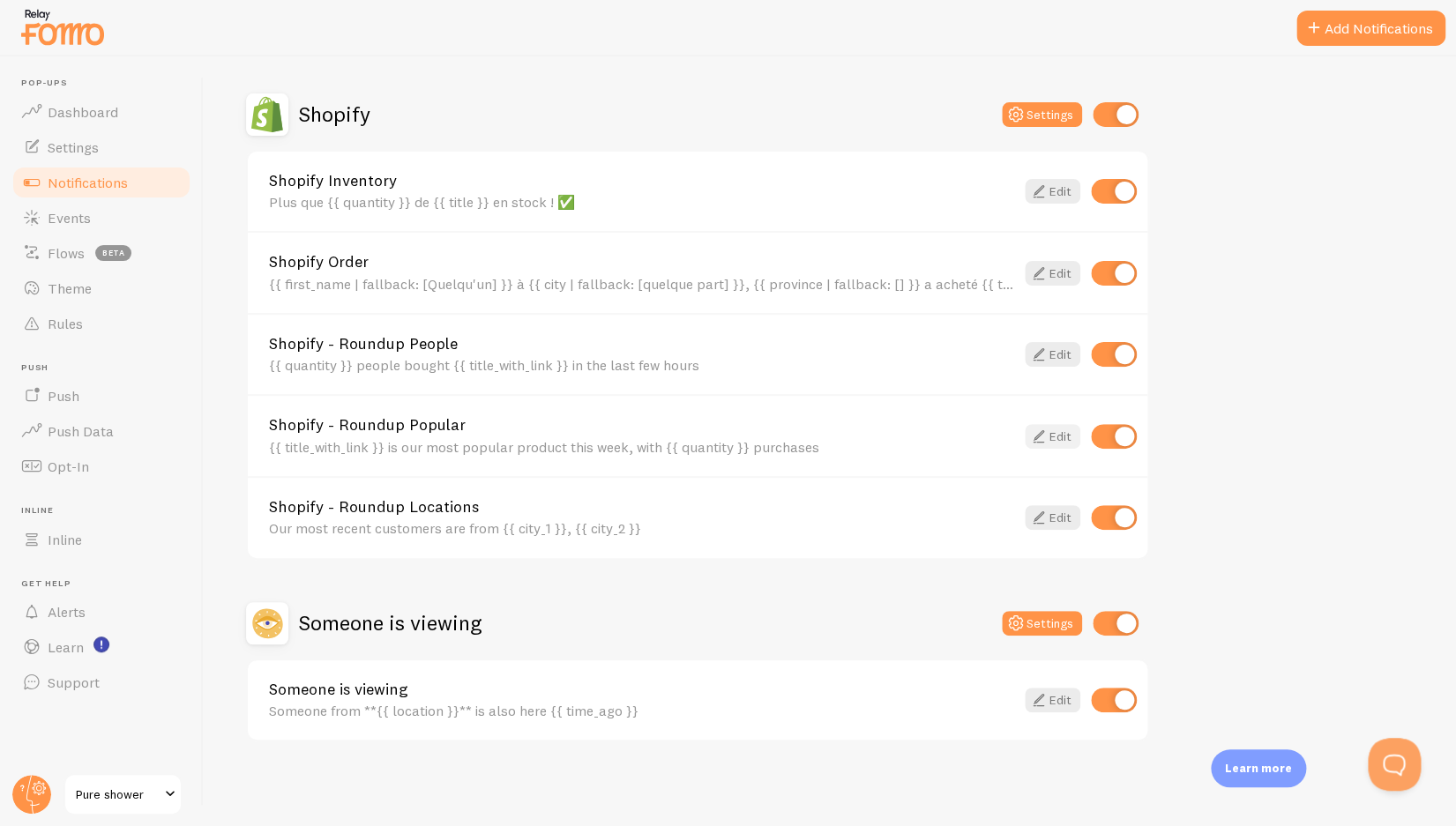
click at [1051, 439] on link "Edit" at bounding box center [1052, 436] width 55 height 24
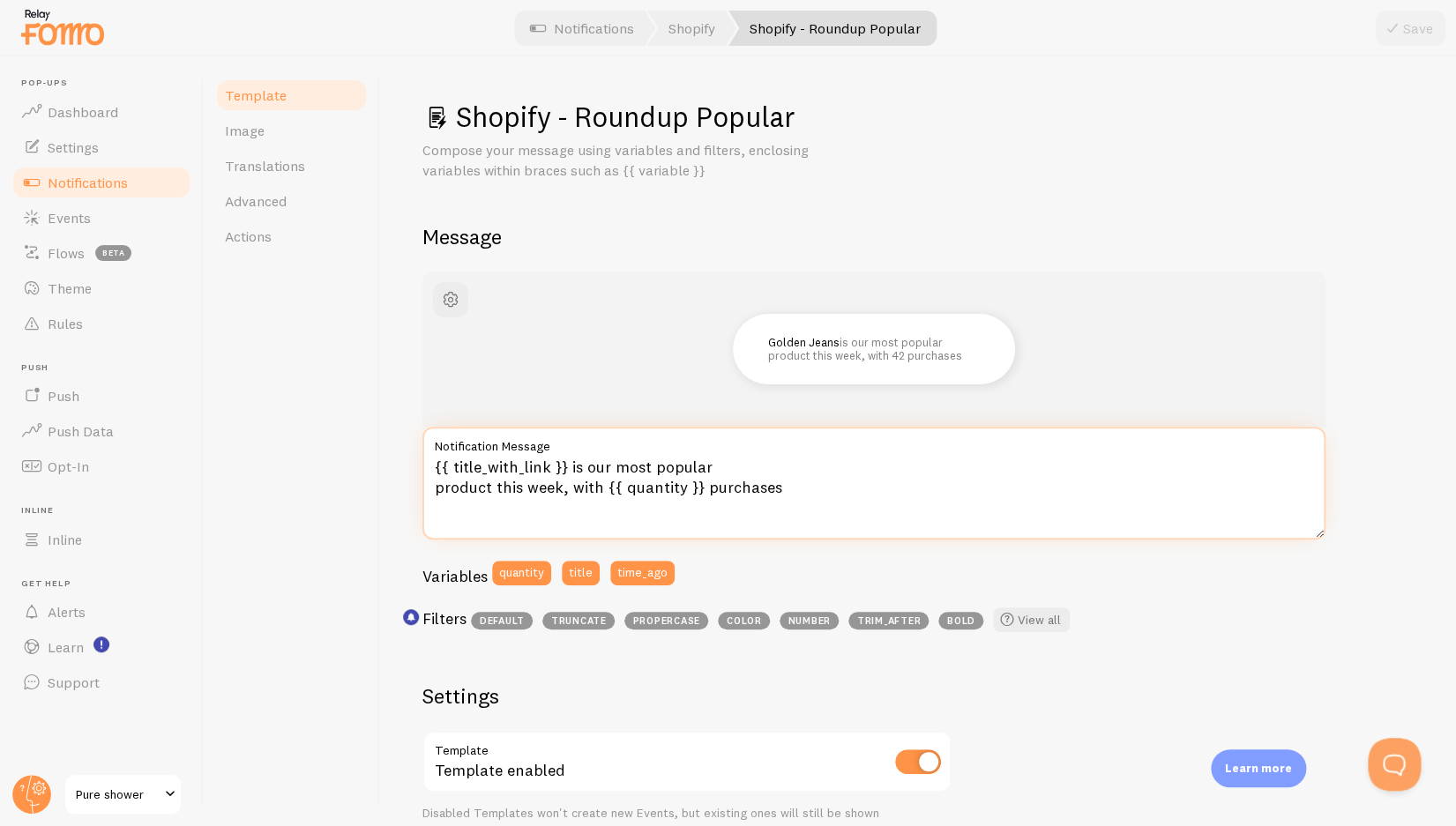
drag, startPoint x: 823, startPoint y: 486, endPoint x: 410, endPoint y: 460, distance: 413.8
click at [422, 460] on textarea "{{ title_with_link }} is our most popular product this week, with {{ quantity }…" at bounding box center [874, 483] width 903 height 113
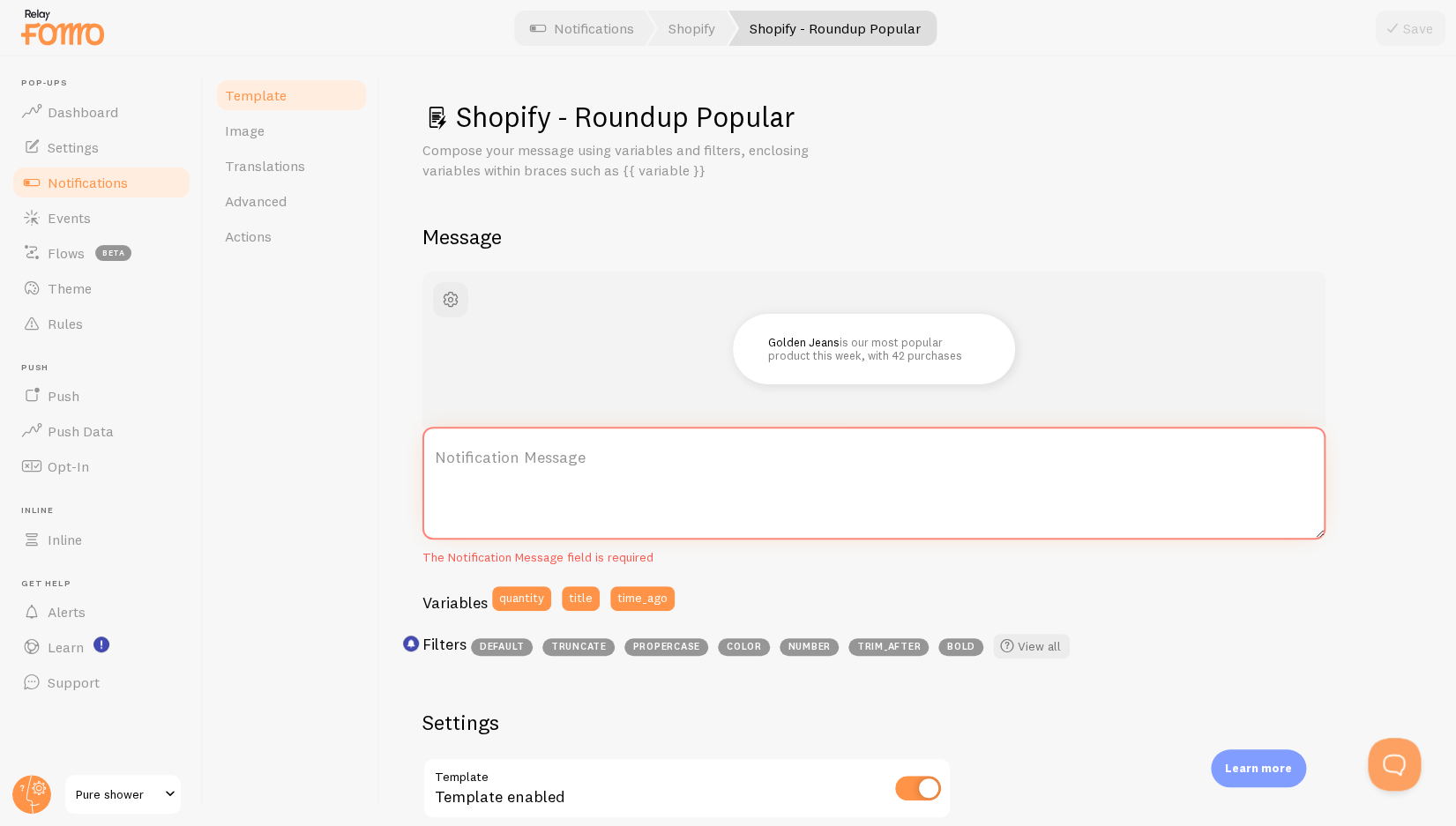
paste textarea "{{ title_with_link }} est notre produit le plus populaire cette semaine, avec {…"
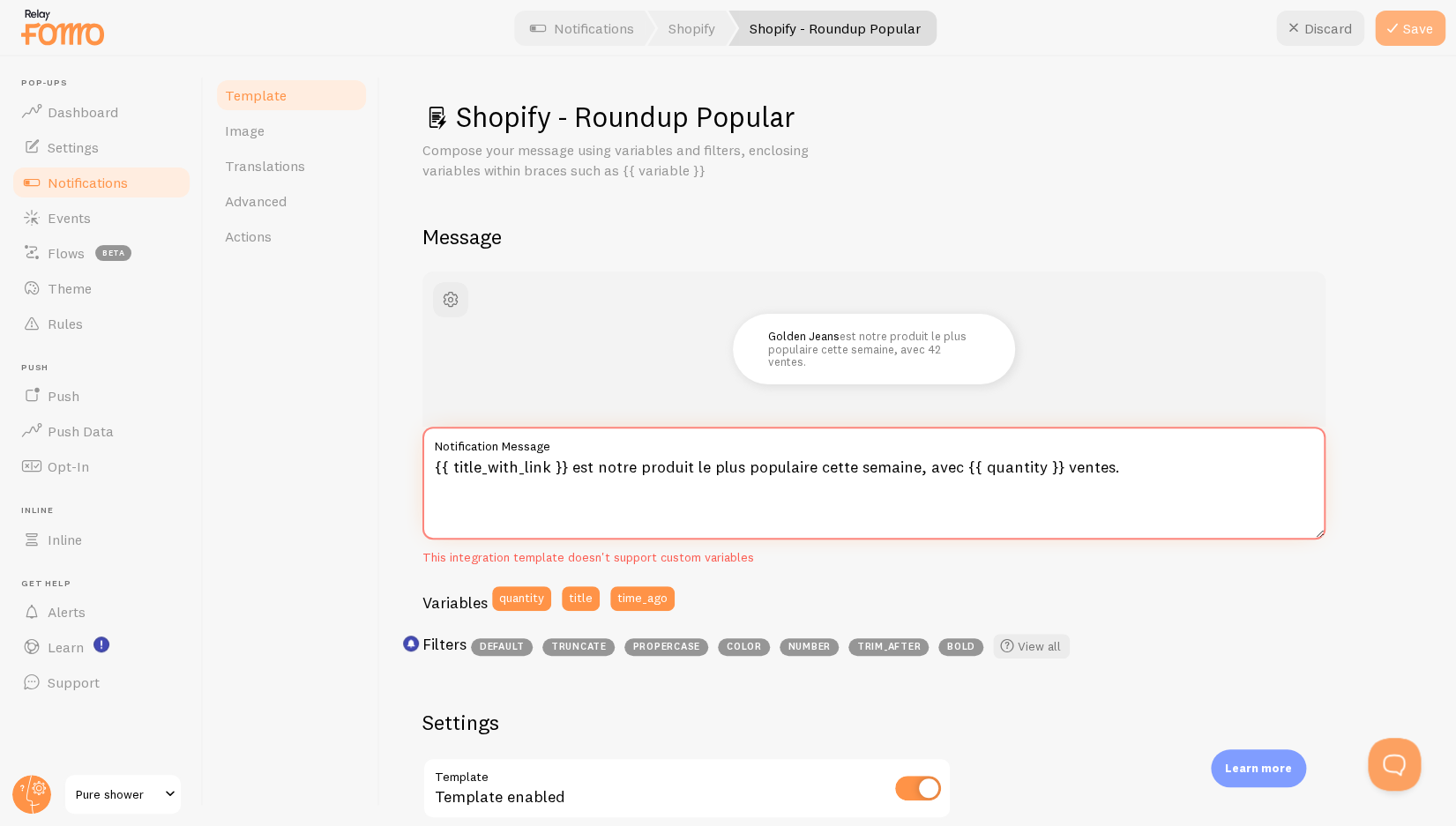
type textarea "{{ title_with_link }} est notre produit le plus populaire cette semaine, avec {…"
click at [1419, 44] on button "Save" at bounding box center [1410, 28] width 71 height 35
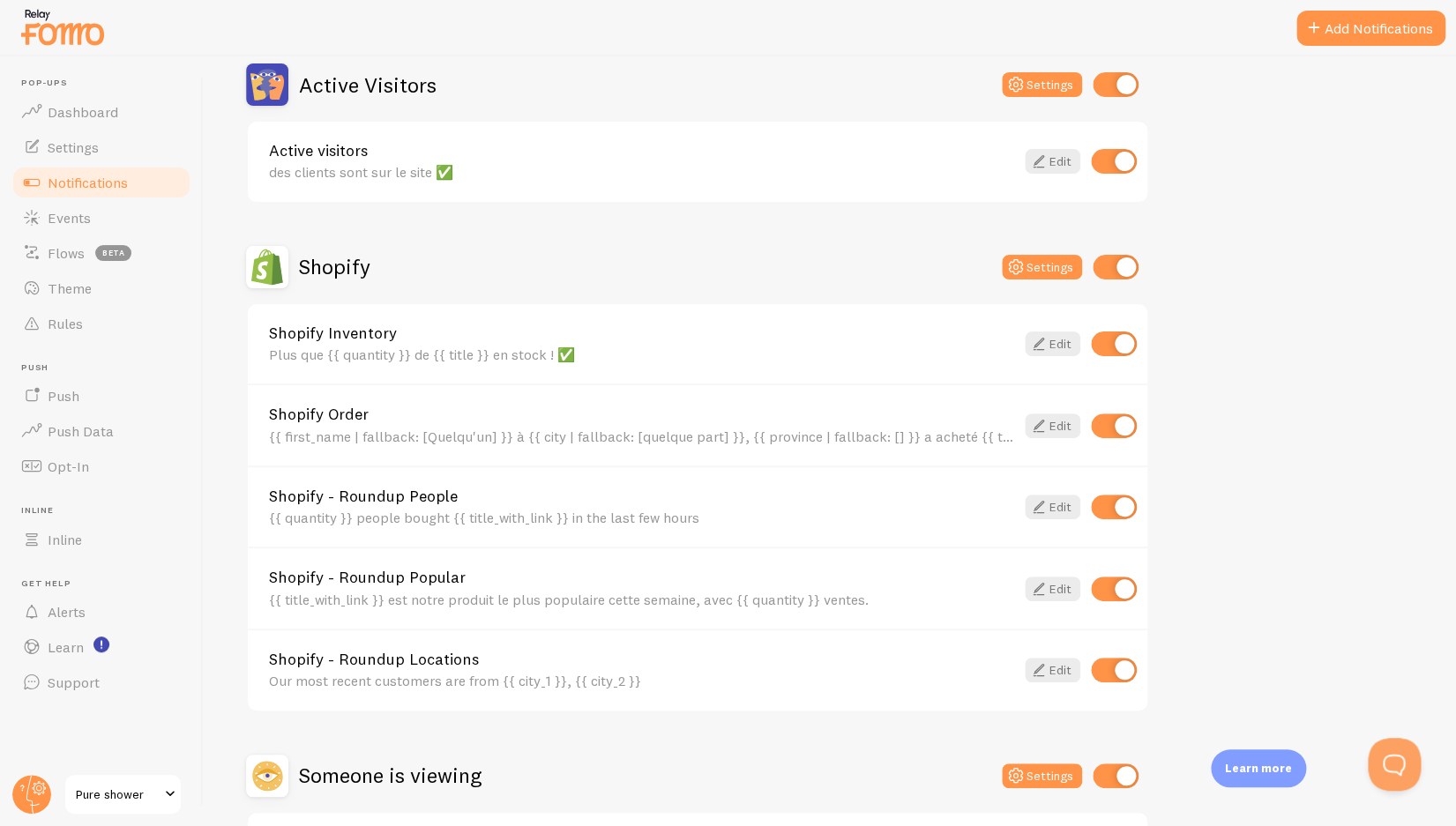
scroll to position [595, 0]
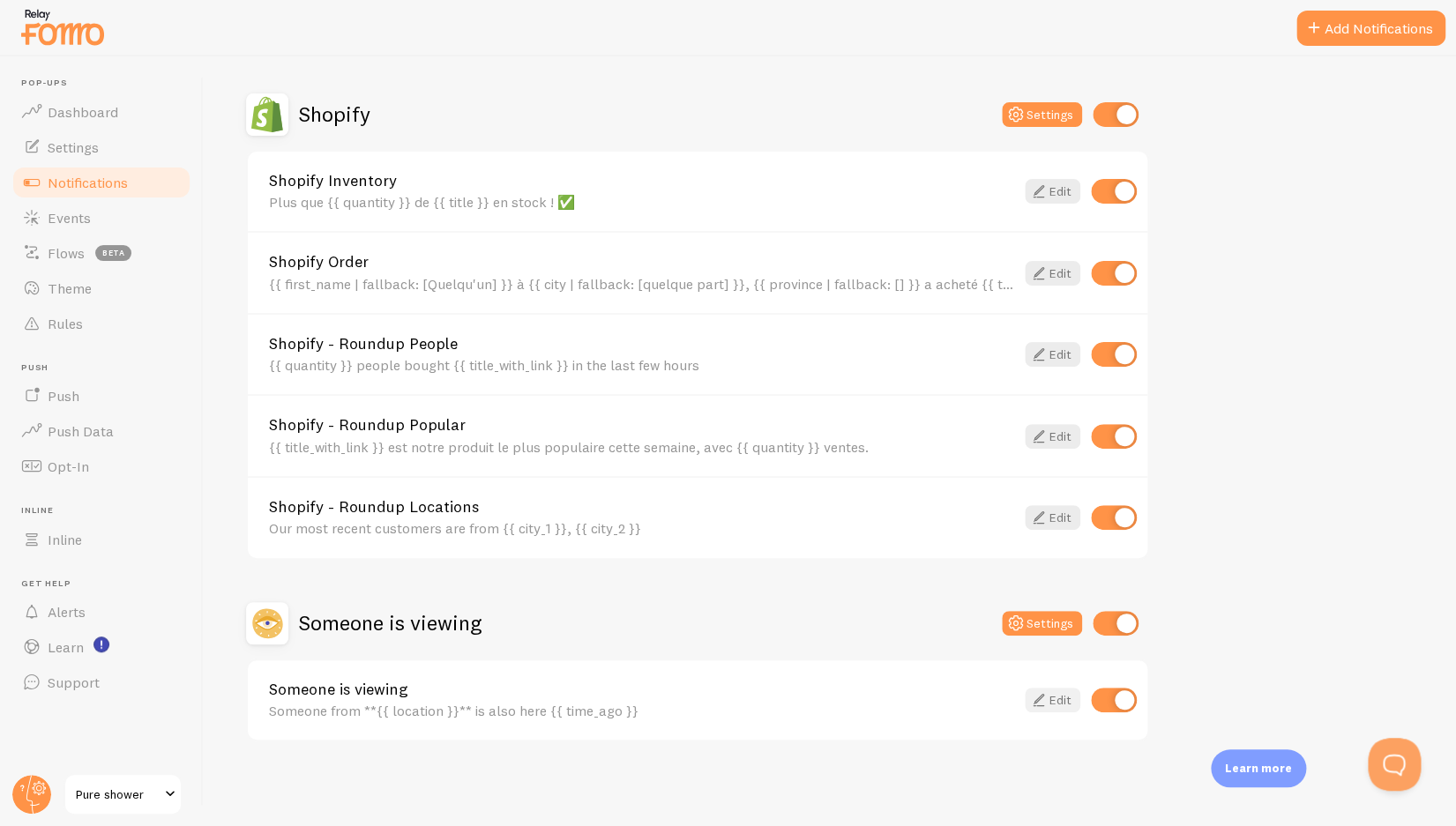
click at [1058, 704] on link "Edit" at bounding box center [1052, 699] width 55 height 24
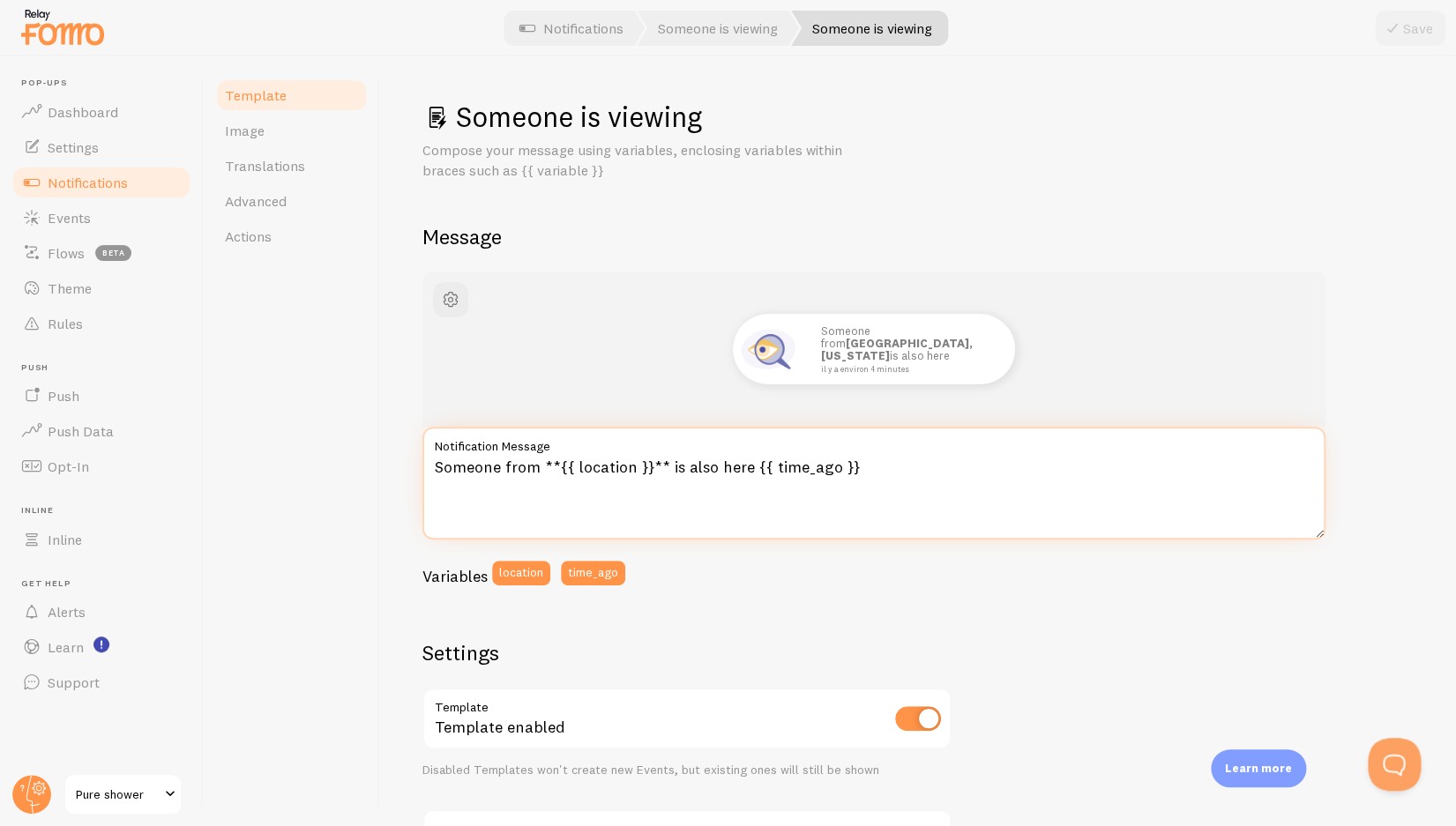
drag, startPoint x: 877, startPoint y: 490, endPoint x: 393, endPoint y: 463, distance: 484.8
click at [422, 463] on textarea "Someone from **{{ location }}** is also here {{ time_ago }}" at bounding box center [874, 483] width 903 height 113
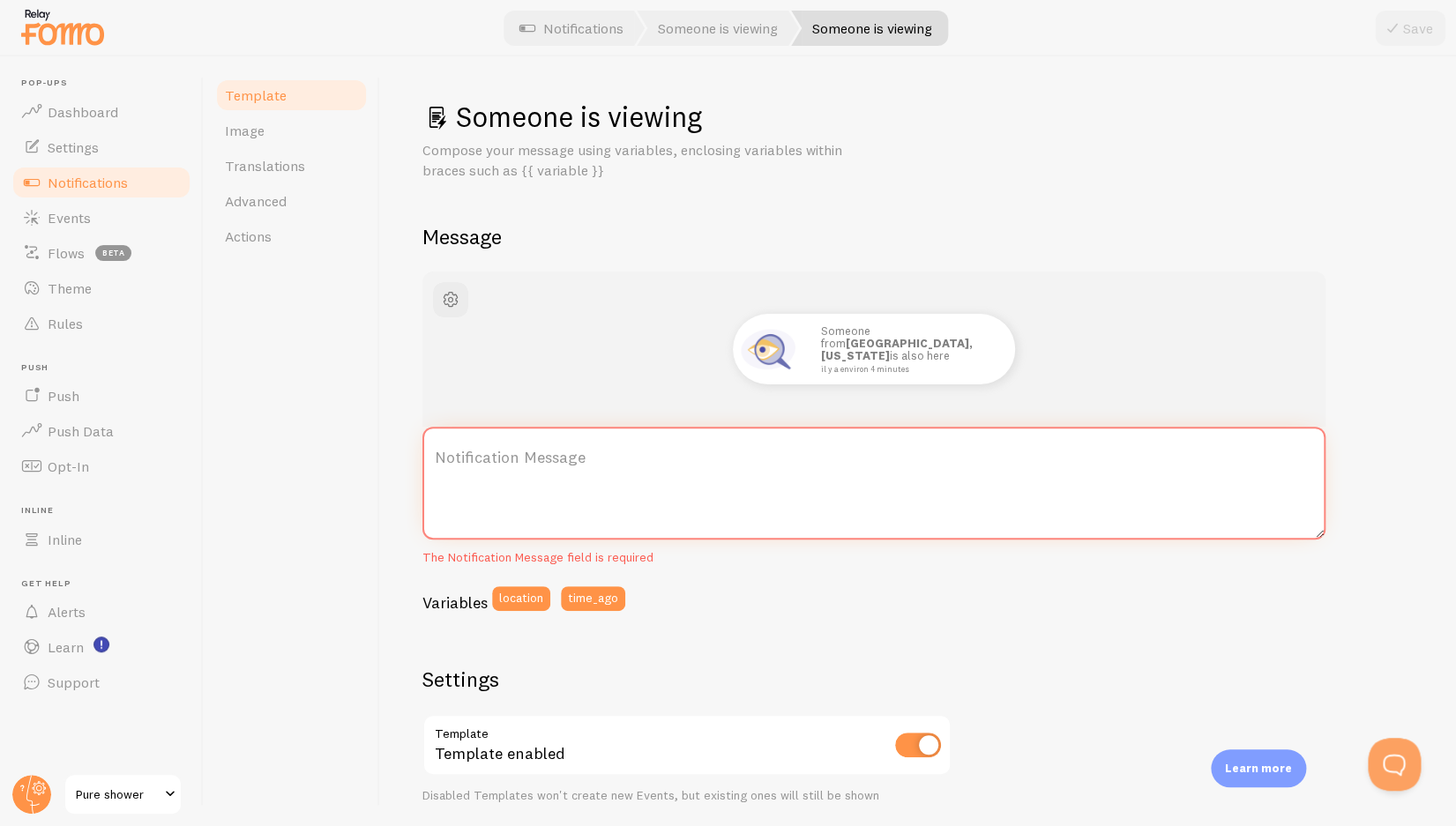
paste textarea "Quelqu’un de **{{ location }}** est également présent {{ time_ago }}."
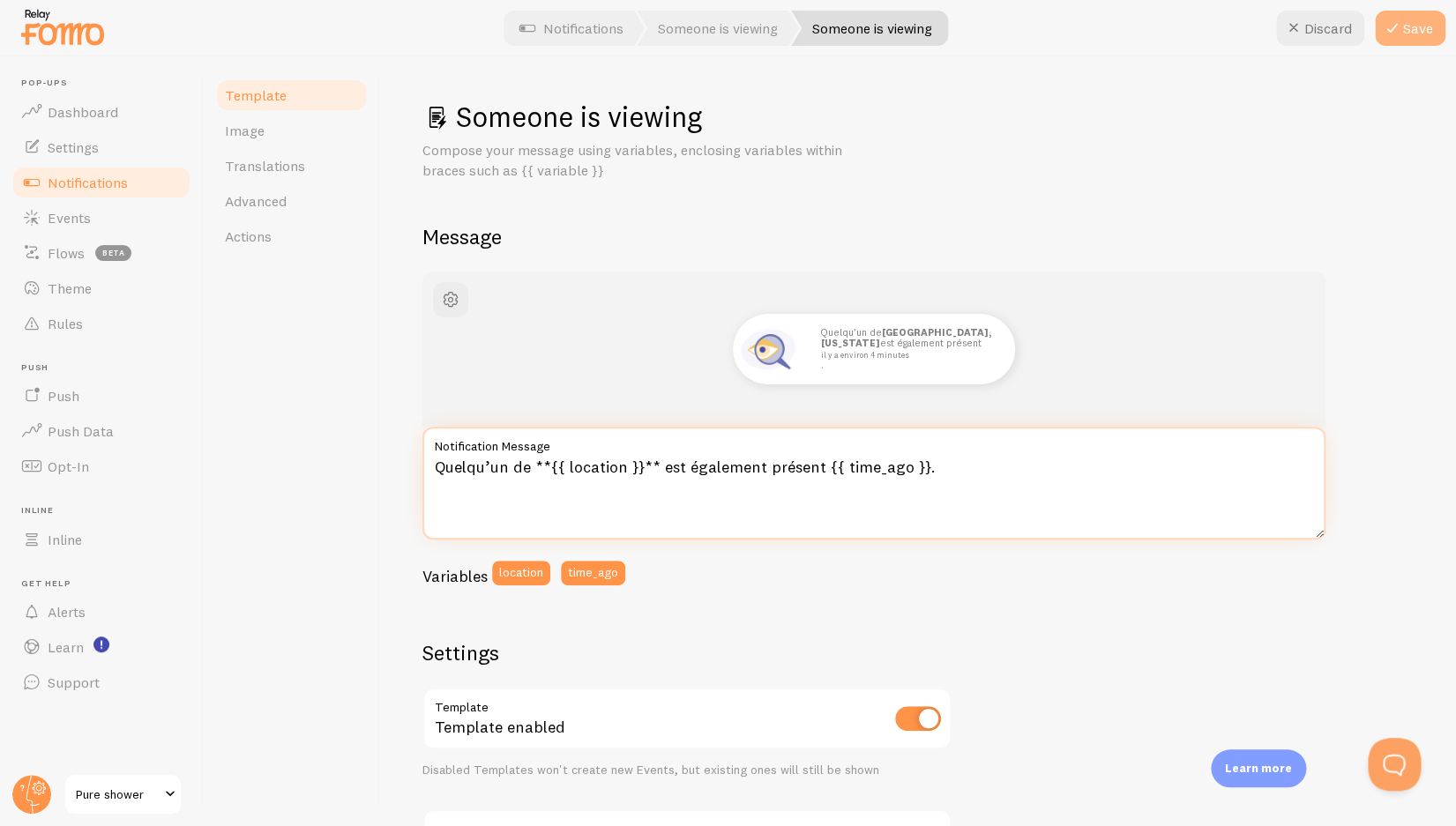
type textarea "Quelqu’un de **{{ location }}** est également présent {{ time_ago }}."
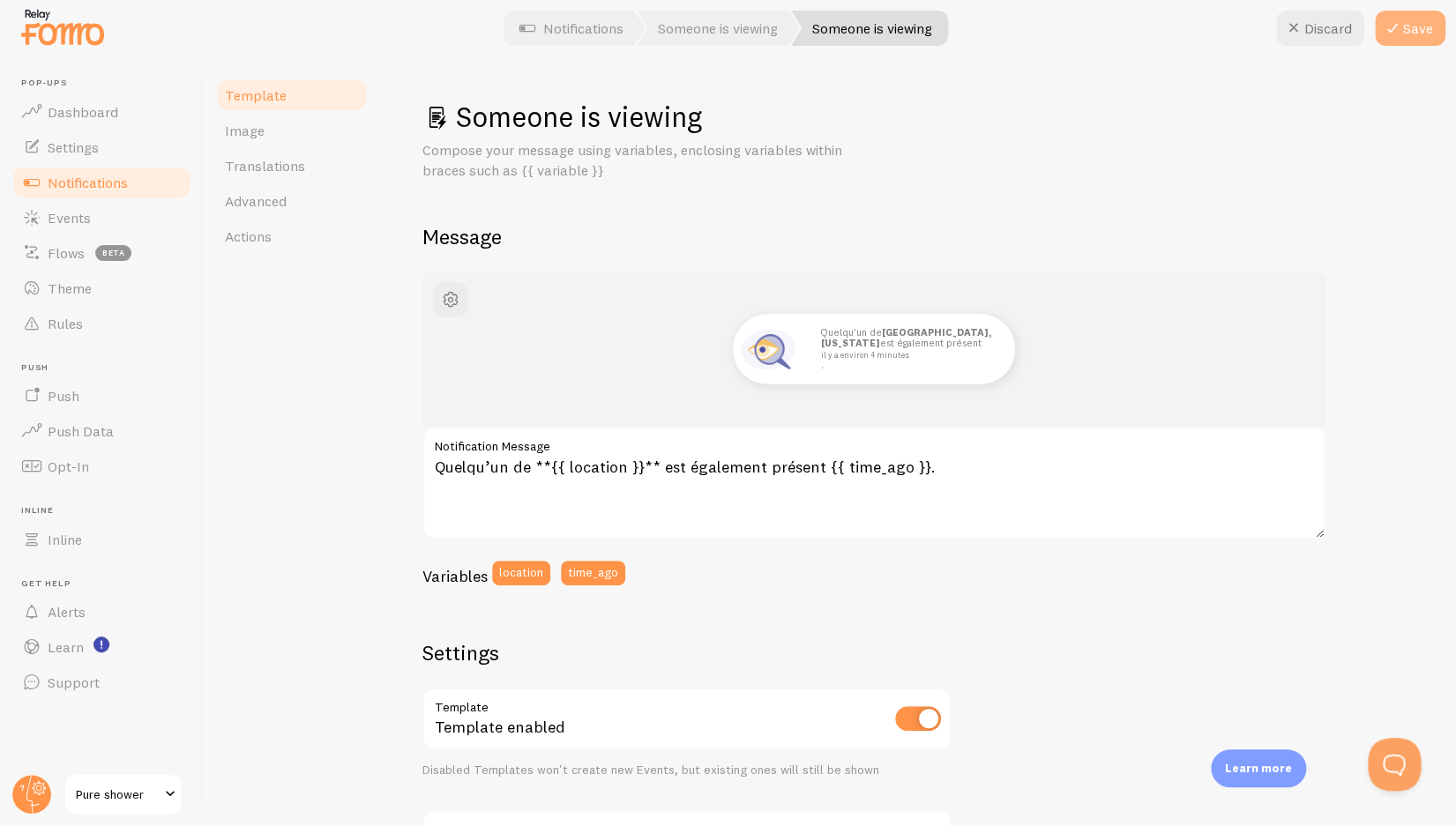
click at [1409, 26] on button "Save" at bounding box center [1410, 28] width 71 height 35
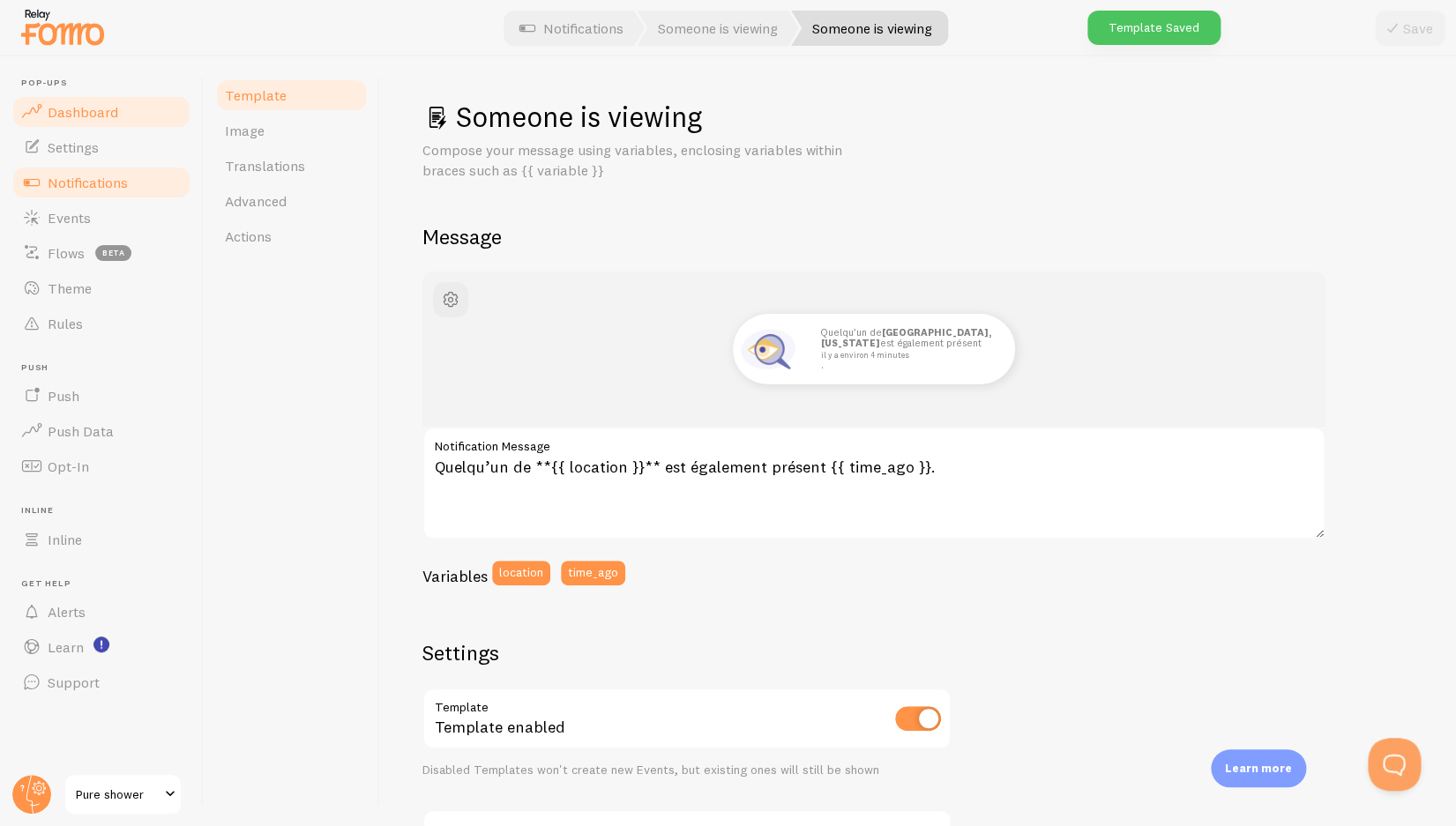
click at [122, 124] on link "Dashboard" at bounding box center [102, 111] width 182 height 35
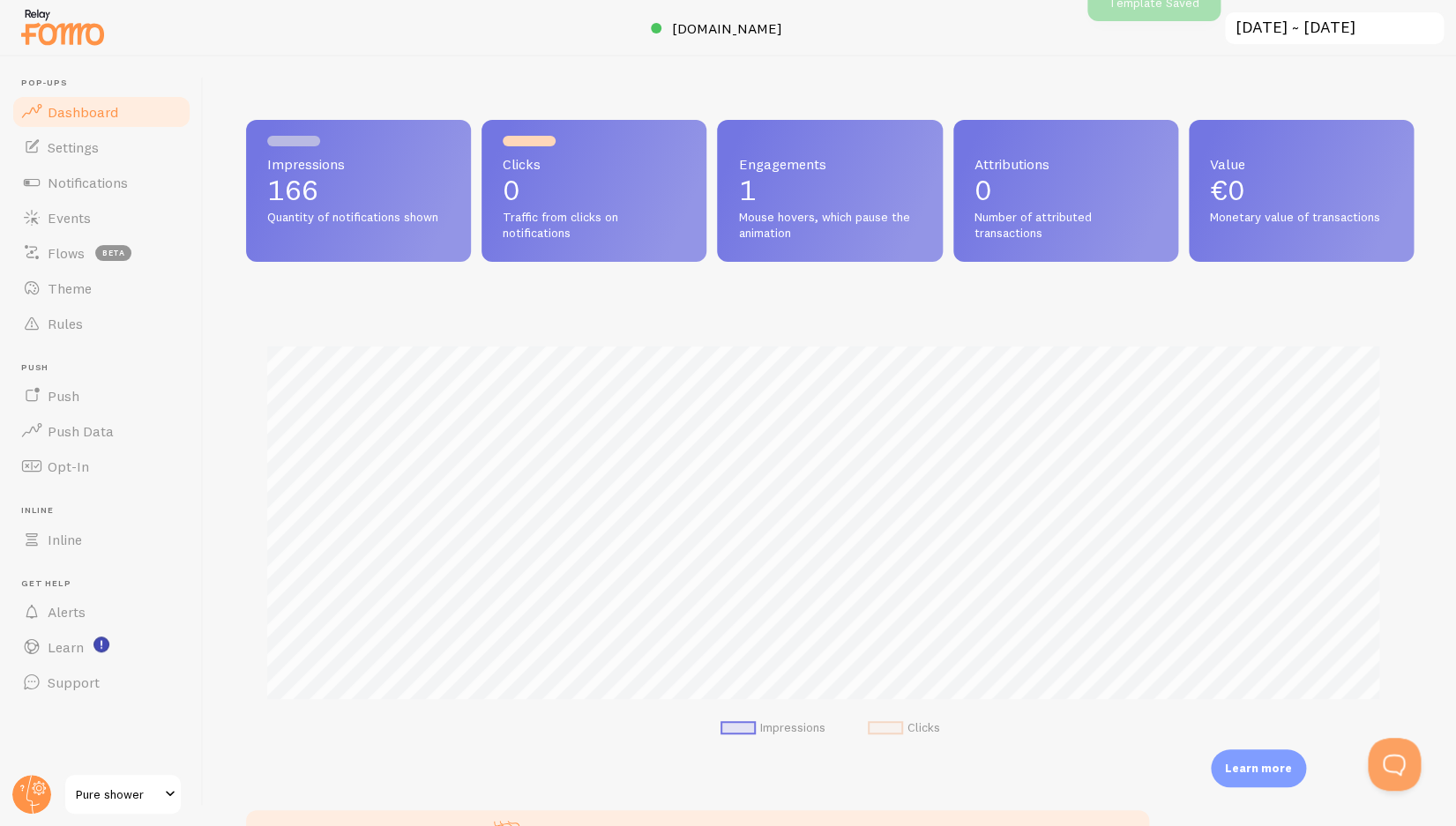
scroll to position [463, 1154]
click at [157, 173] on link "Notifications" at bounding box center [102, 182] width 182 height 35
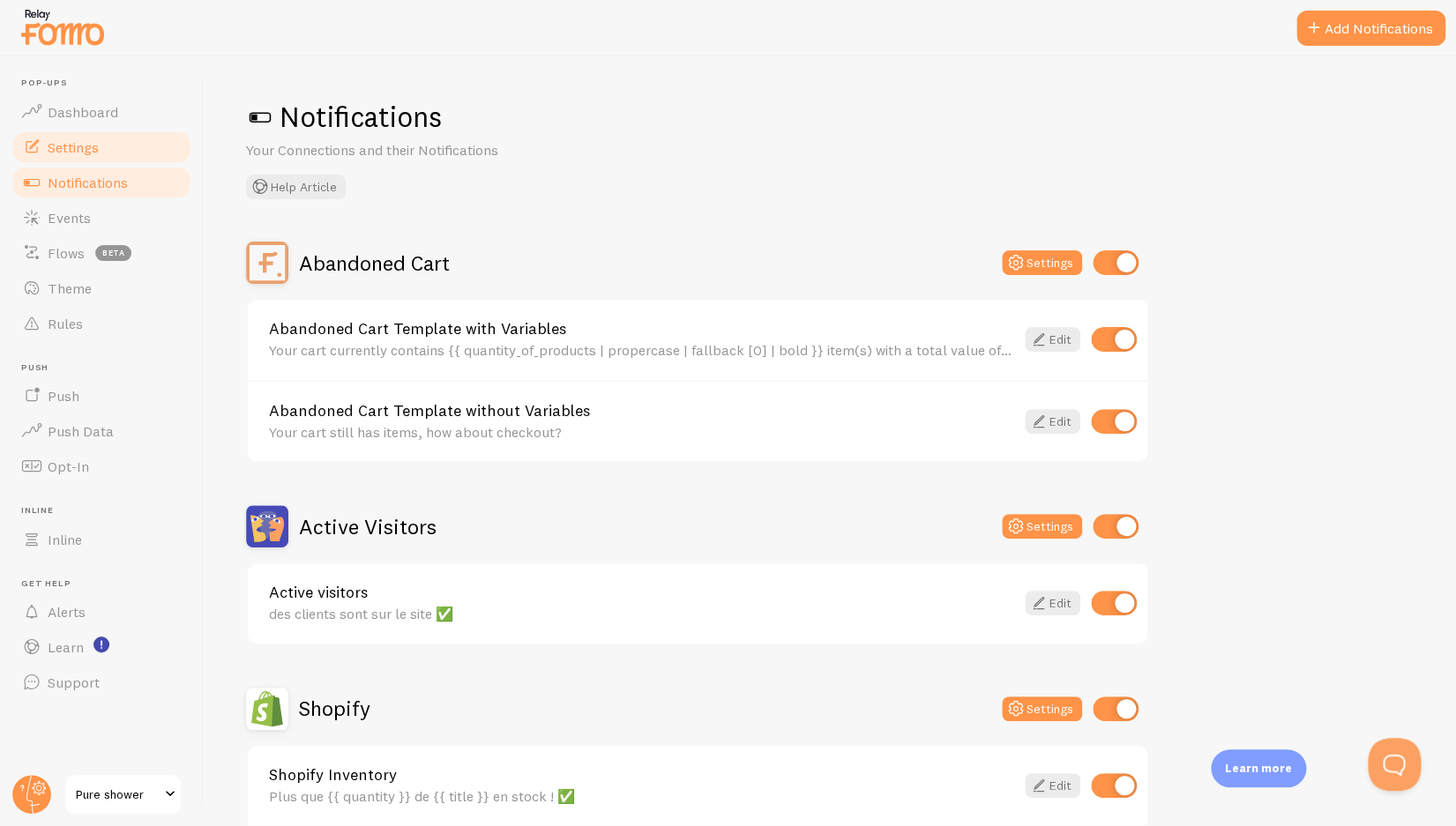
click at [137, 155] on link "Settings" at bounding box center [102, 147] width 182 height 35
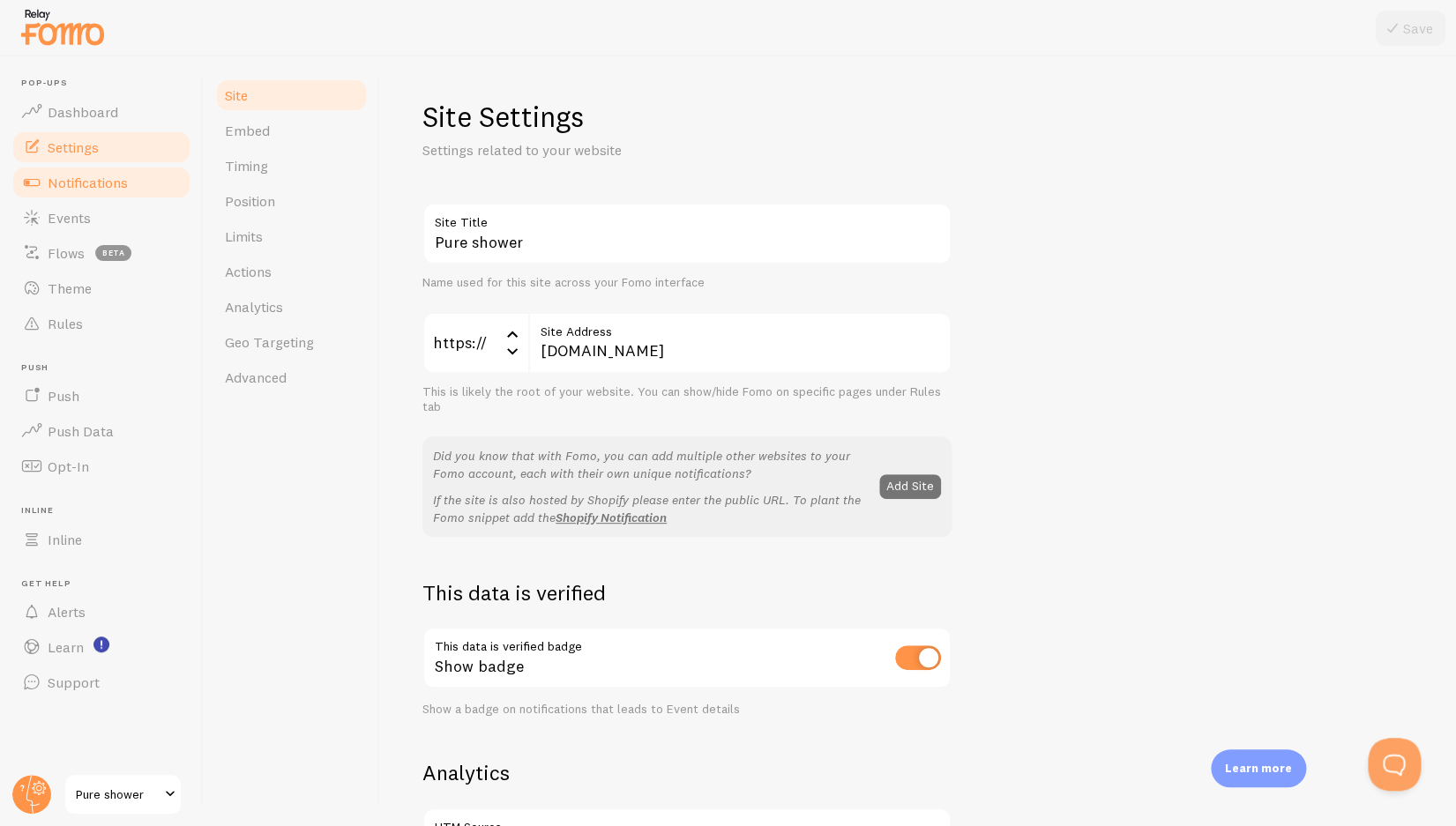
click at [132, 184] on link "Notifications" at bounding box center [102, 182] width 182 height 35
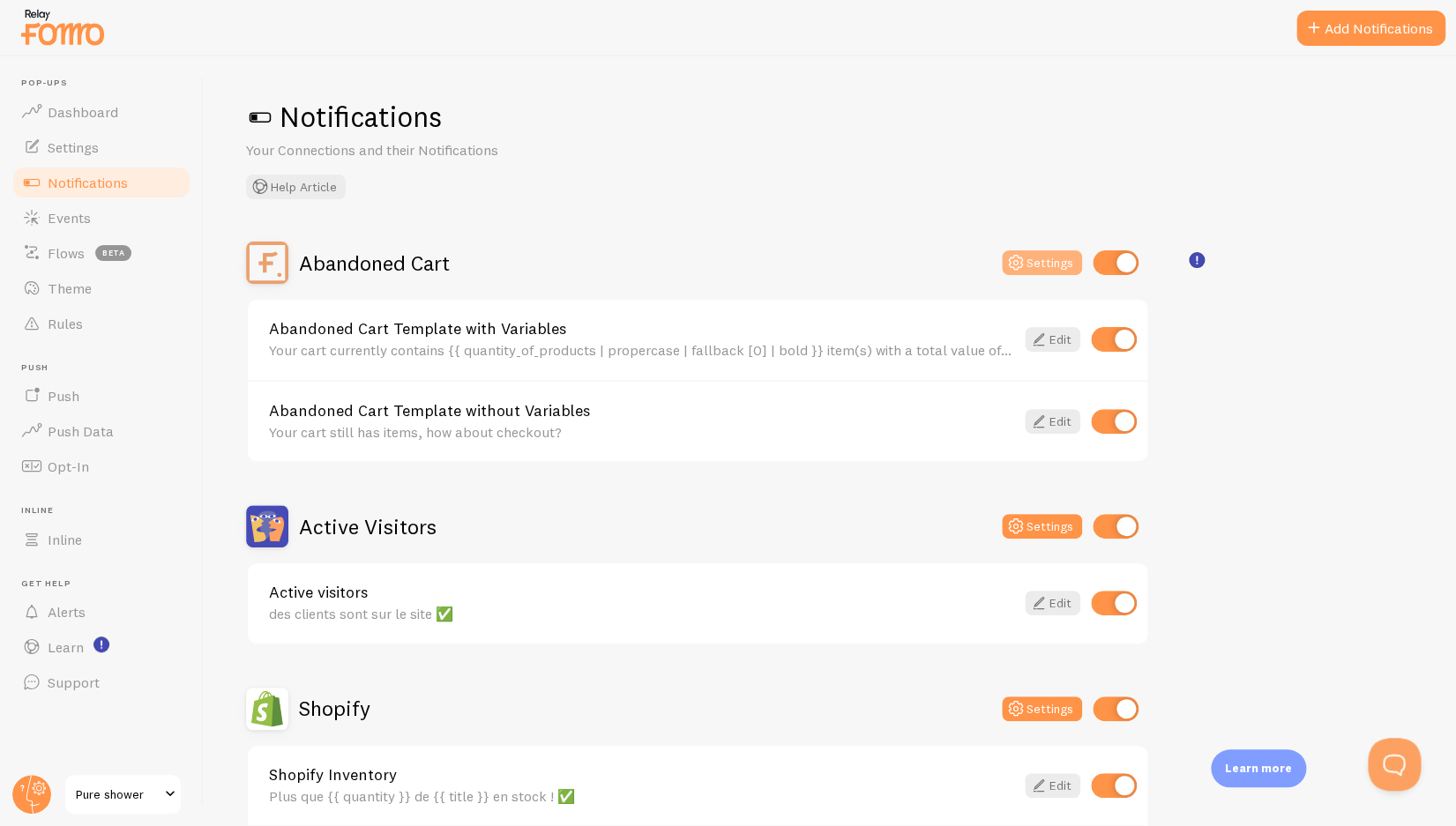
click at [1010, 269] on icon at bounding box center [1016, 262] width 21 height 21
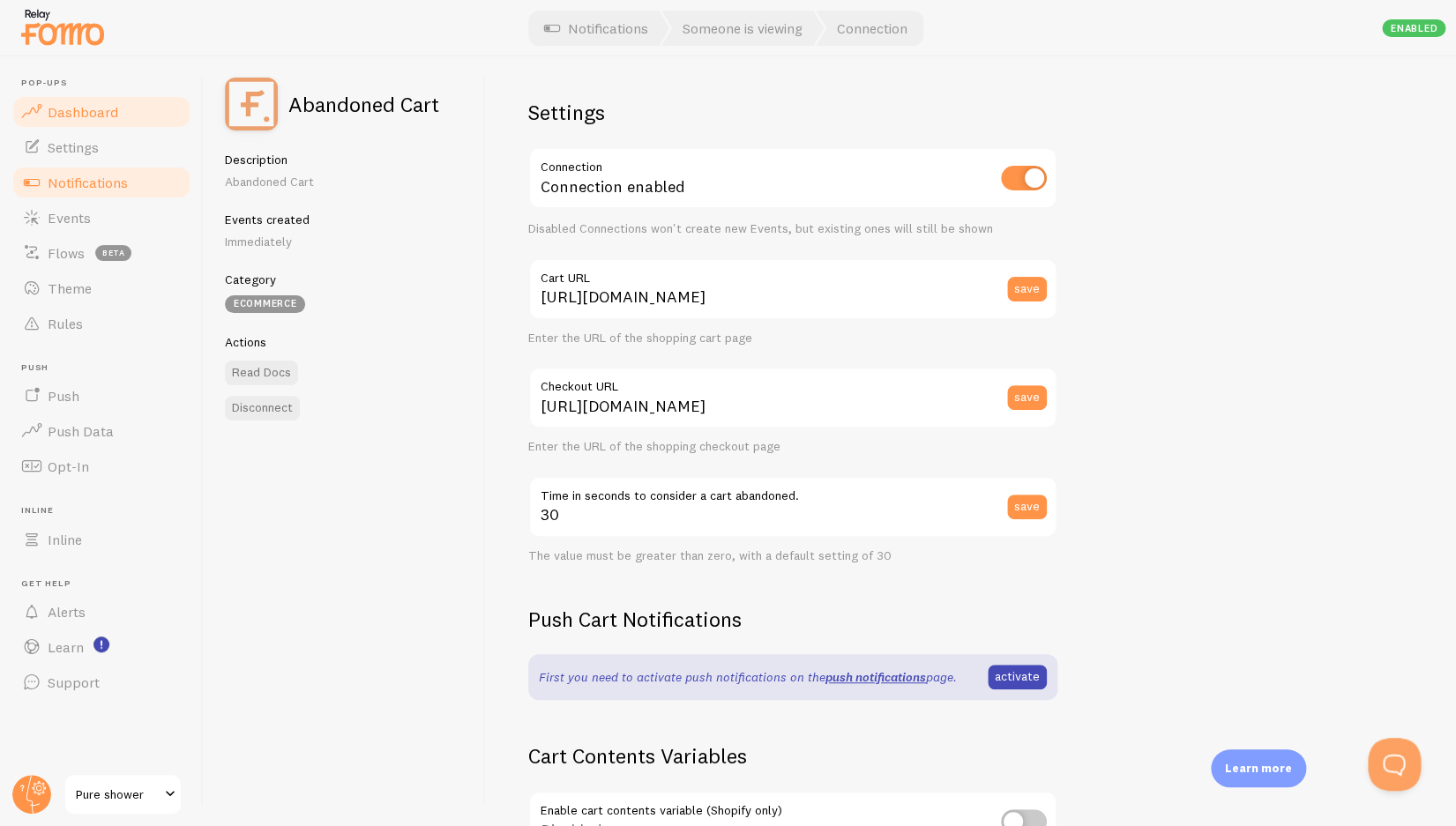
click at [112, 107] on span "Dashboard" at bounding box center [82, 112] width 71 height 17
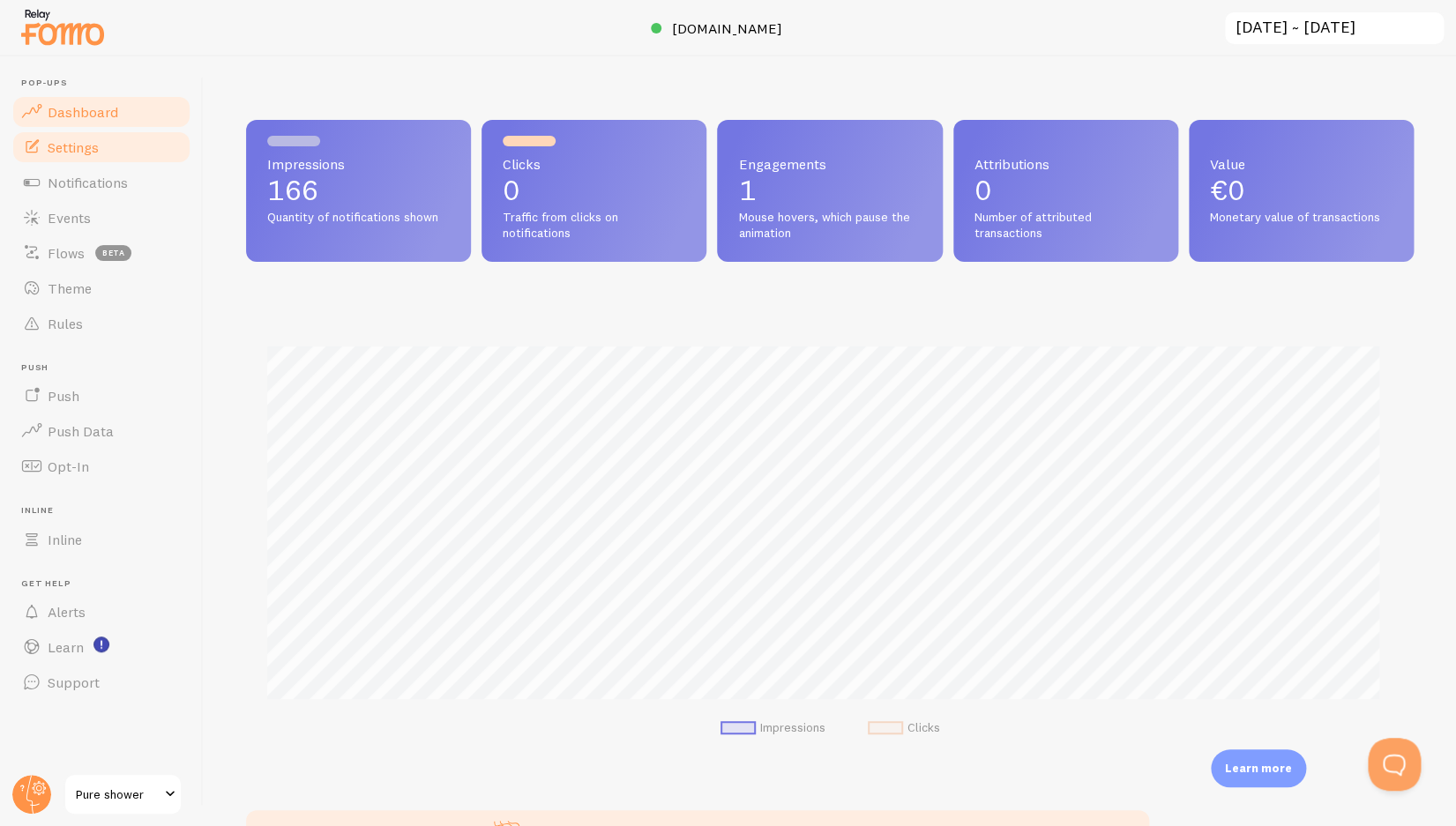
scroll to position [463, 1154]
click at [102, 140] on link "Settings" at bounding box center [102, 147] width 182 height 35
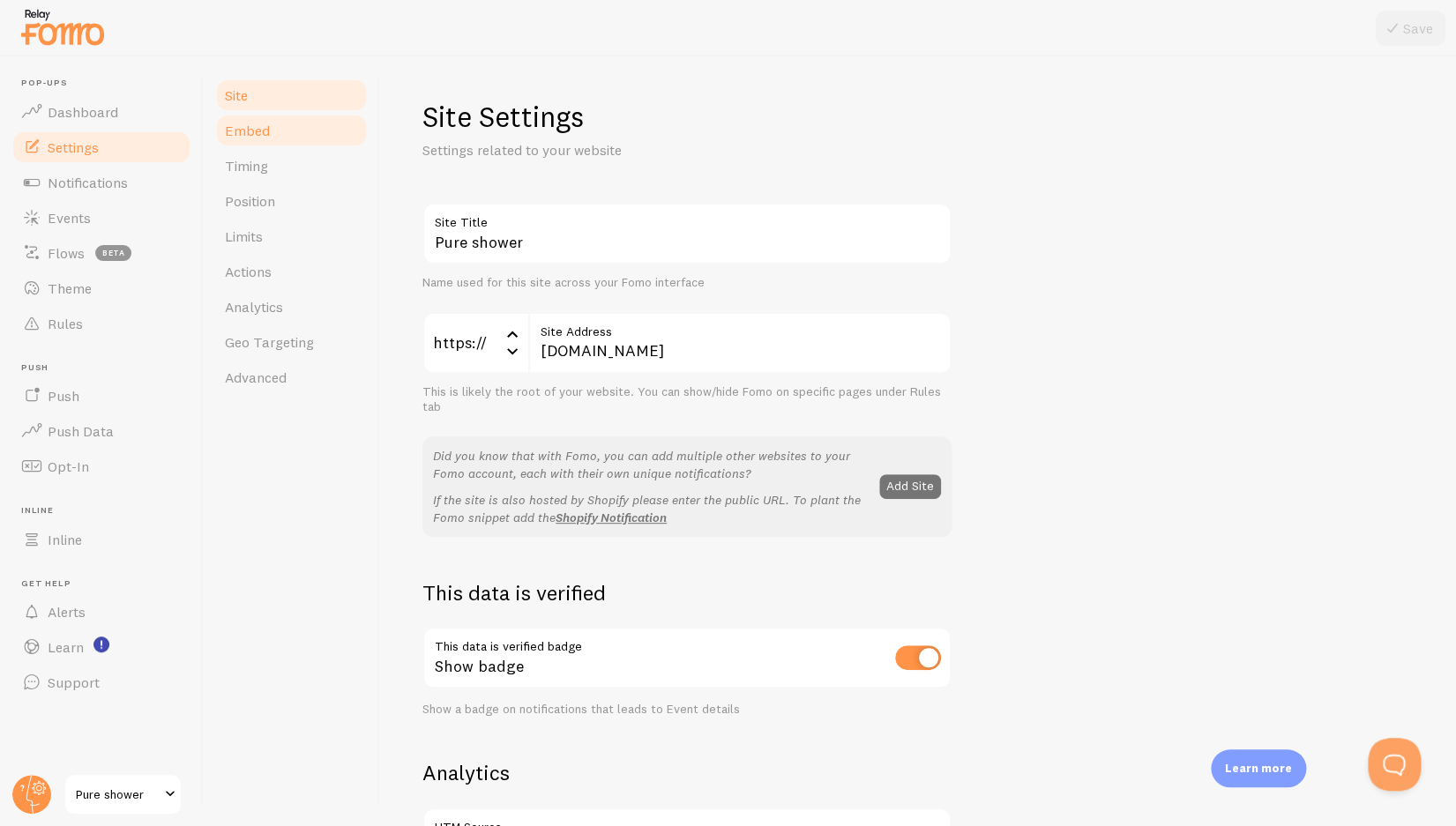
click at [242, 135] on span "Embed" at bounding box center [247, 131] width 45 height 17
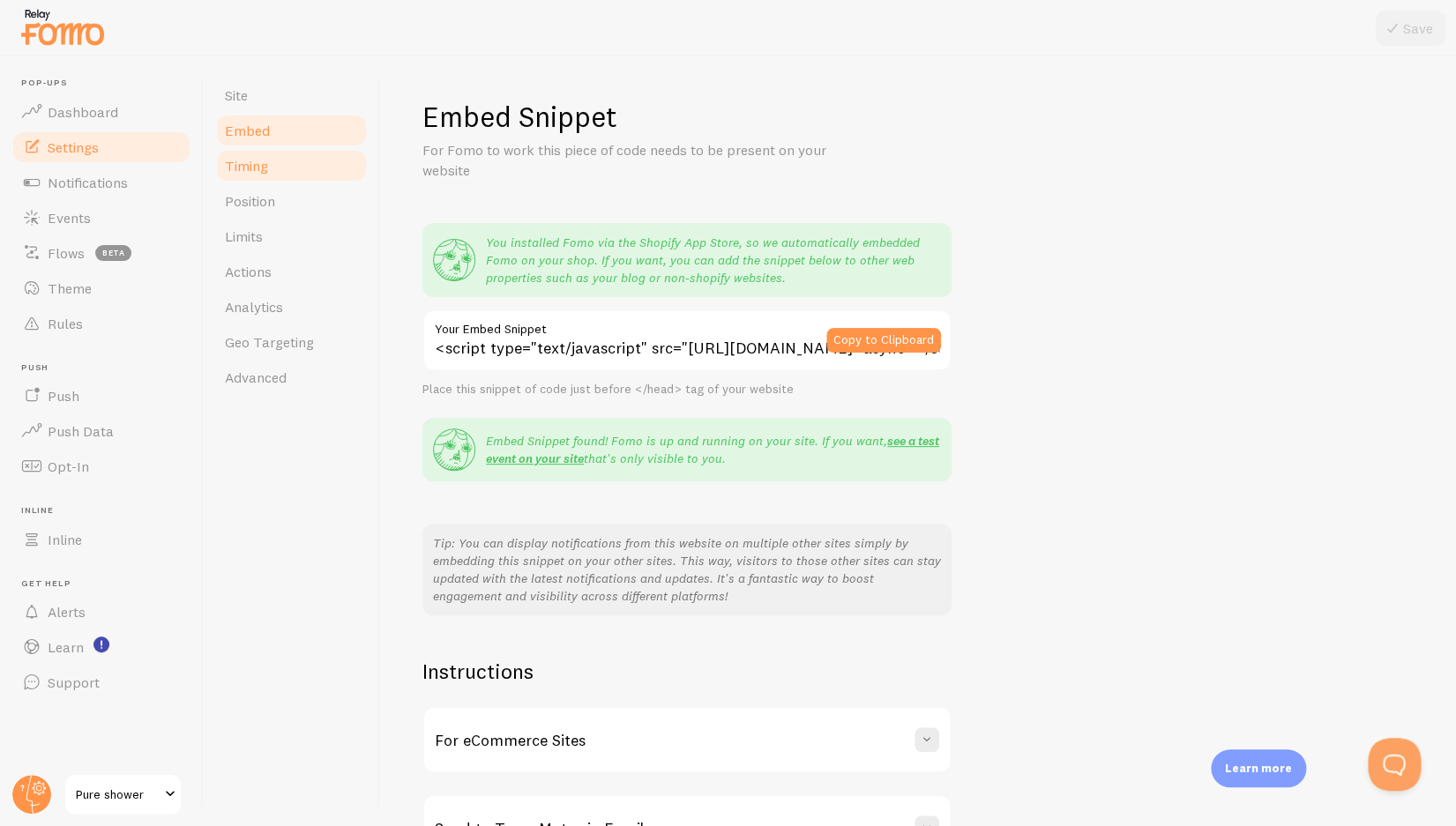
click at [252, 160] on span "Timing" at bounding box center [246, 166] width 44 height 17
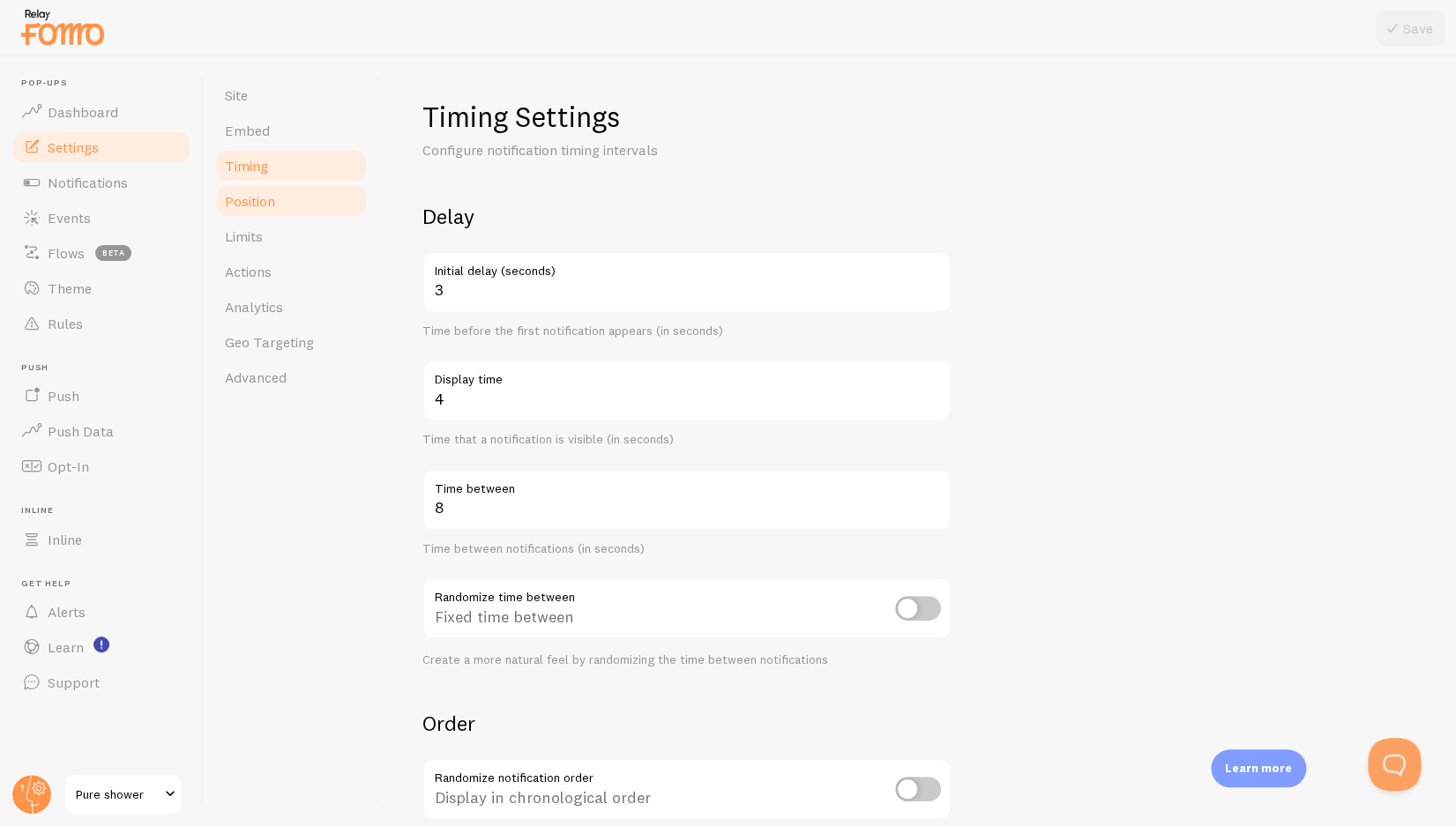
click at [259, 193] on span "Position" at bounding box center [250, 200] width 50 height 17
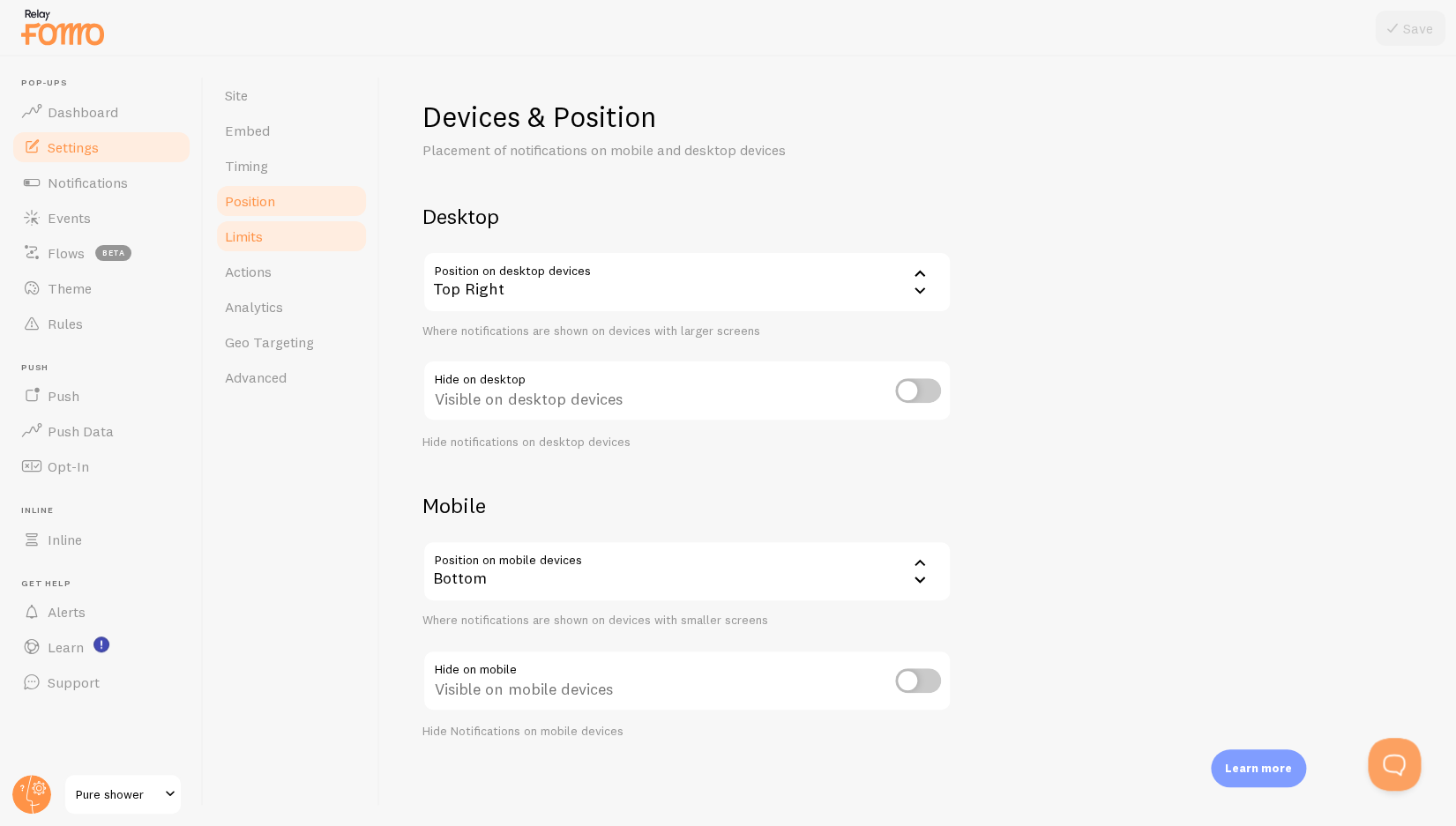
click at [263, 226] on link "Limits" at bounding box center [291, 236] width 154 height 35
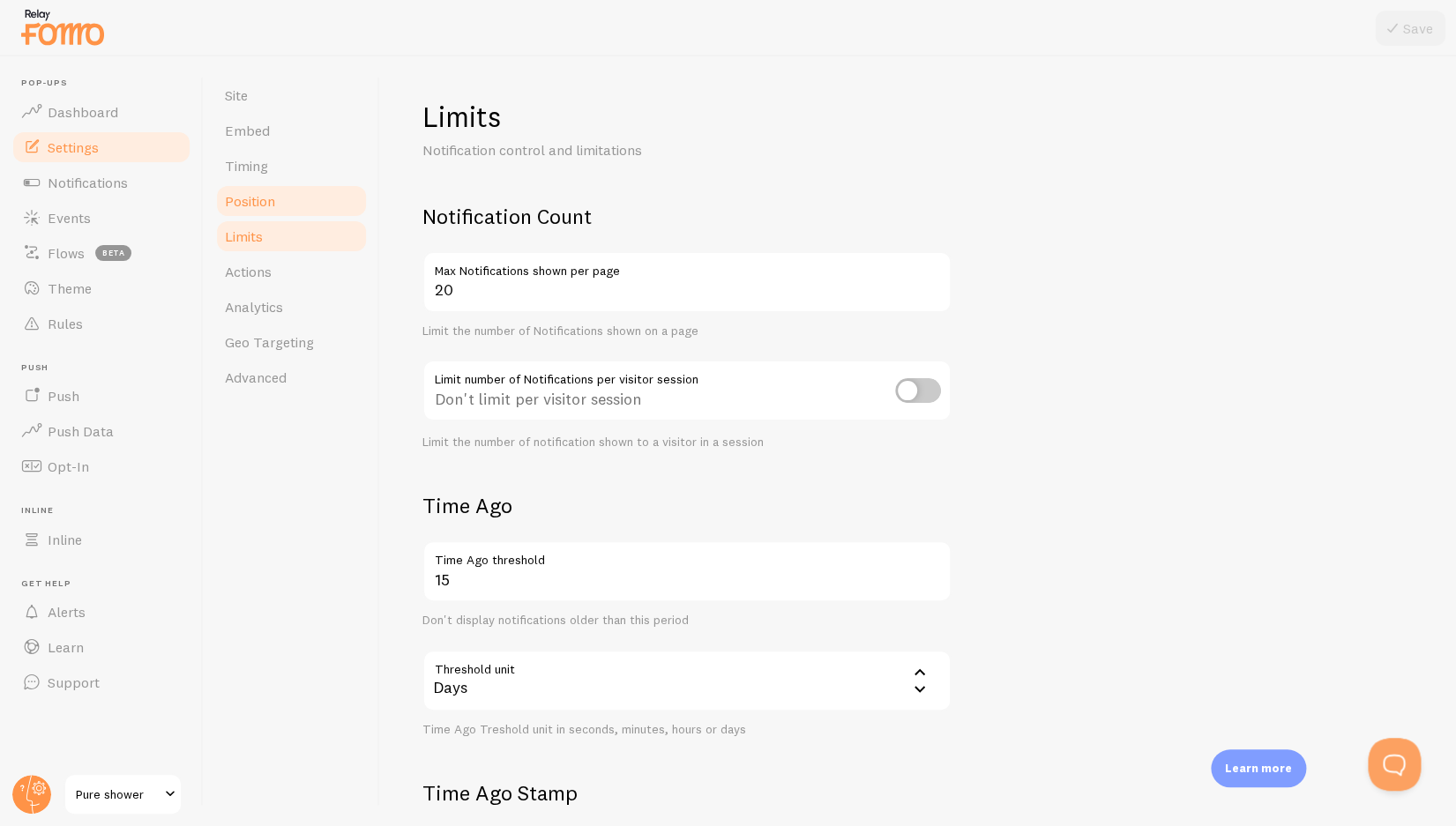
click at [266, 187] on link "Position" at bounding box center [291, 200] width 154 height 35
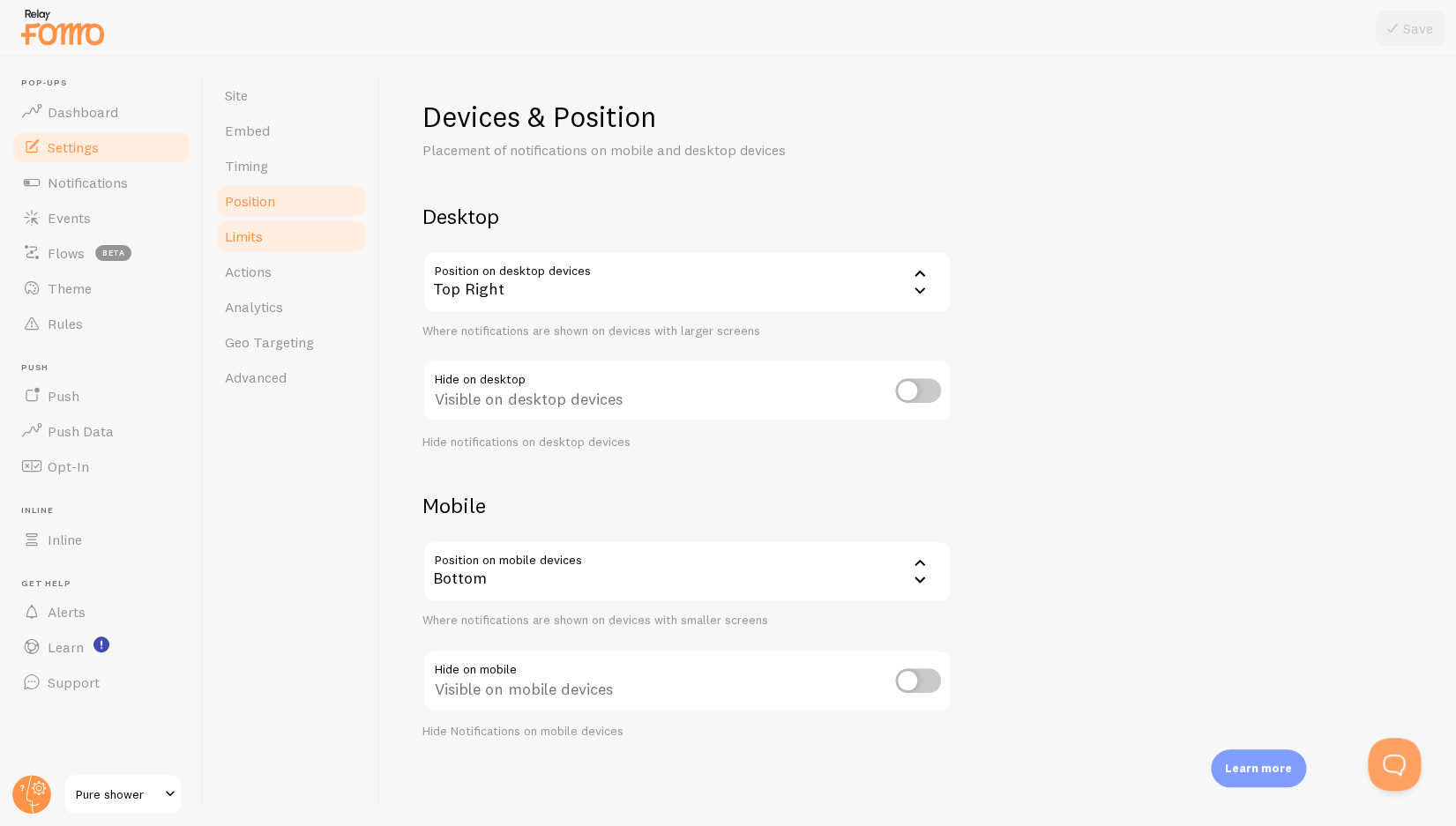
click at [263, 252] on link "Limits" at bounding box center [291, 236] width 154 height 35
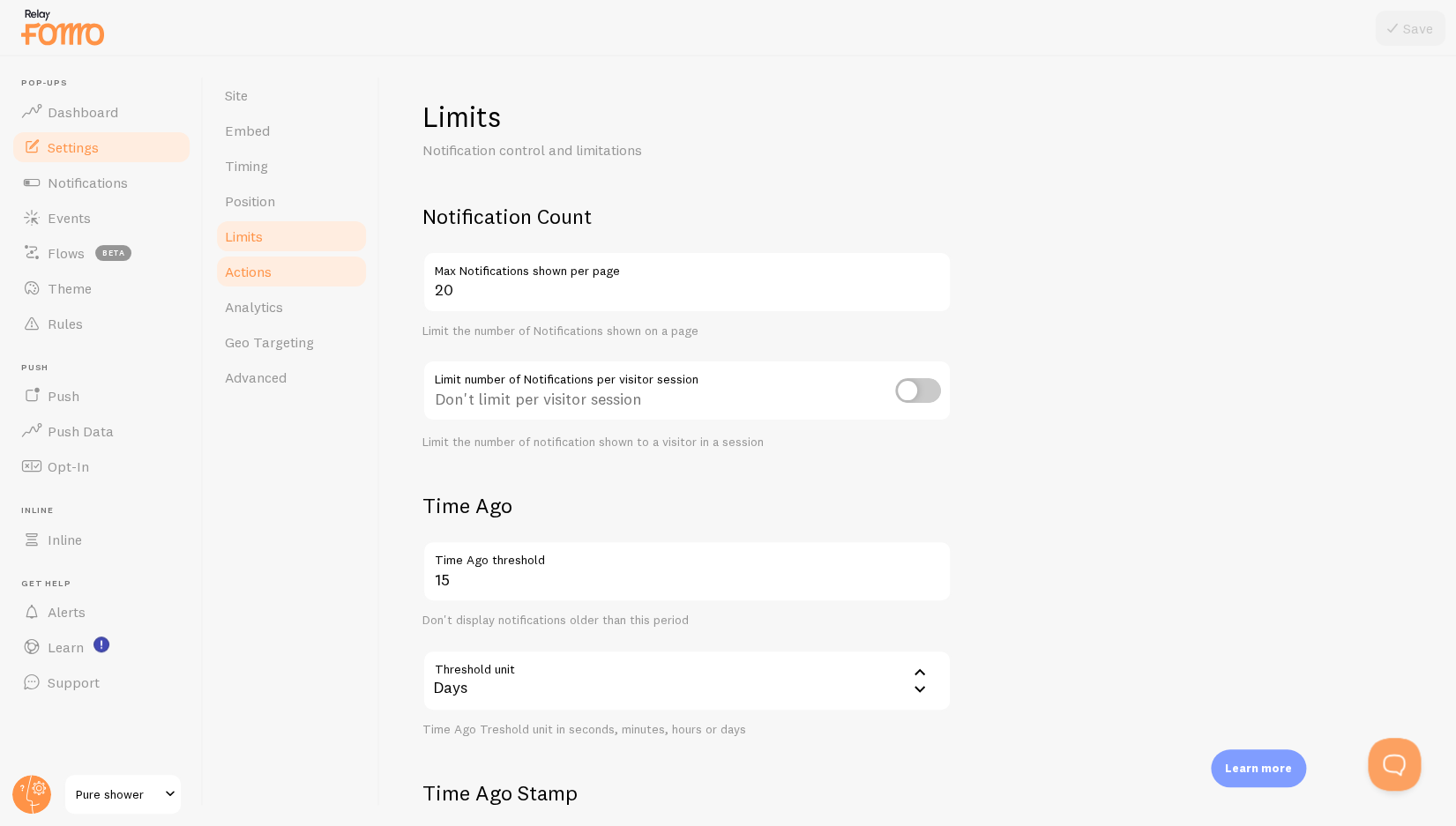
click at [263, 272] on span "Actions" at bounding box center [248, 271] width 46 height 17
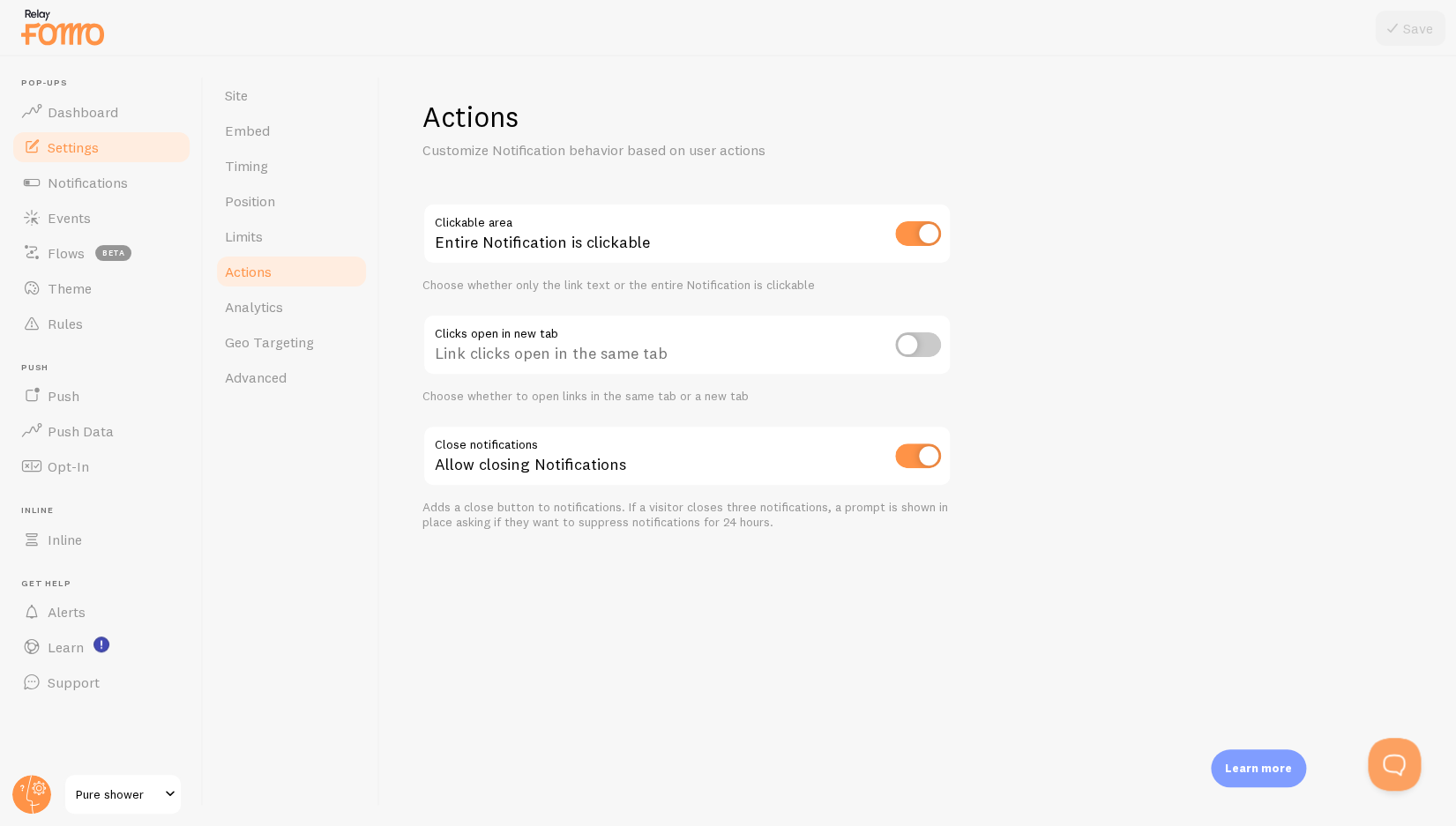
click at [264, 302] on span "Analytics" at bounding box center [254, 307] width 58 height 17
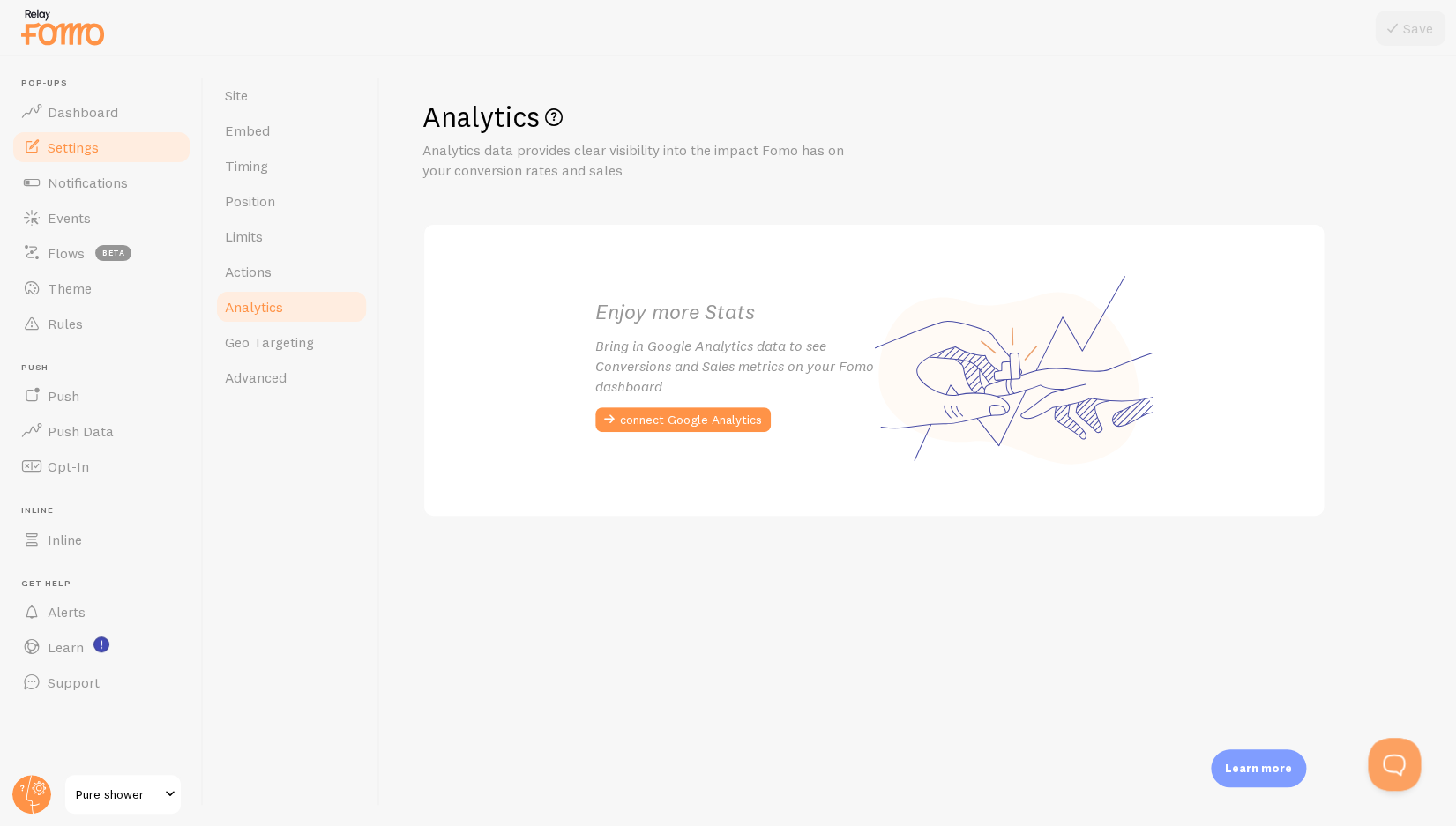
click at [275, 315] on span "Analytics" at bounding box center [254, 307] width 58 height 17
click at [285, 351] on span "Geo Targeting" at bounding box center [269, 342] width 89 height 17
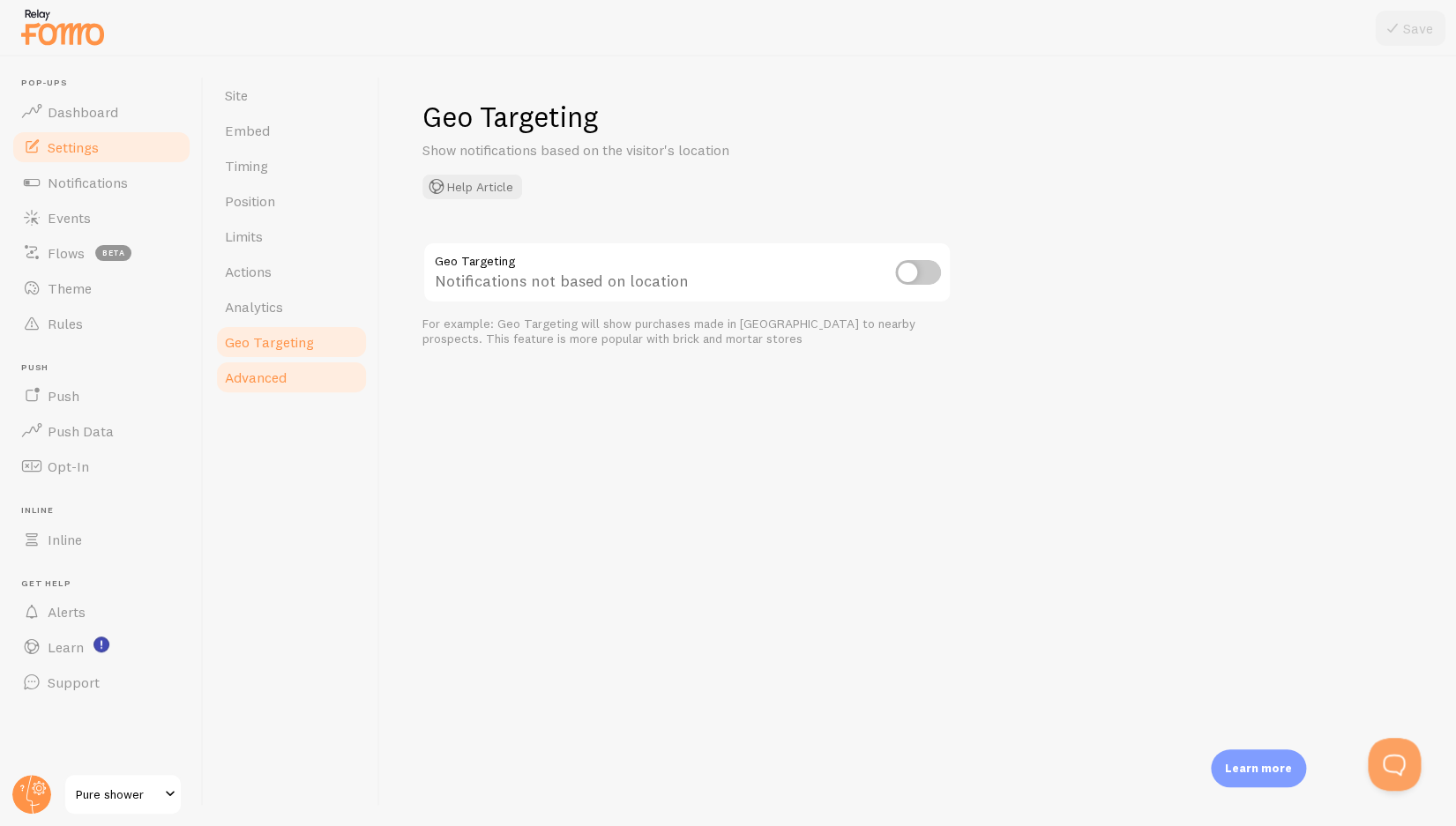
click at [266, 370] on span "Advanced" at bounding box center [256, 378] width 62 height 17
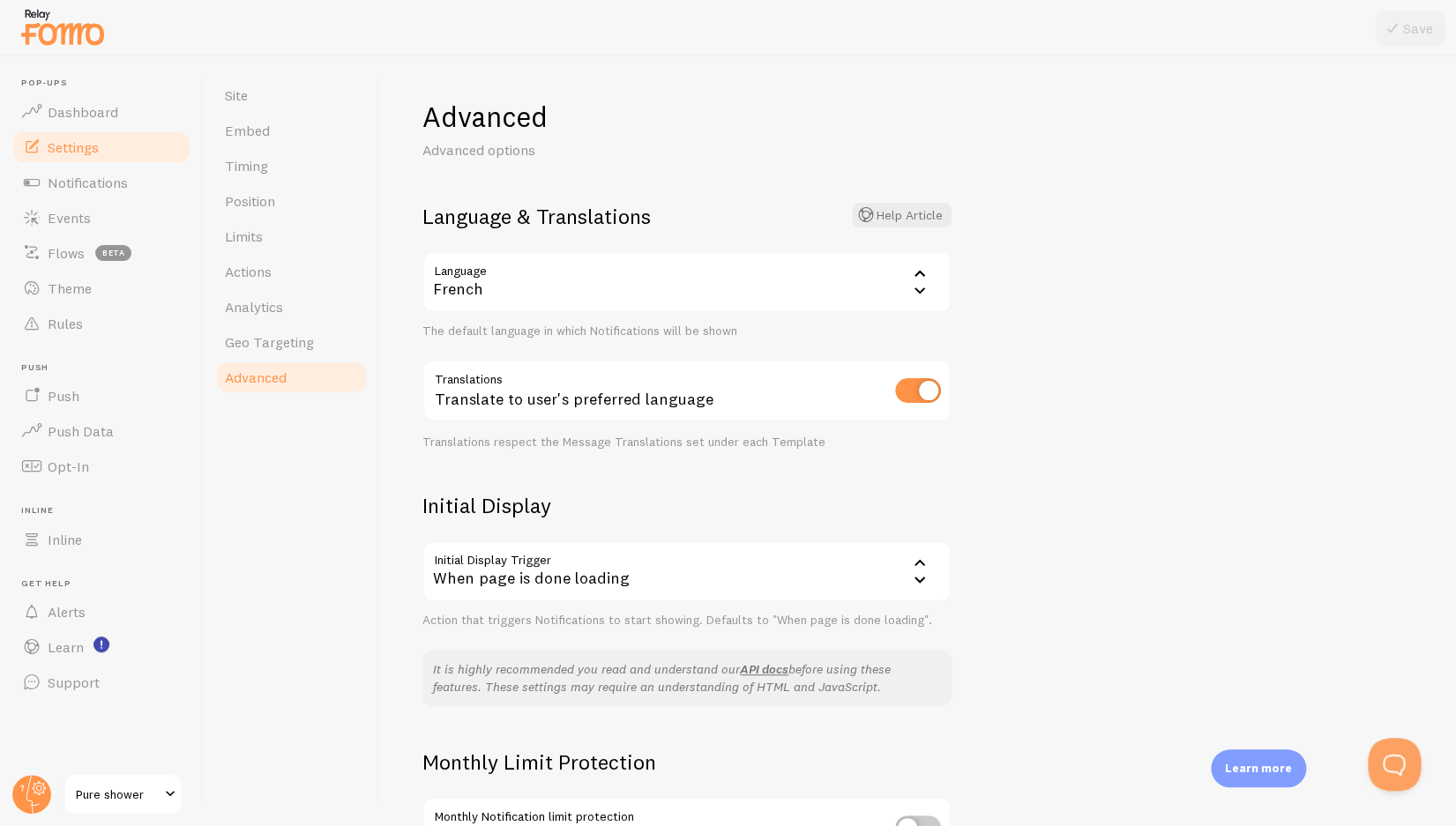
click at [527, 288] on div "French" at bounding box center [687, 283] width 529 height 62
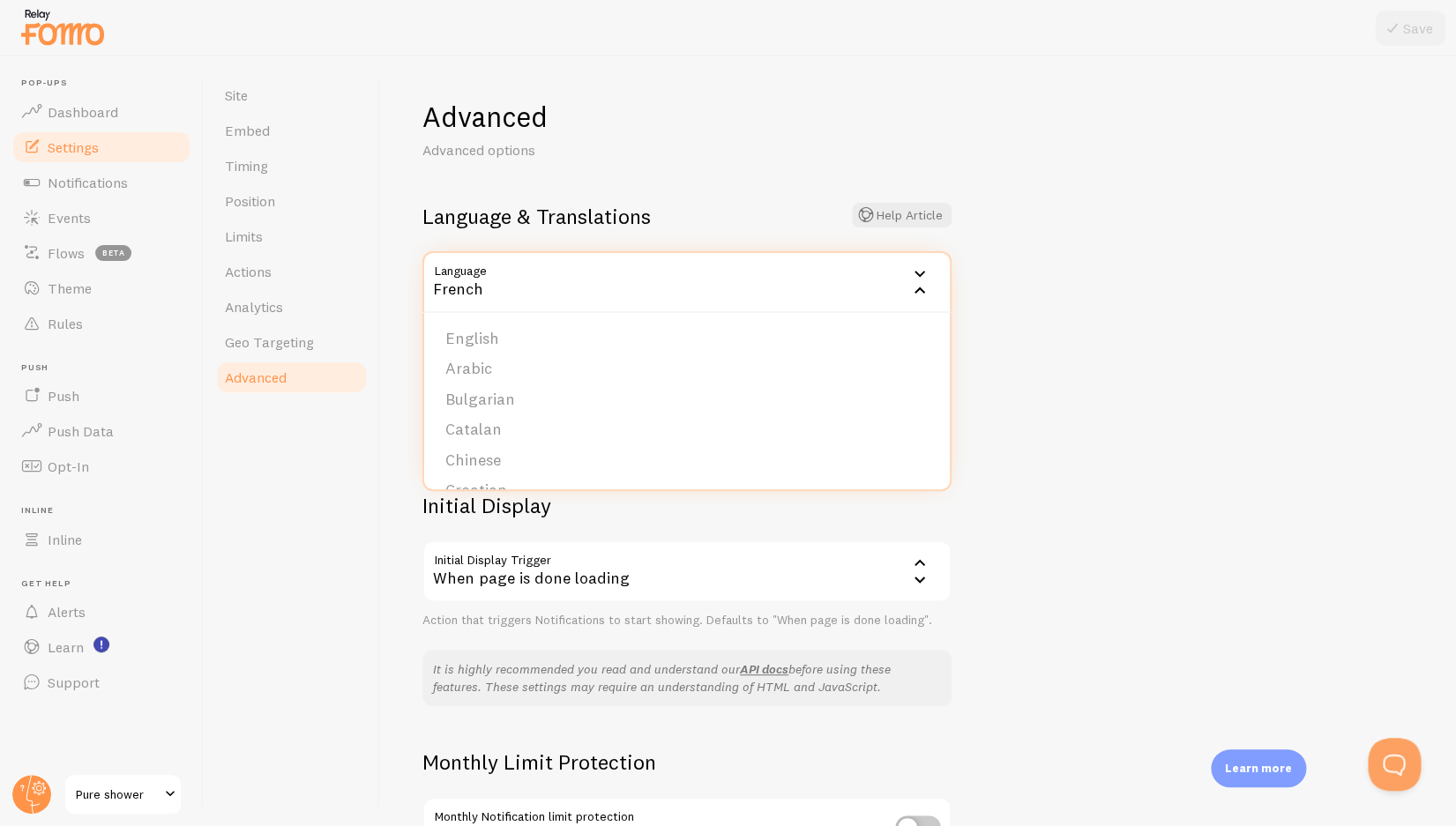
click at [488, 291] on div "French" at bounding box center [687, 283] width 529 height 62
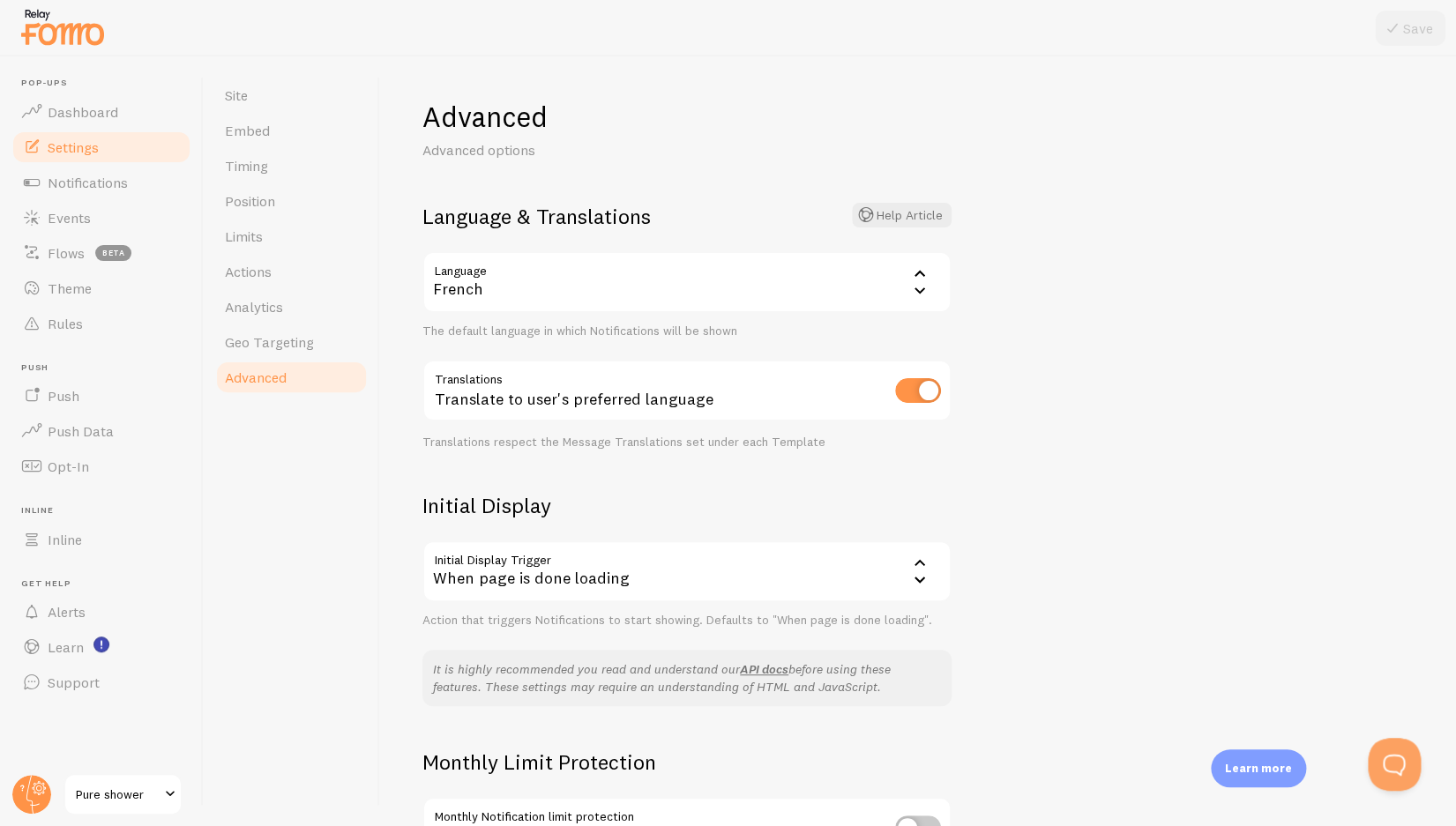
click at [488, 291] on div "French" at bounding box center [687, 283] width 529 height 62
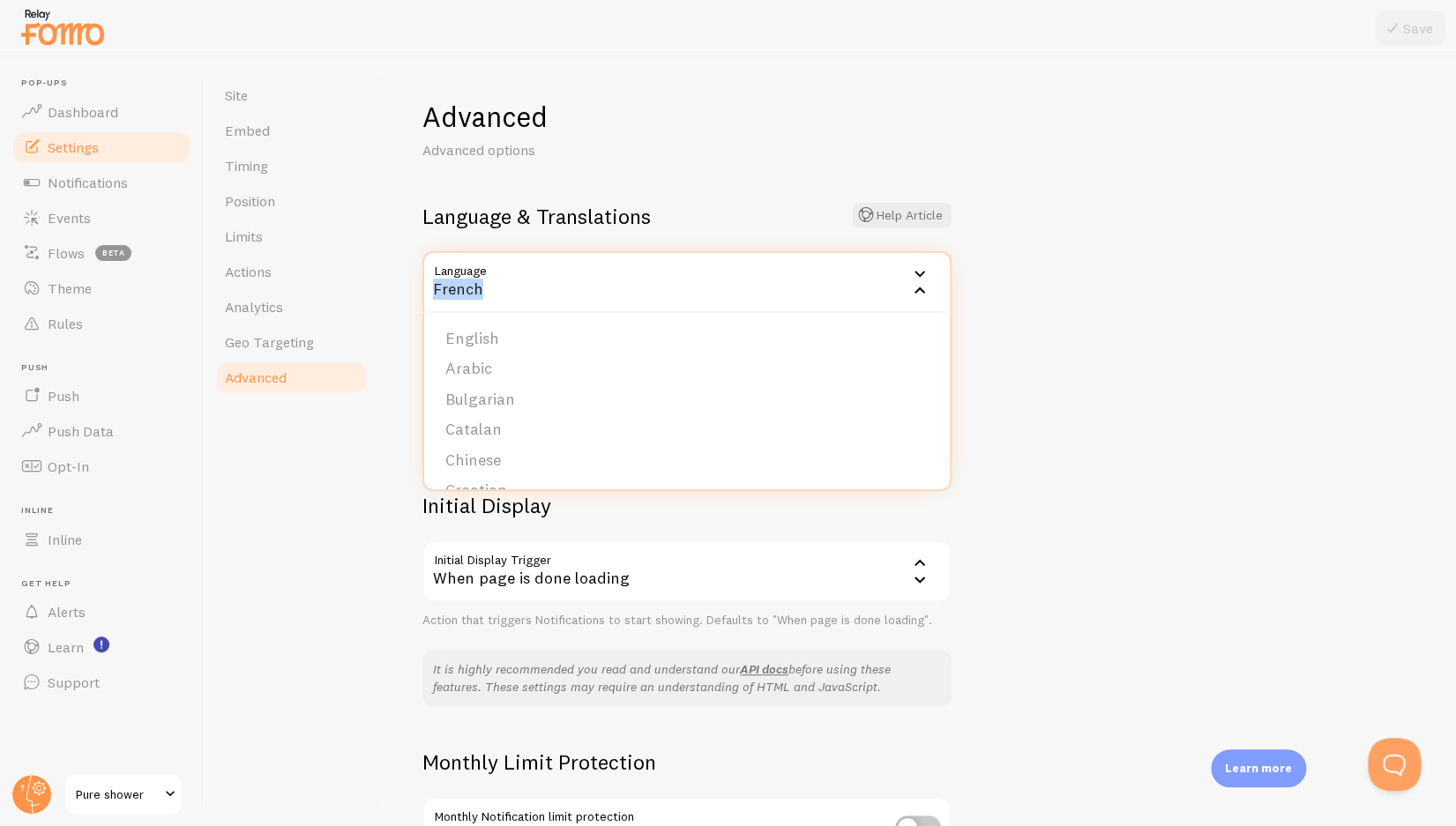
click at [488, 291] on div "French" at bounding box center [687, 283] width 529 height 62
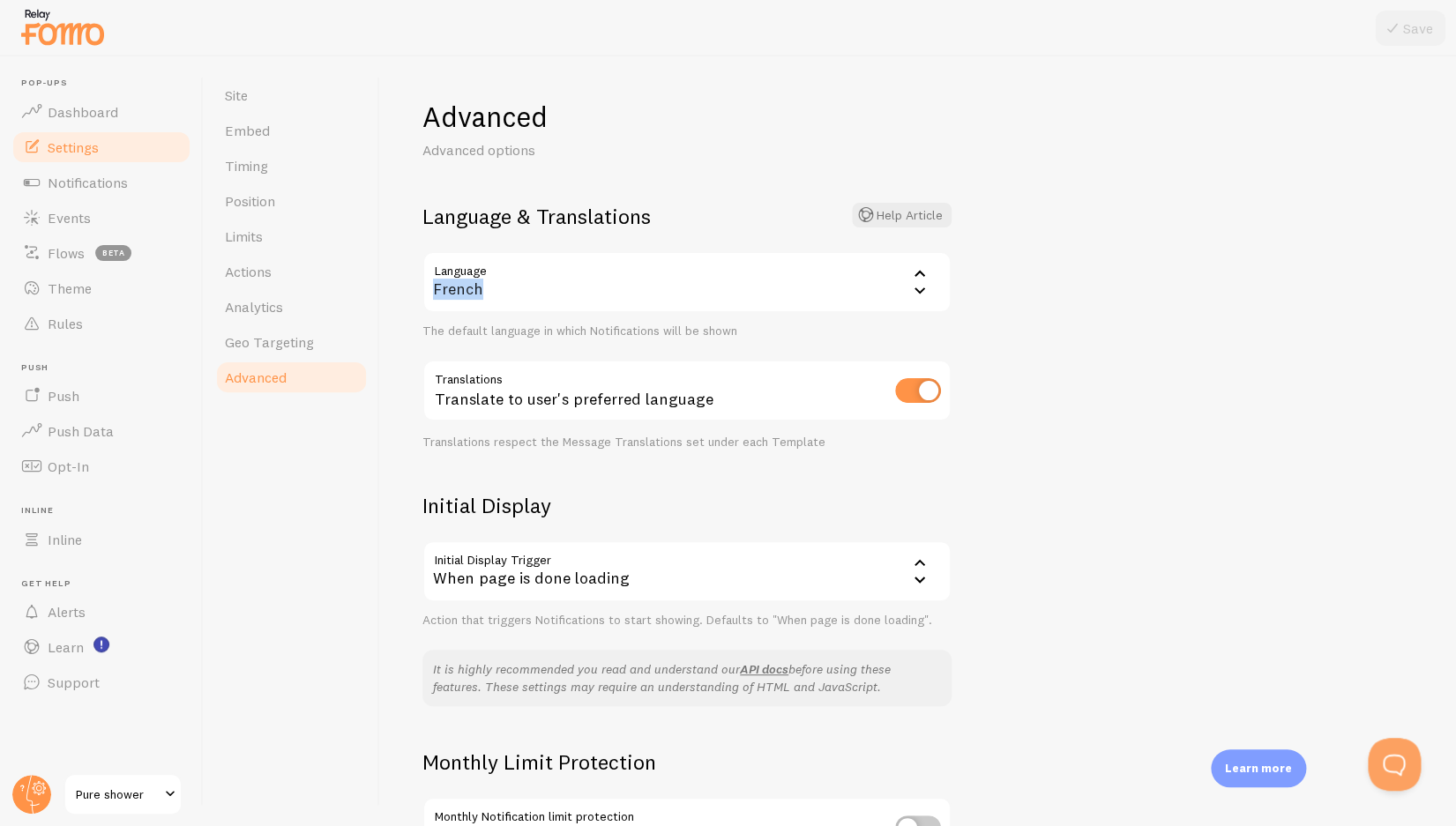
click at [907, 396] on input "checkbox" at bounding box center [917, 390] width 46 height 24
checkbox input "false"
click at [1426, 30] on button "Save" at bounding box center [1410, 28] width 71 height 35
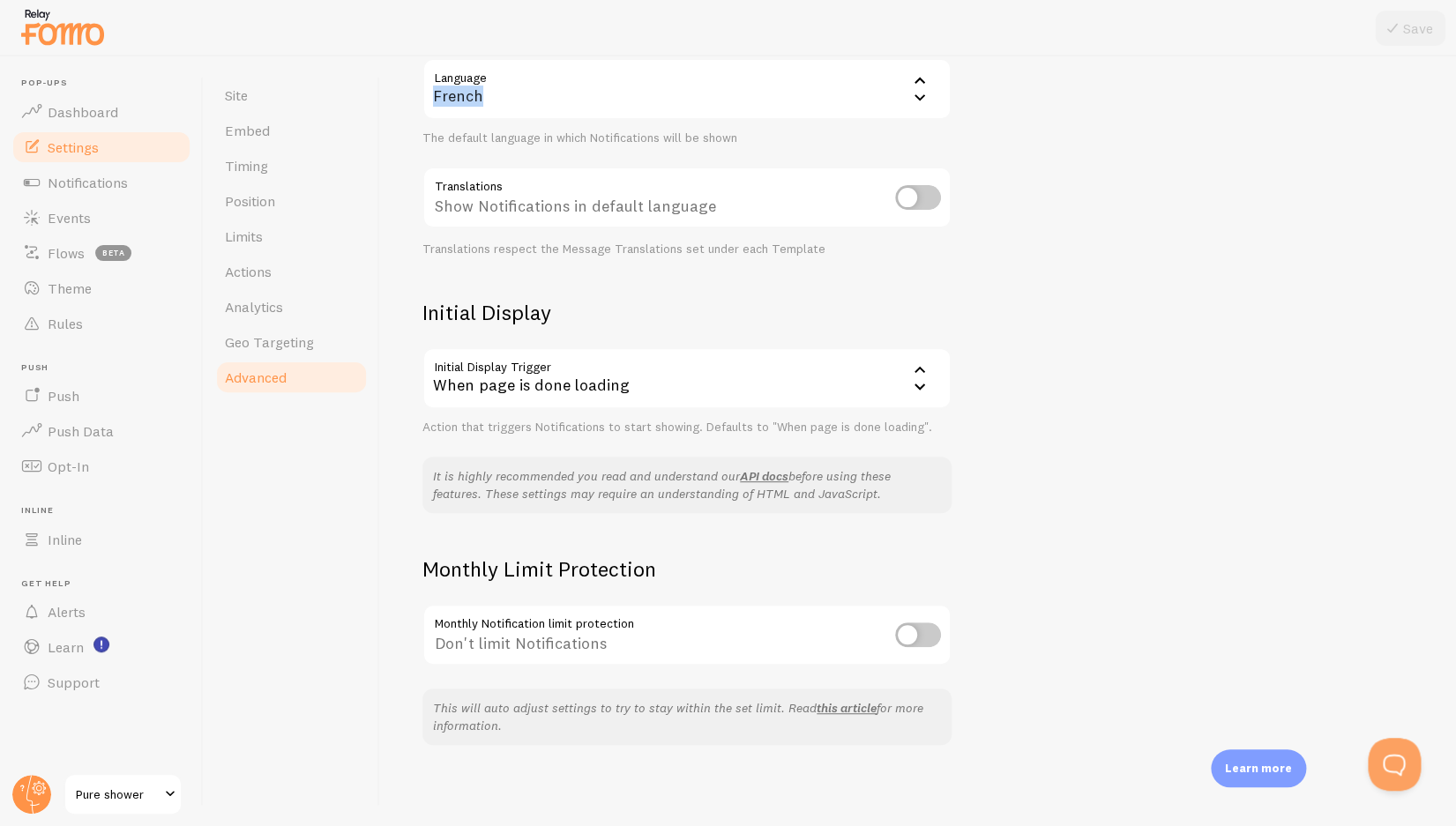
scroll to position [197, 0]
click at [681, 374] on div "When page is done loading" at bounding box center [687, 375] width 529 height 62
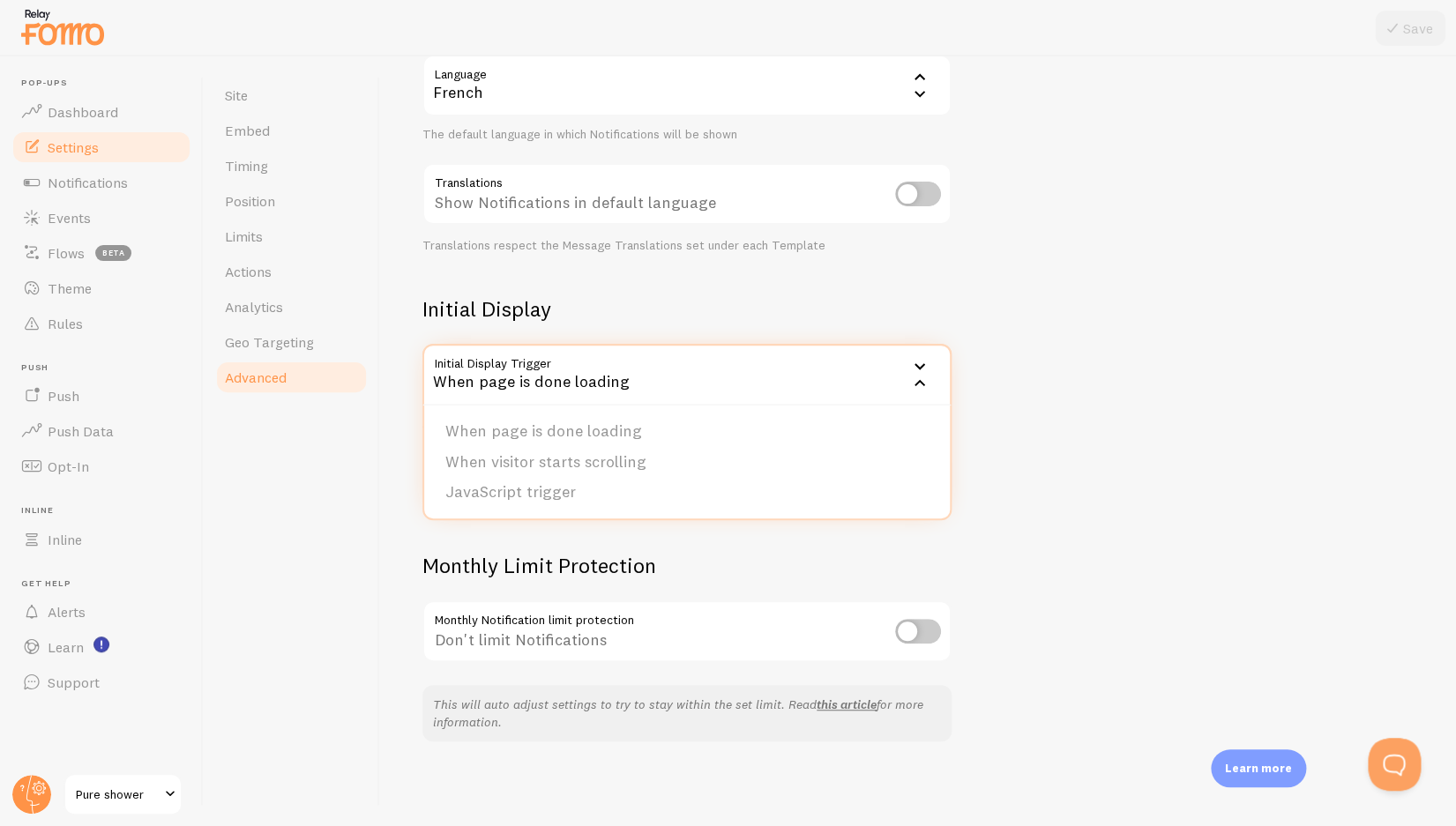
click at [681, 374] on div "When page is done loading" at bounding box center [687, 375] width 529 height 62
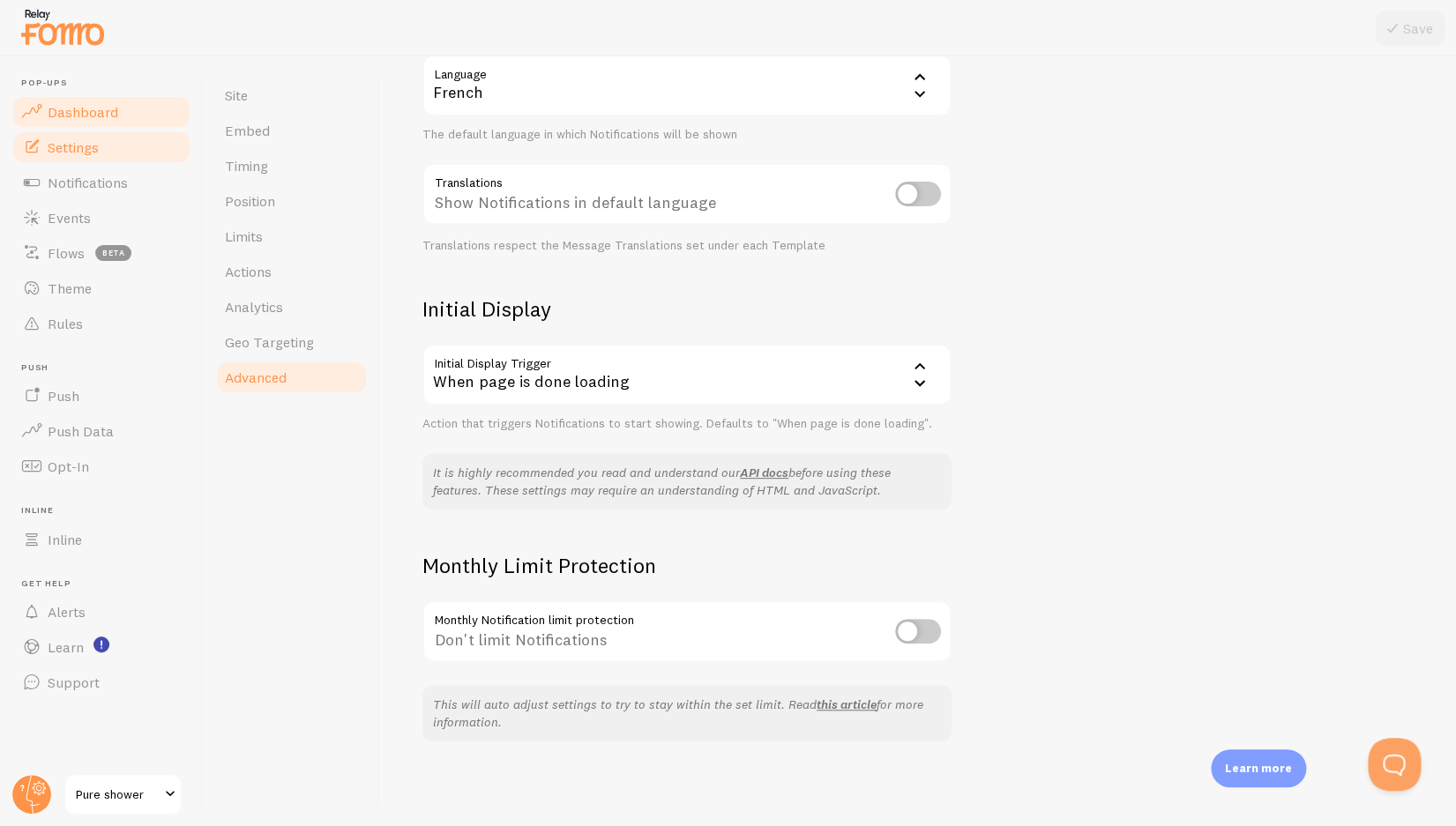
click at [117, 123] on link "Dashboard" at bounding box center [102, 111] width 182 height 35
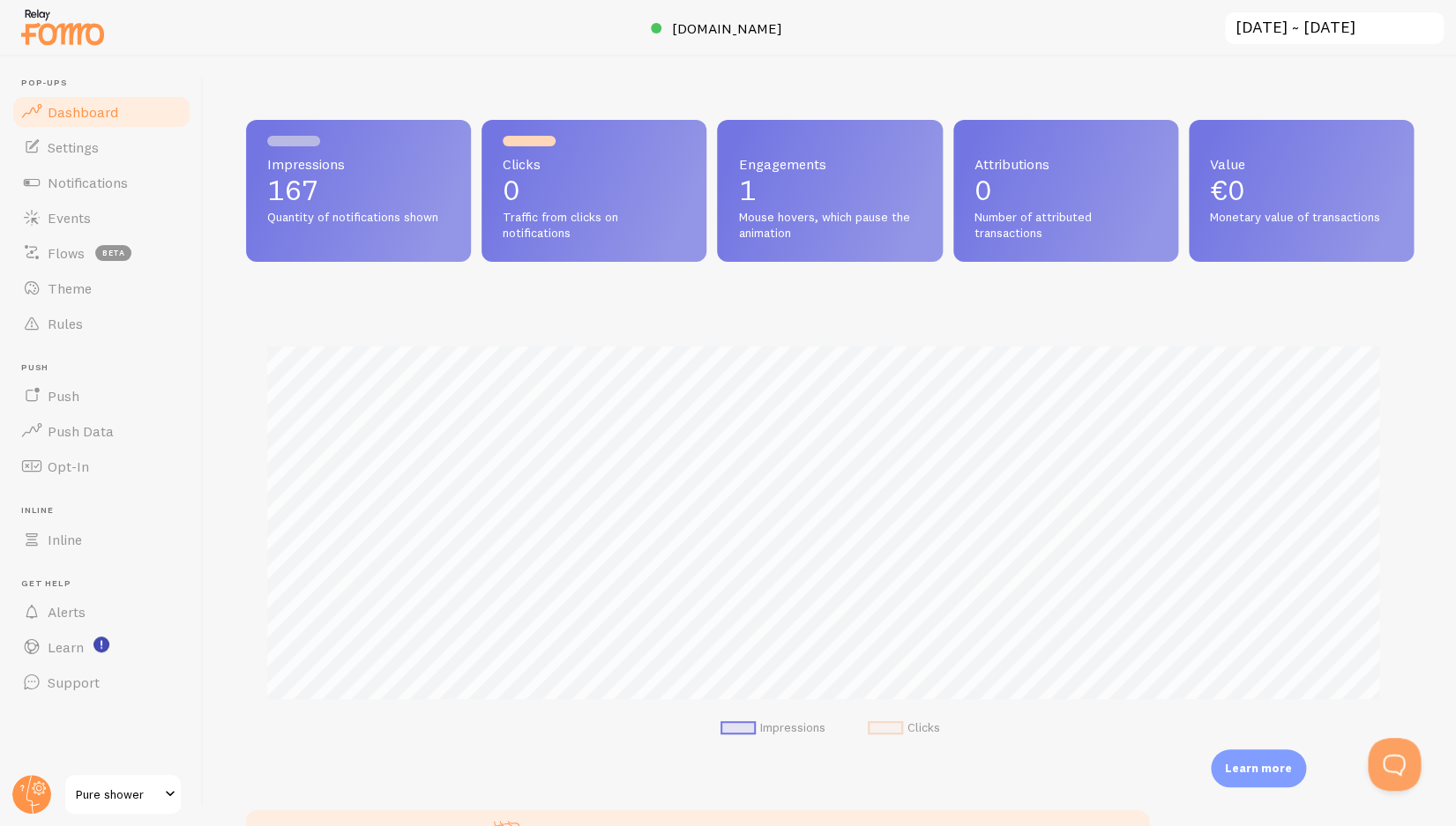
scroll to position [463, 1154]
